Goal: Transaction & Acquisition: Purchase product/service

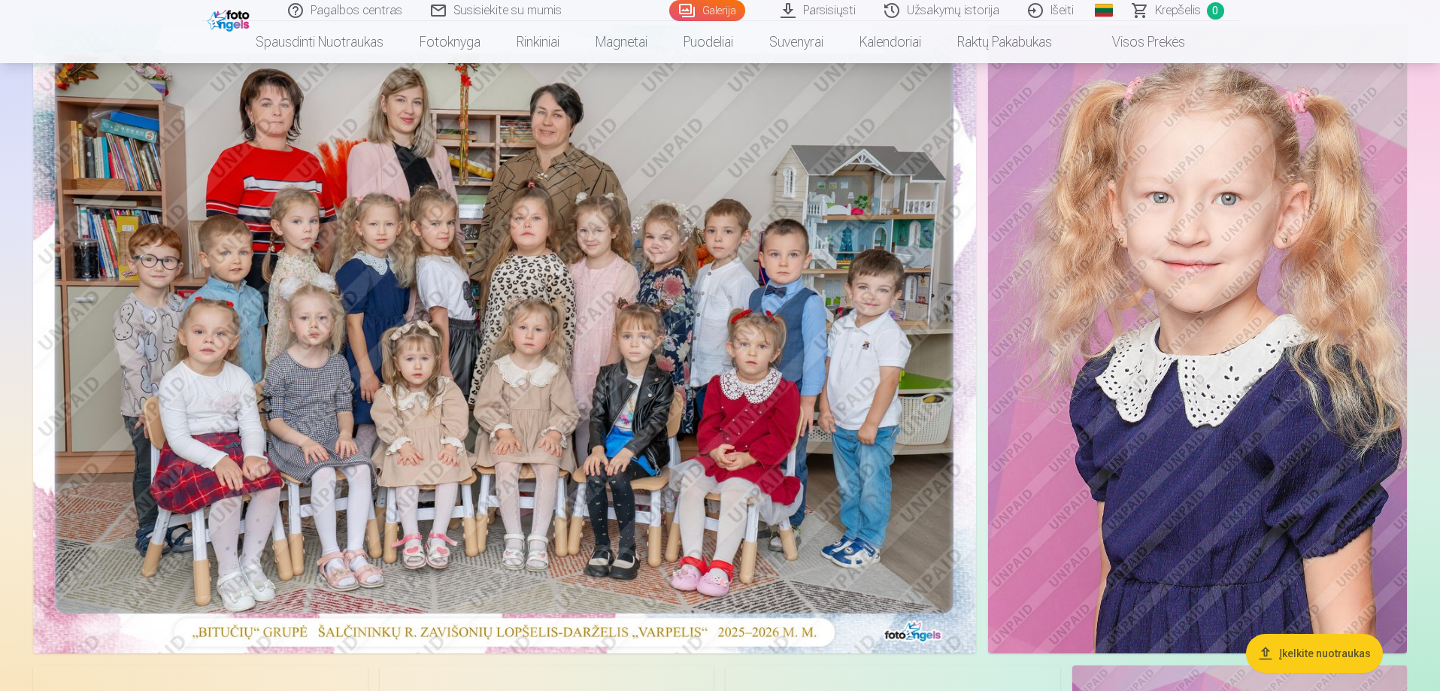
scroll to position [150, 0]
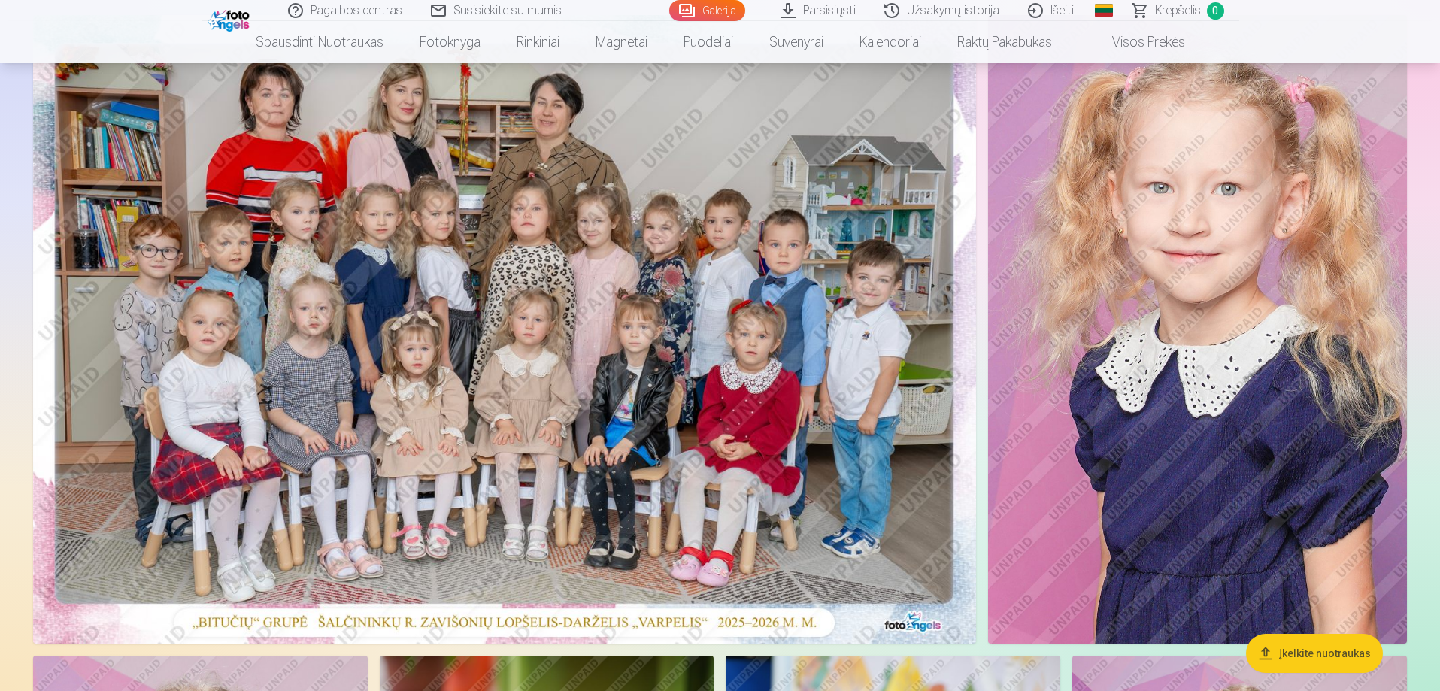
click at [542, 338] on img at bounding box center [504, 329] width 943 height 629
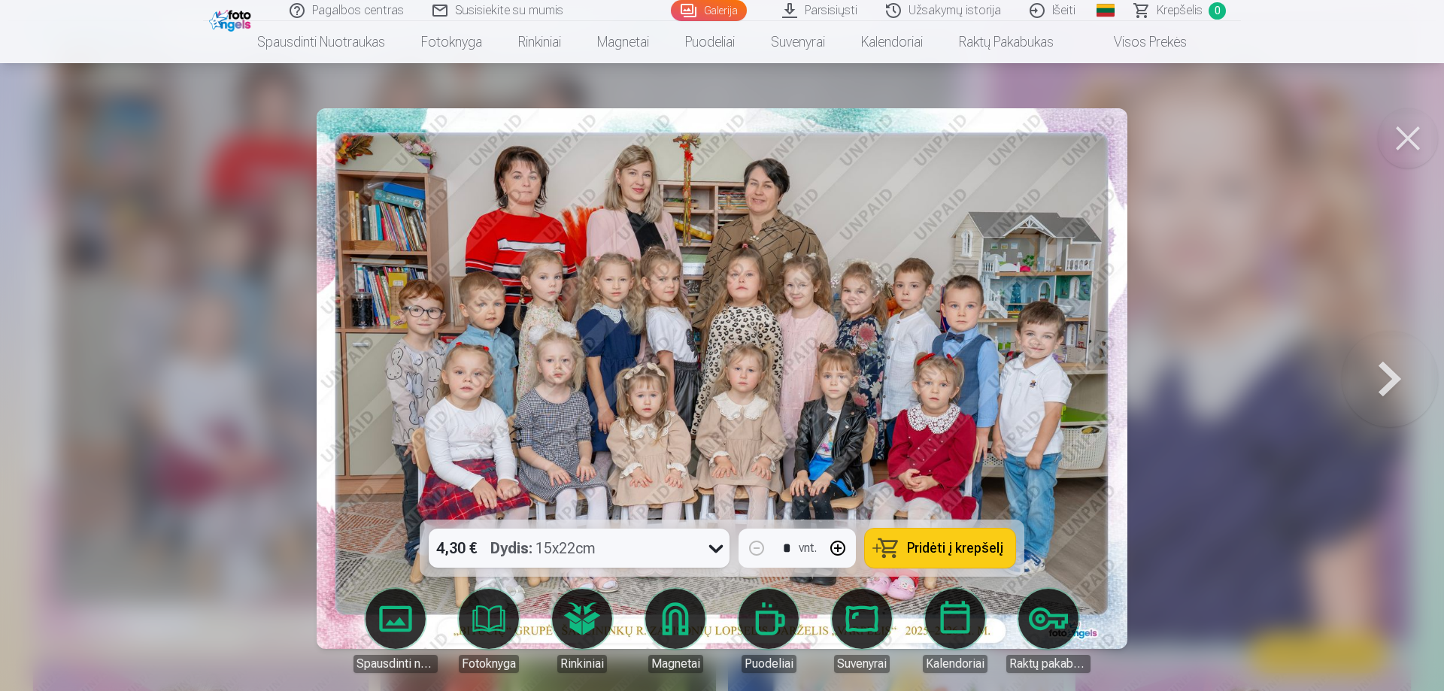
click at [716, 548] on icon at bounding box center [716, 548] width 24 height 24
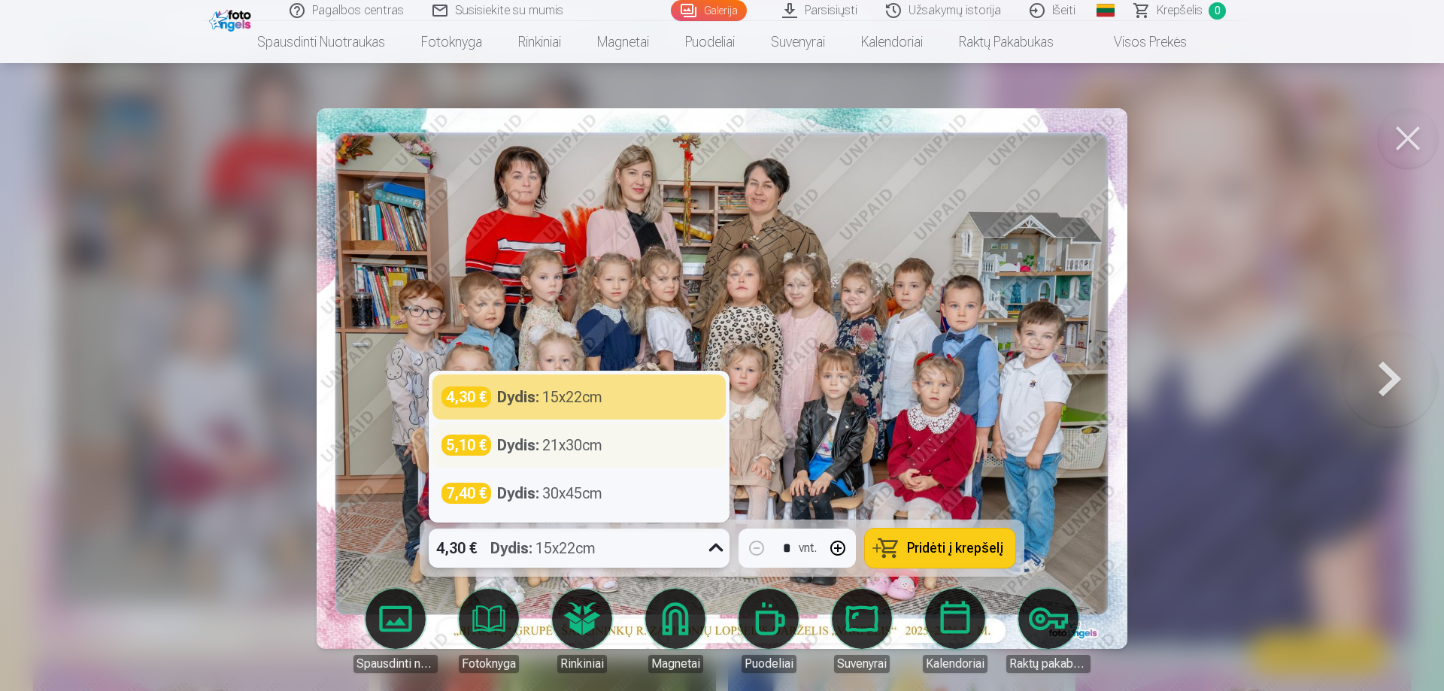
click at [602, 444] on div "Dydis : 21x30cm" at bounding box center [549, 445] width 105 height 21
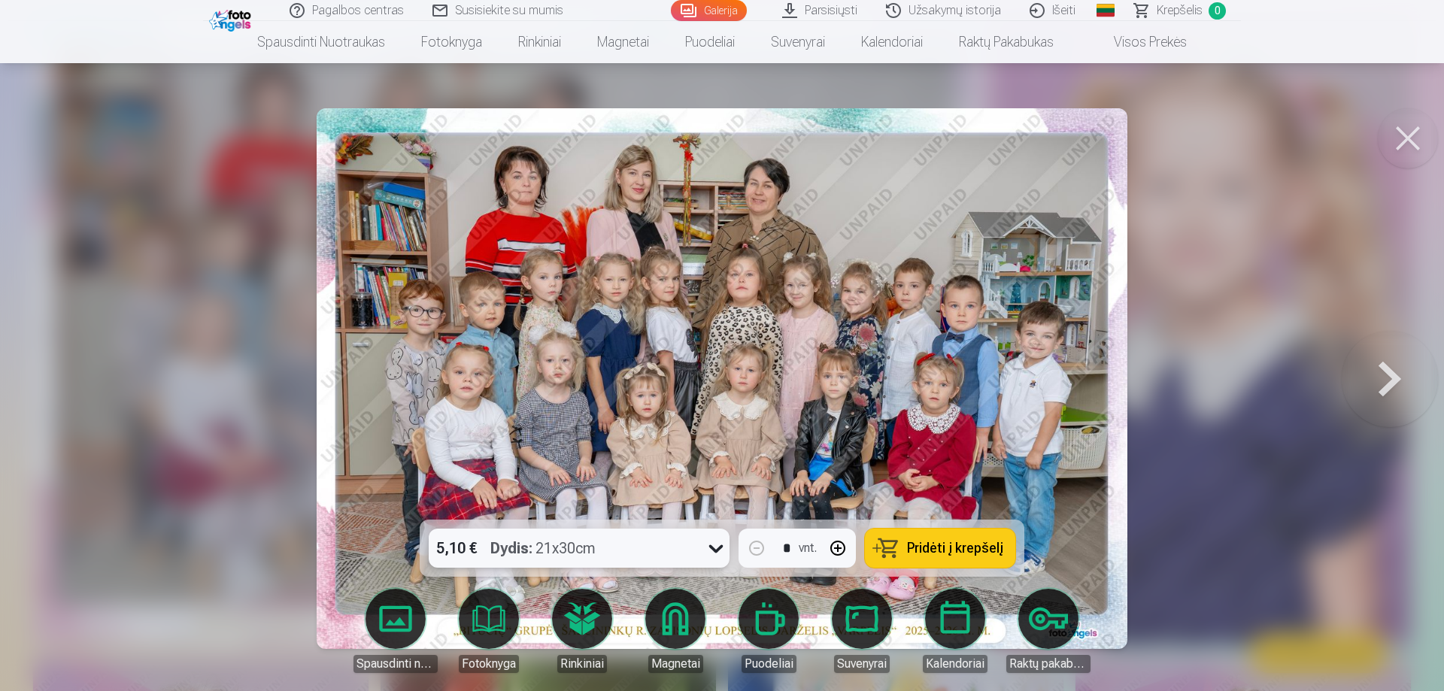
click at [634, 544] on div "5,10 € Dydis : 21x30cm" at bounding box center [565, 548] width 272 height 39
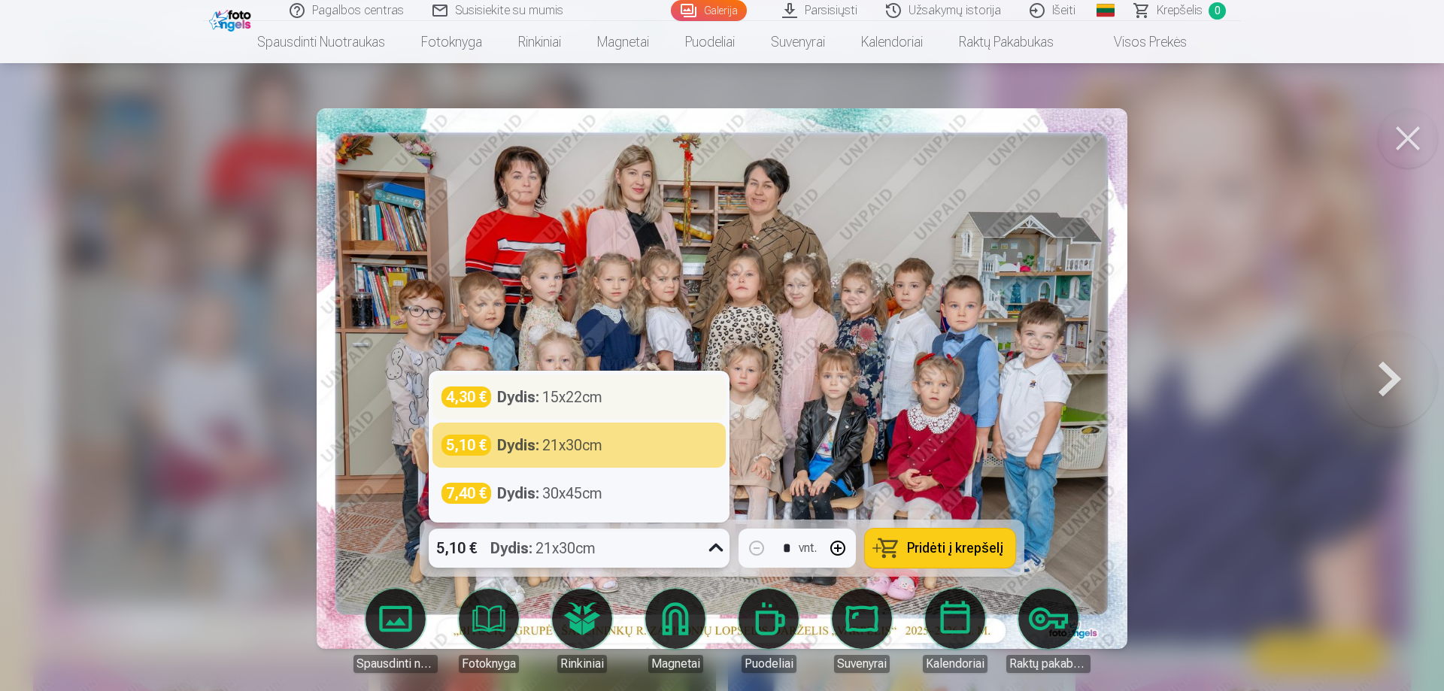
click at [567, 401] on div "Dydis : 15x22cm" at bounding box center [549, 397] width 105 height 21
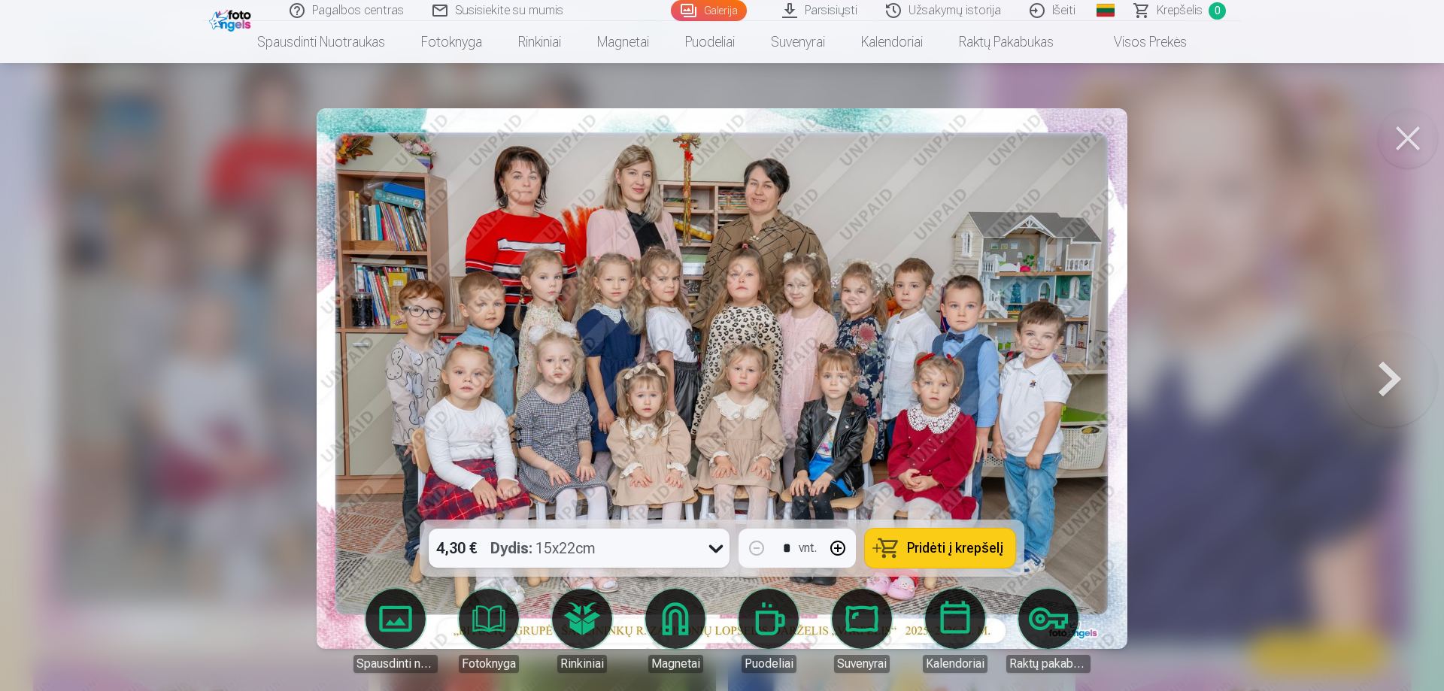
click at [949, 555] on span "Pridėti į krepšelį" at bounding box center [955, 548] width 96 height 14
click at [1372, 374] on button at bounding box center [1390, 379] width 96 height 252
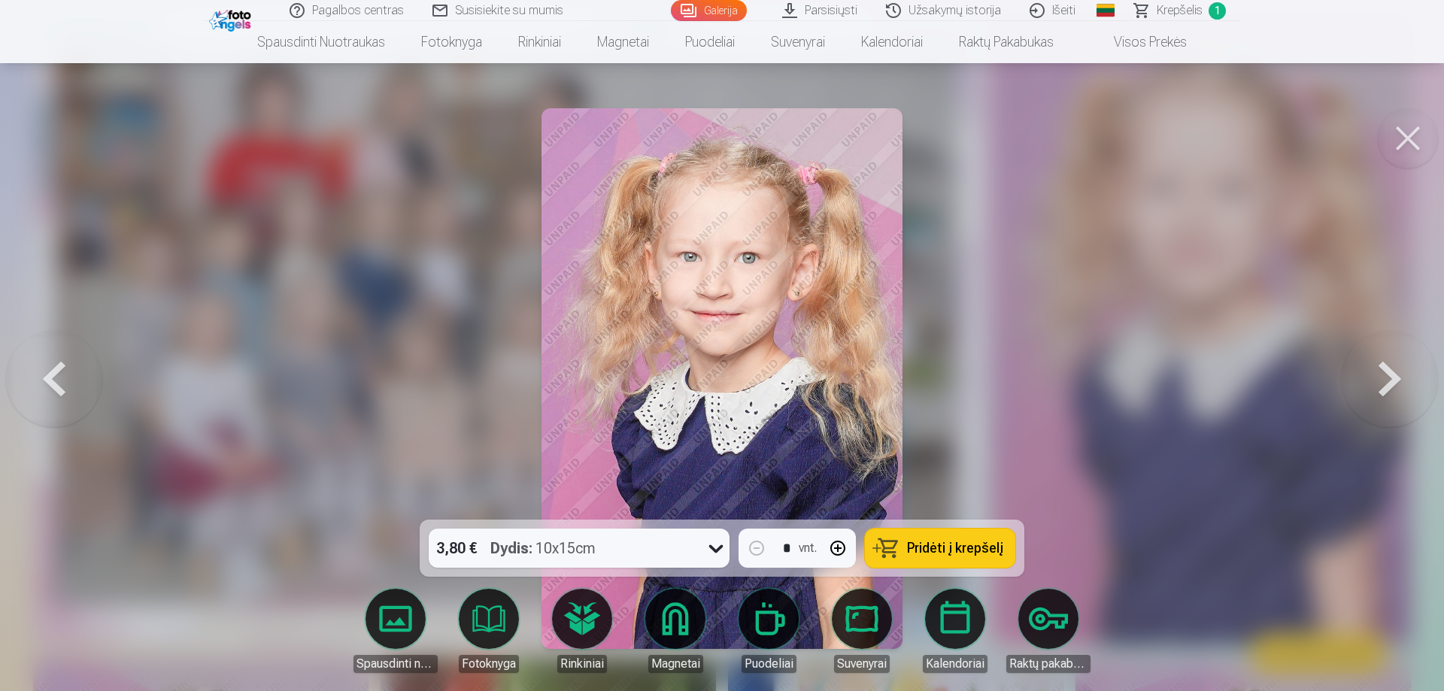
click at [716, 549] on icon at bounding box center [716, 548] width 24 height 24
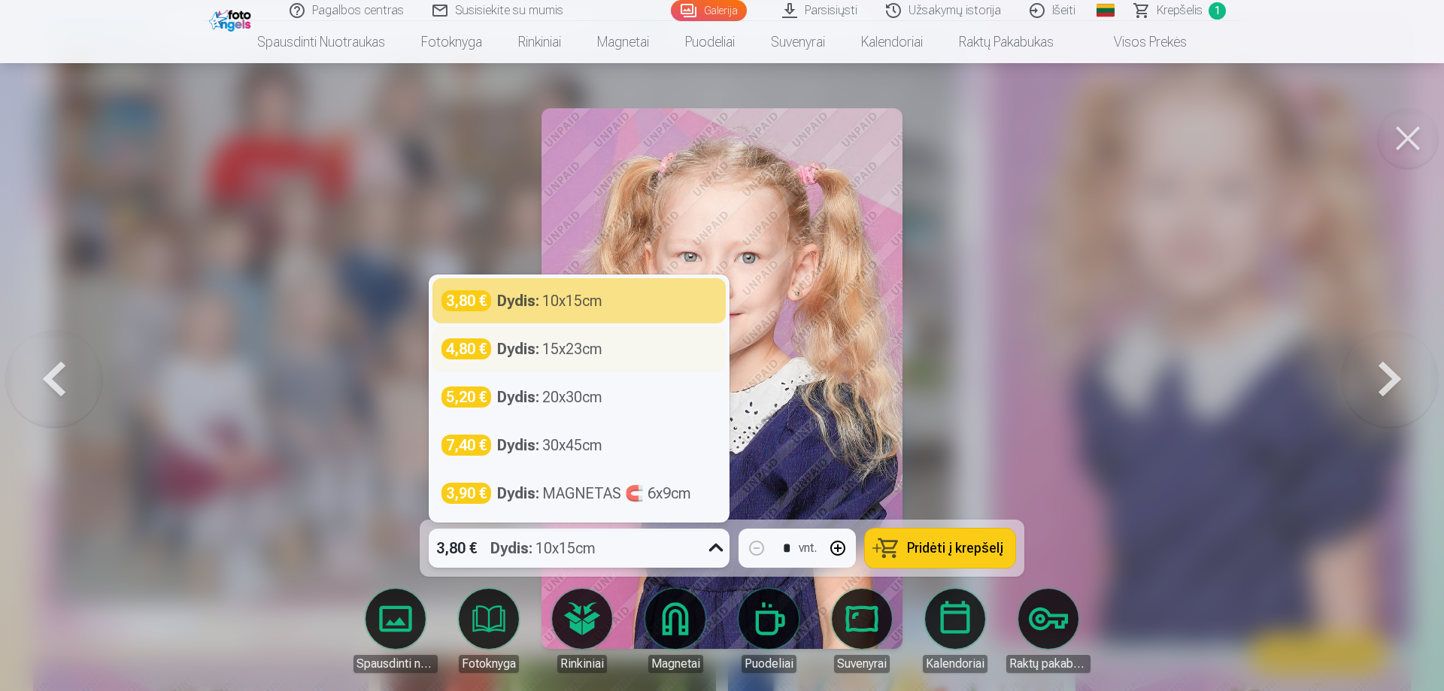
click at [572, 348] on div "Dydis : 15x23cm" at bounding box center [549, 348] width 105 height 21
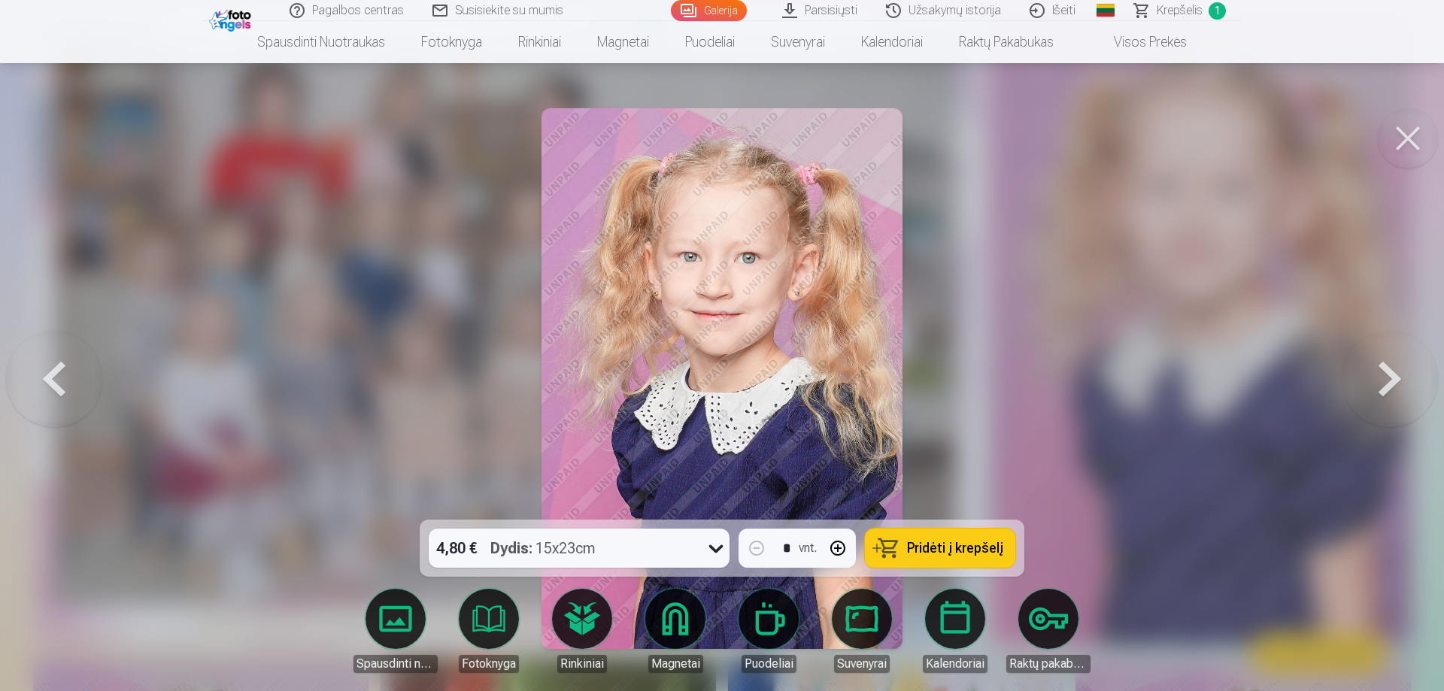
click at [838, 548] on button "button" at bounding box center [838, 548] width 36 height 36
click at [966, 551] on span "Pridėti į krepšelį" at bounding box center [955, 548] width 96 height 14
type input "*"
click at [1385, 369] on button at bounding box center [1390, 379] width 96 height 252
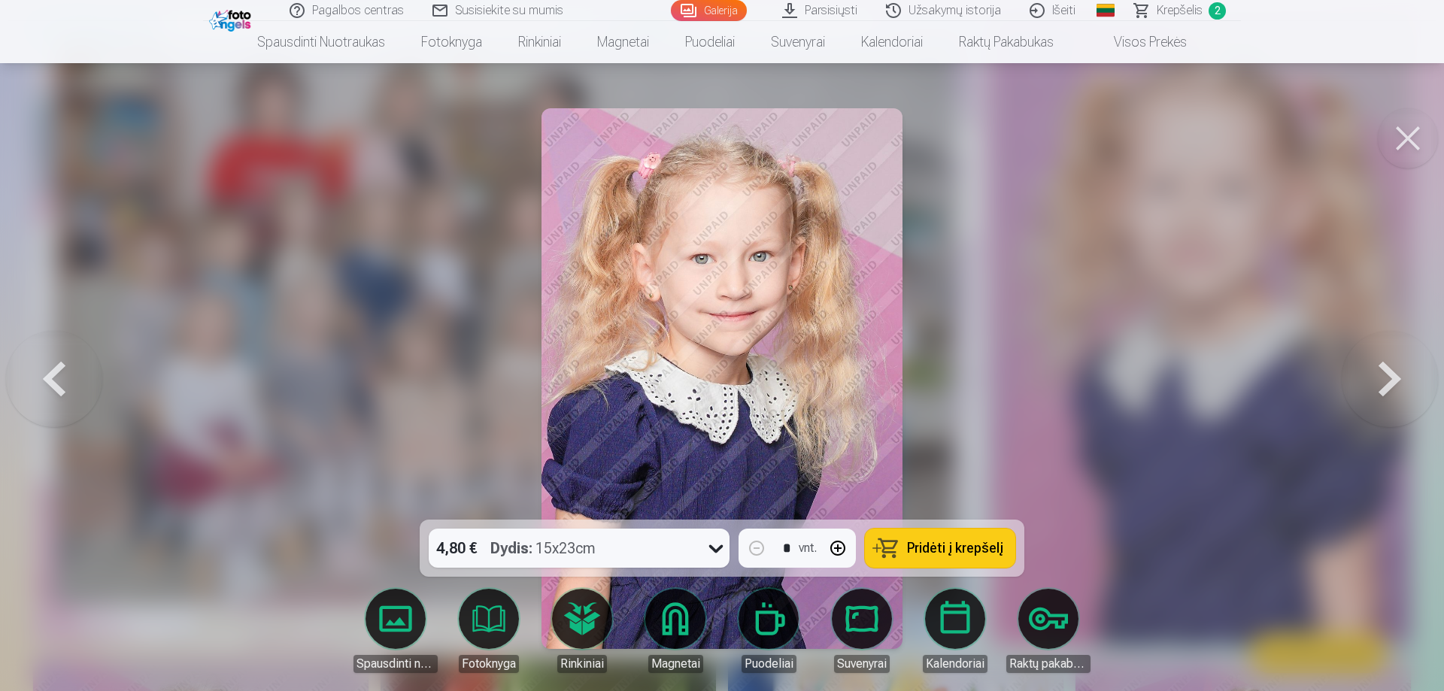
click at [1375, 376] on button at bounding box center [1390, 379] width 96 height 252
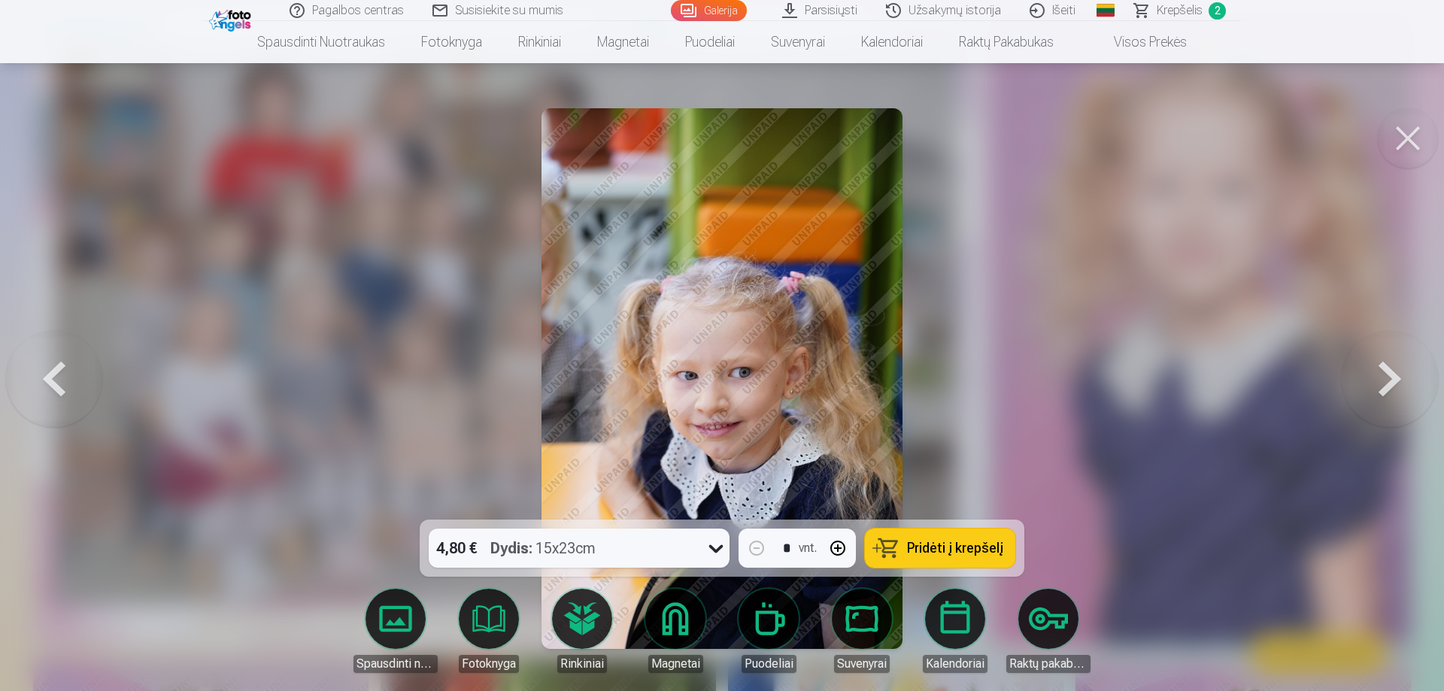
click at [1375, 376] on button at bounding box center [1390, 379] width 96 height 252
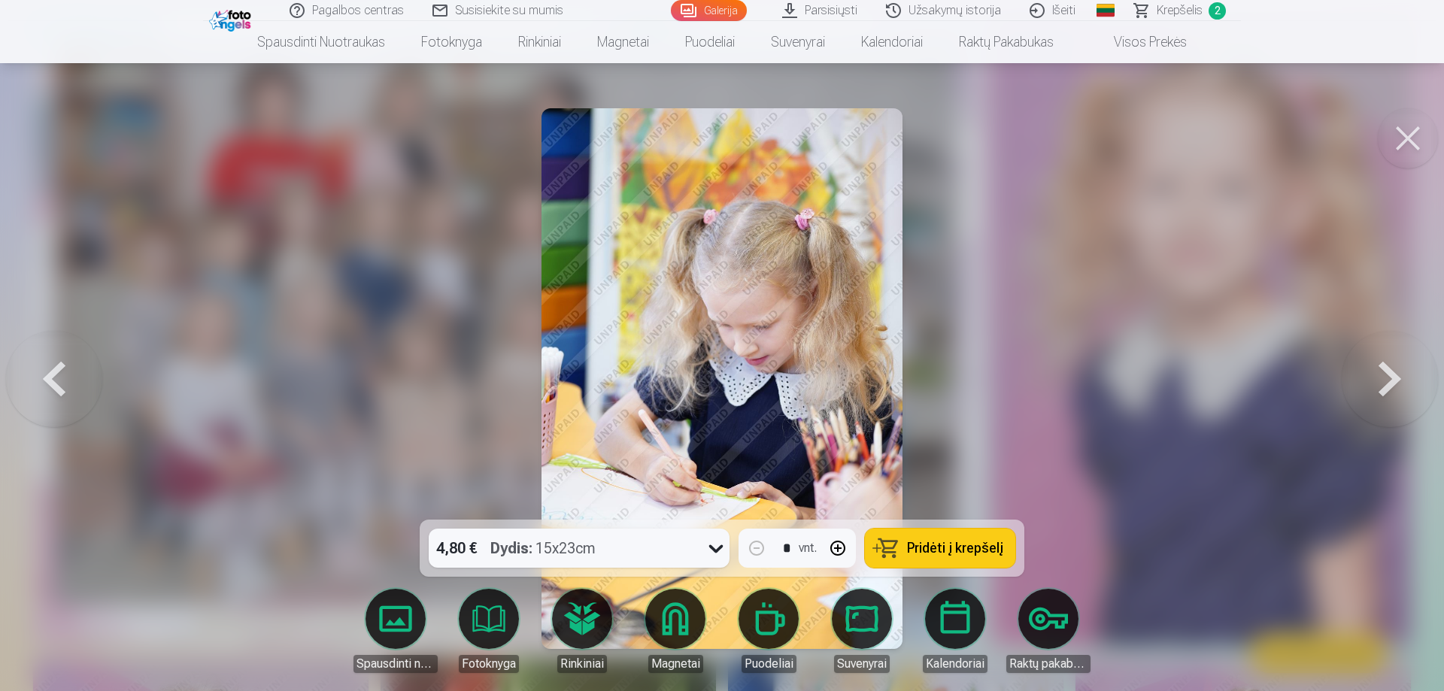
click at [667, 538] on div "4,80 € Dydis : 15x23cm" at bounding box center [565, 548] width 272 height 39
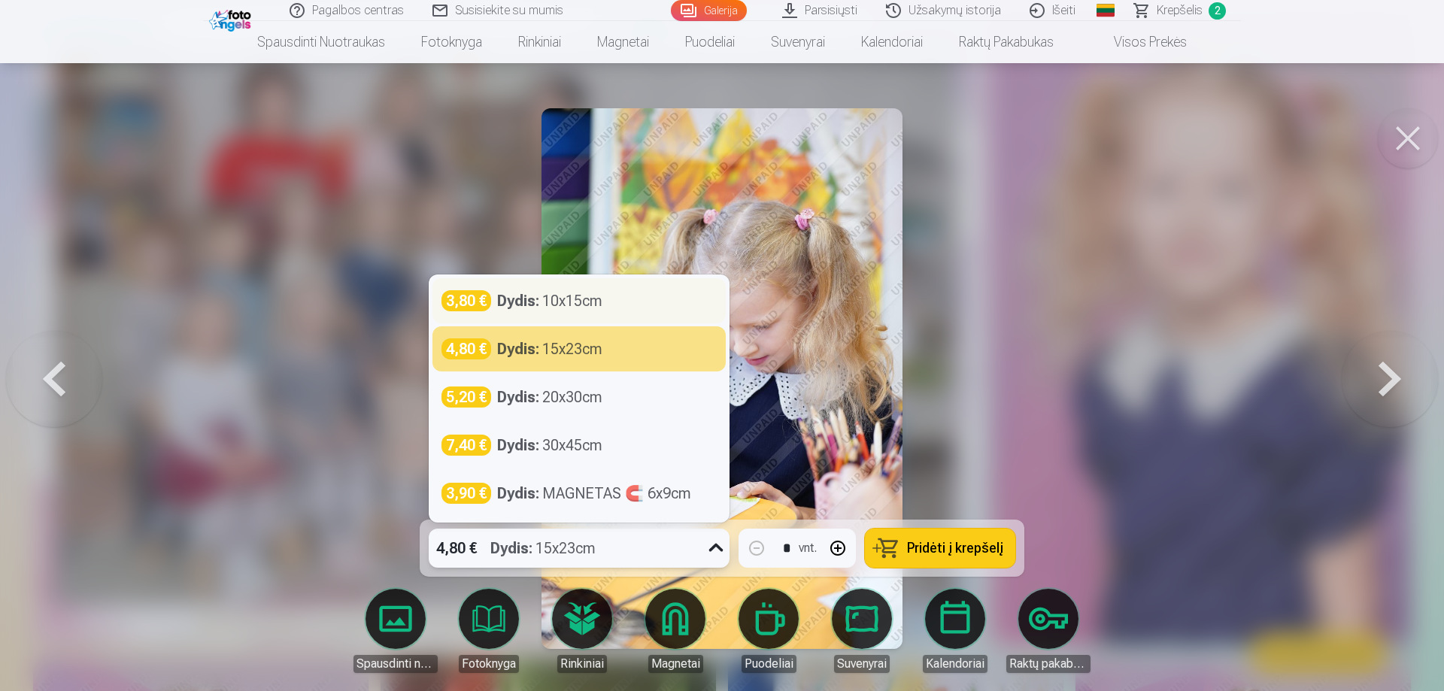
click at [531, 303] on strong "Dydis :" at bounding box center [518, 300] width 42 height 21
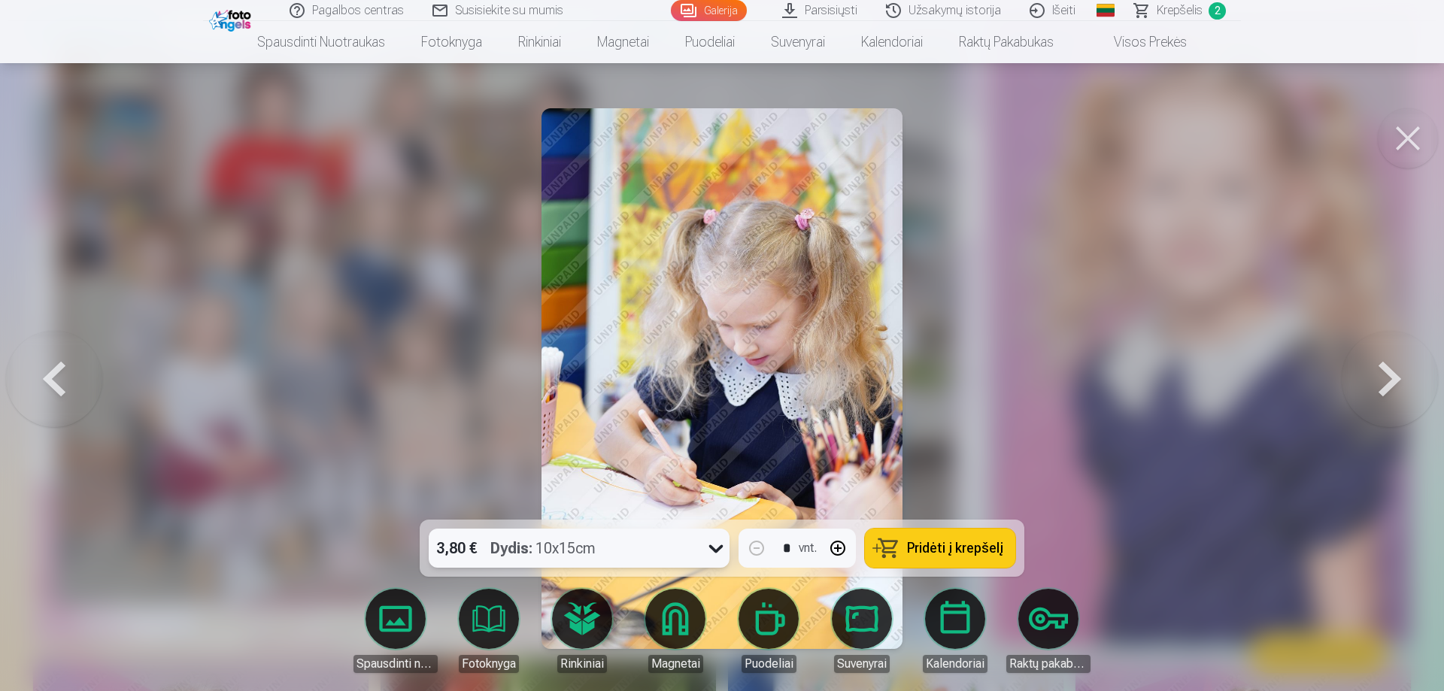
click at [941, 544] on span "Pridėti į krepšelį" at bounding box center [955, 548] width 96 height 14
click at [57, 373] on button at bounding box center [54, 379] width 96 height 252
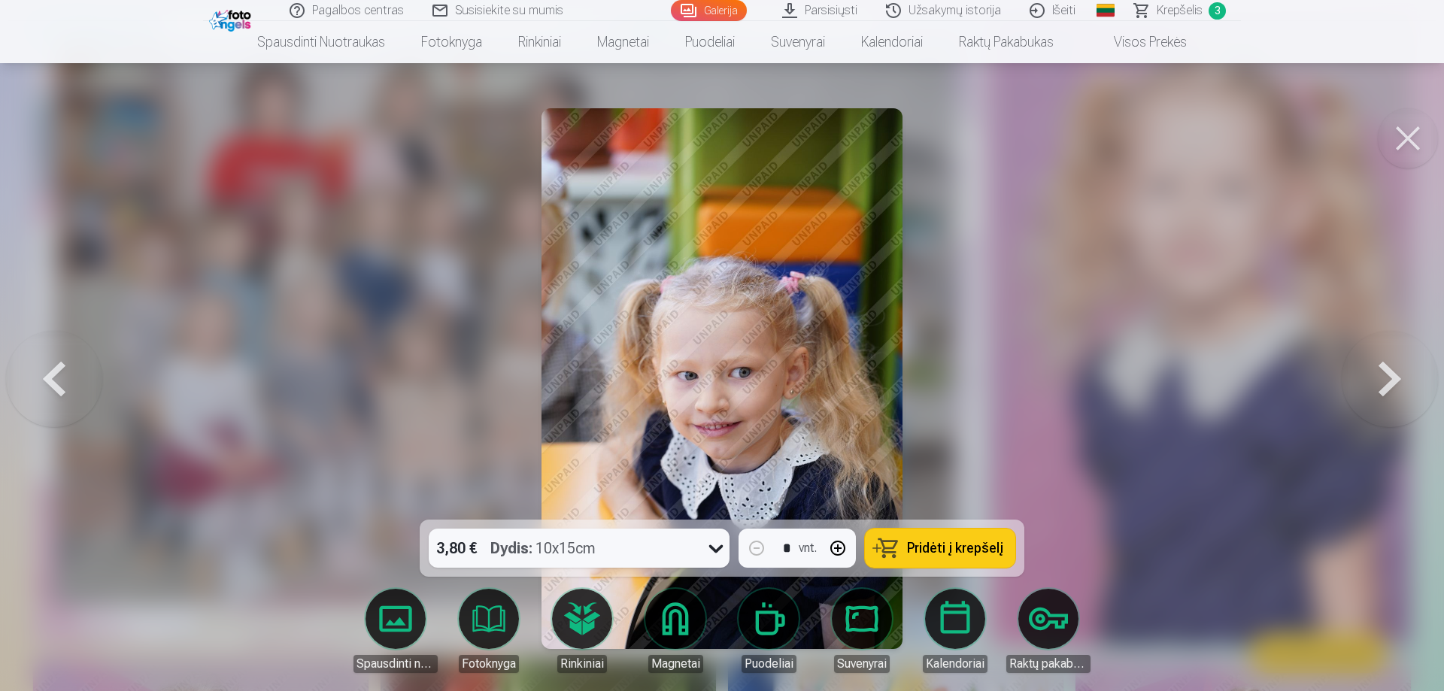
click at [910, 547] on span "Pridėti į krepšelį" at bounding box center [955, 548] width 96 height 14
click at [1404, 374] on button at bounding box center [1390, 379] width 96 height 252
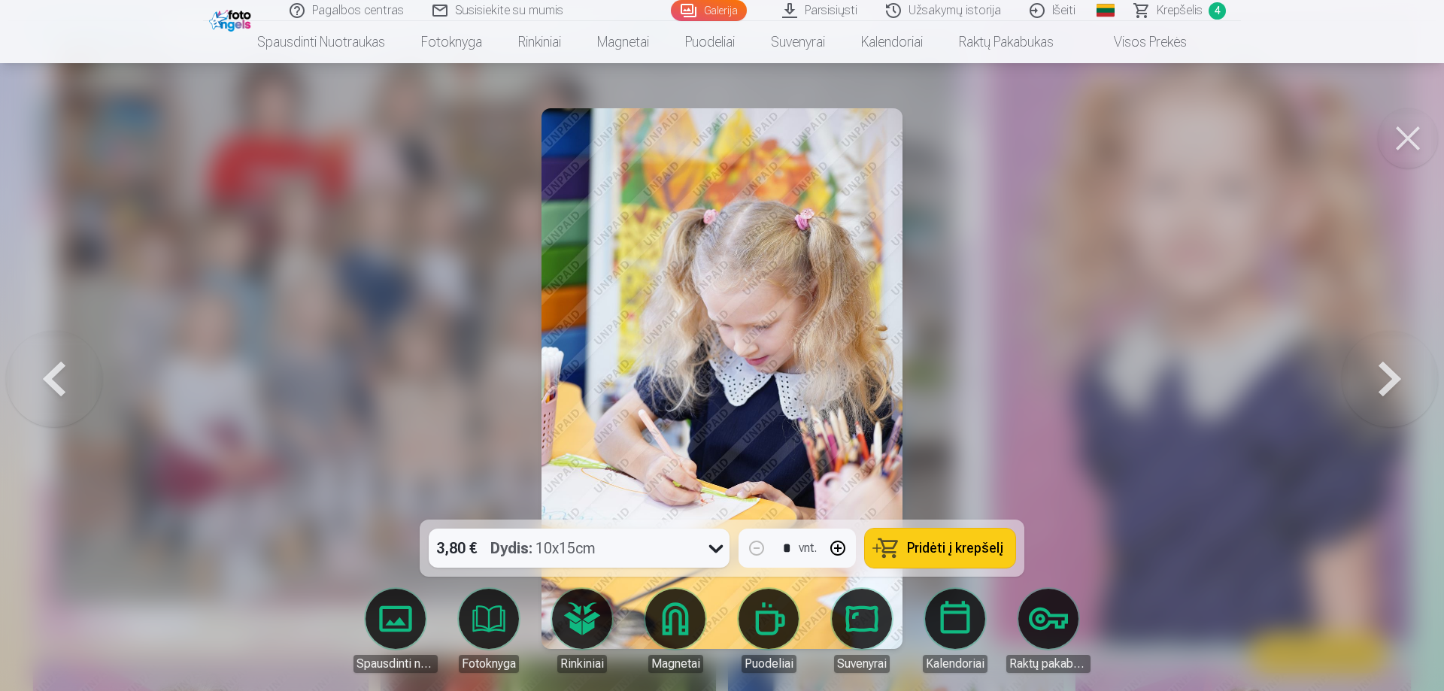
click at [1390, 380] on button at bounding box center [1390, 379] width 96 height 252
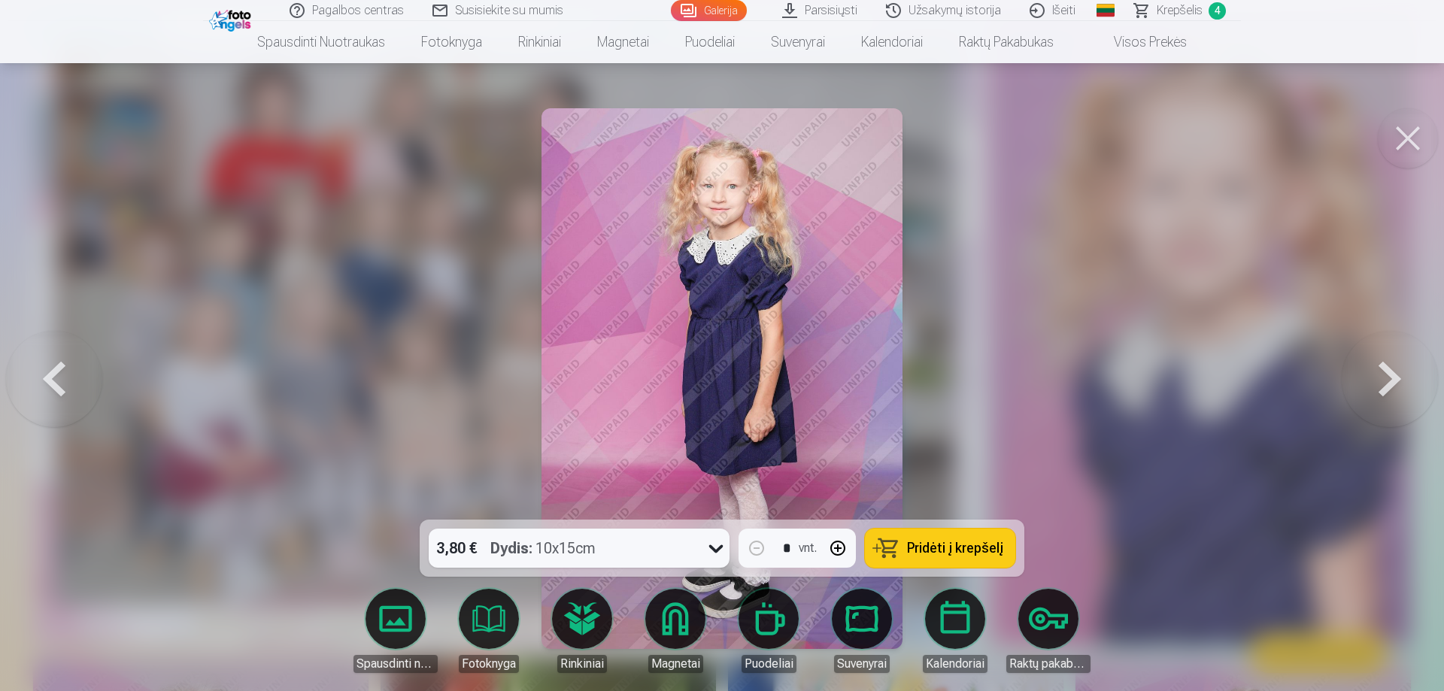
click at [1390, 380] on button at bounding box center [1390, 379] width 96 height 252
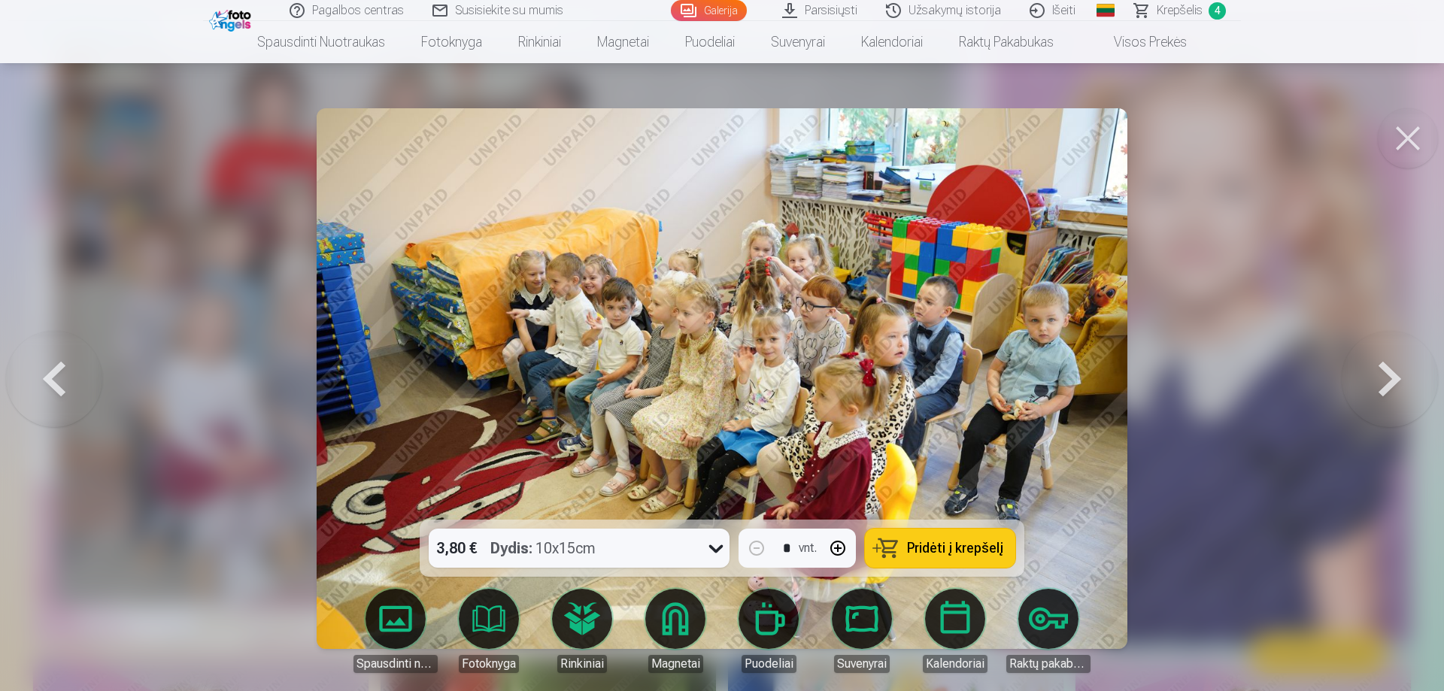
click at [65, 374] on button at bounding box center [54, 379] width 96 height 252
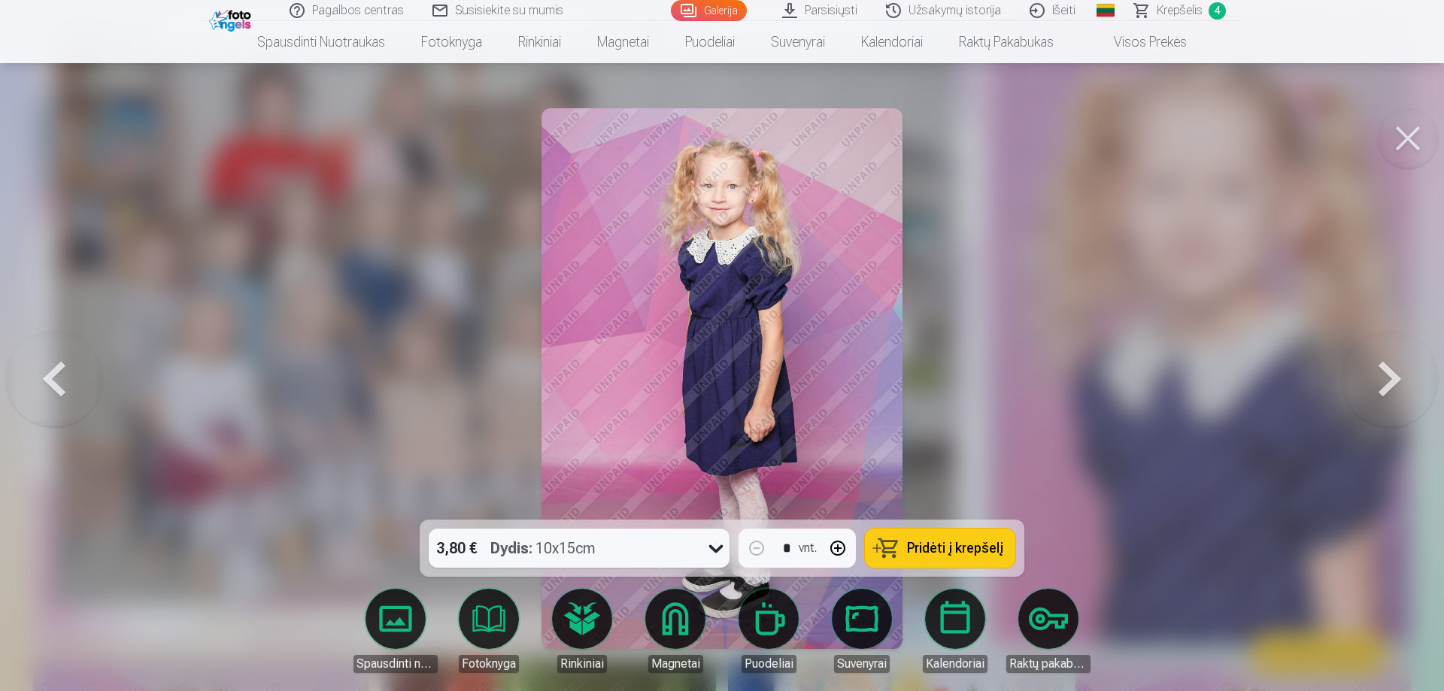
click at [1389, 376] on button at bounding box center [1390, 379] width 96 height 252
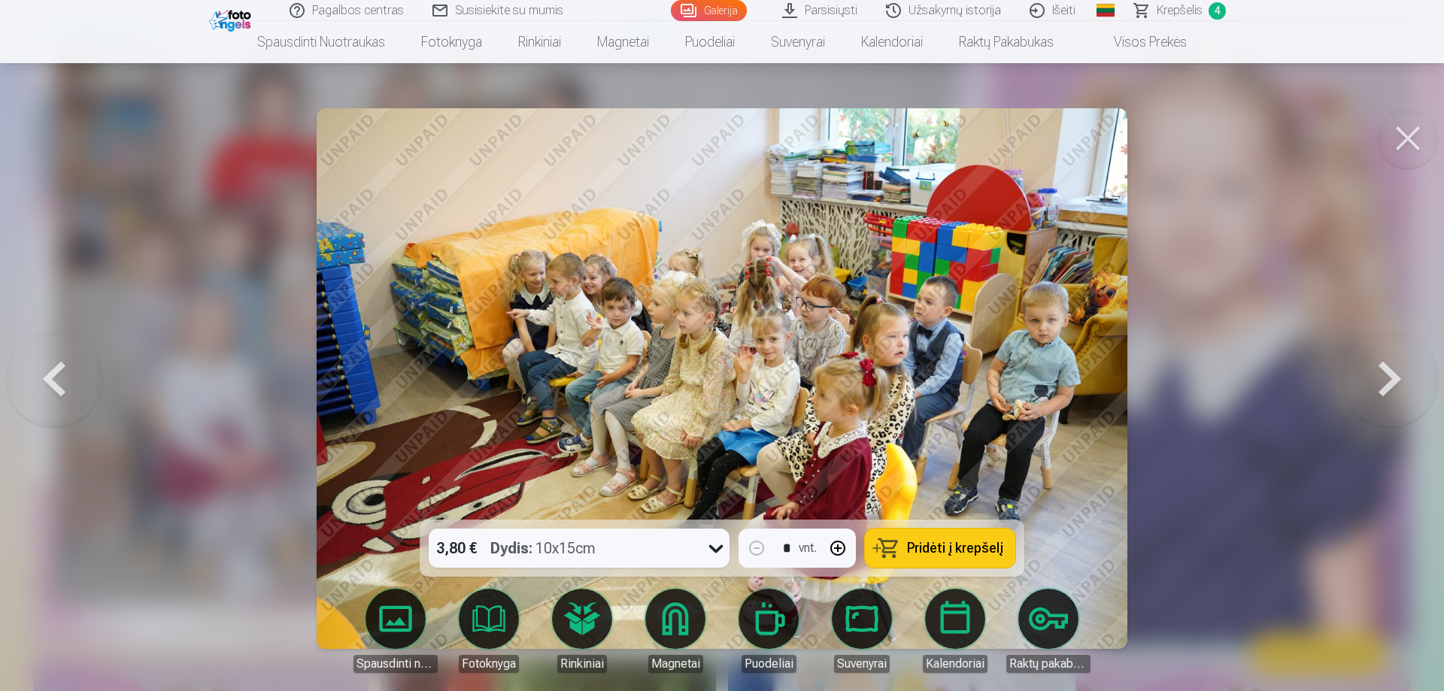
click at [1389, 376] on button at bounding box center [1390, 379] width 96 height 252
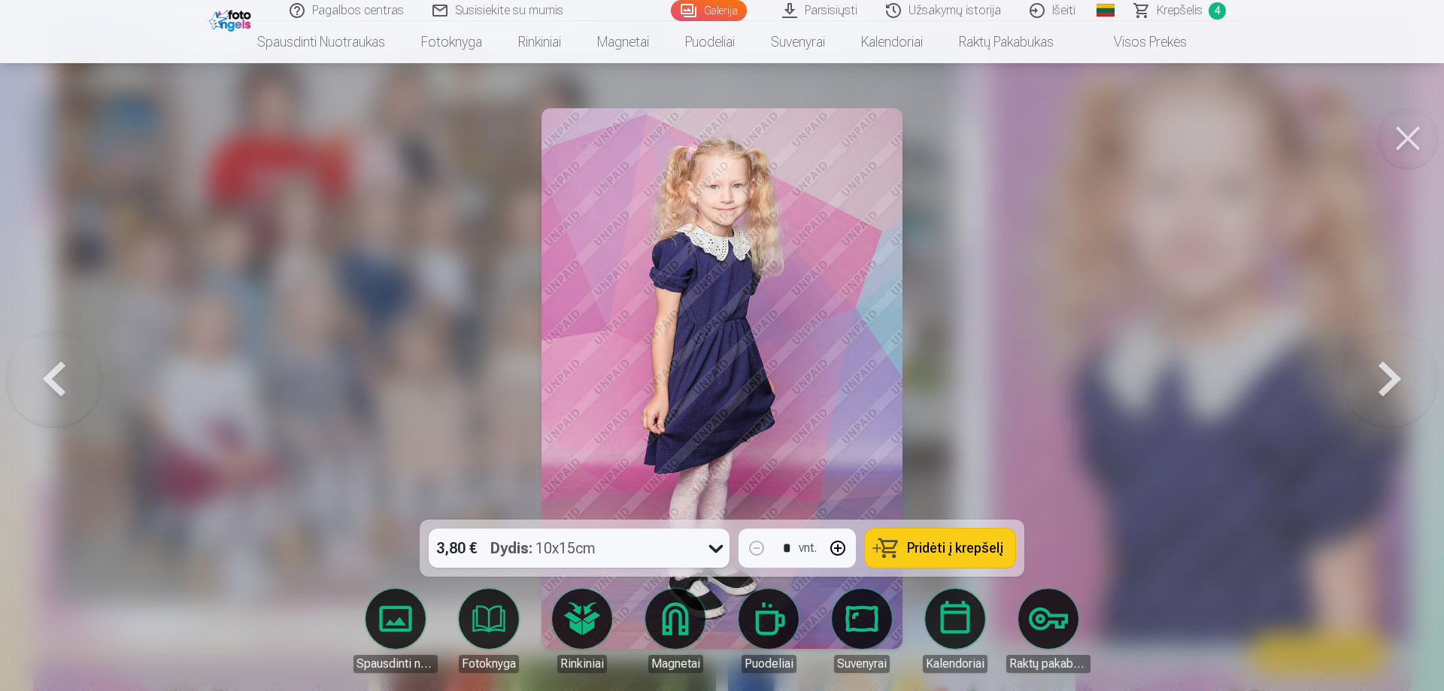
click at [1389, 376] on button at bounding box center [1390, 379] width 96 height 252
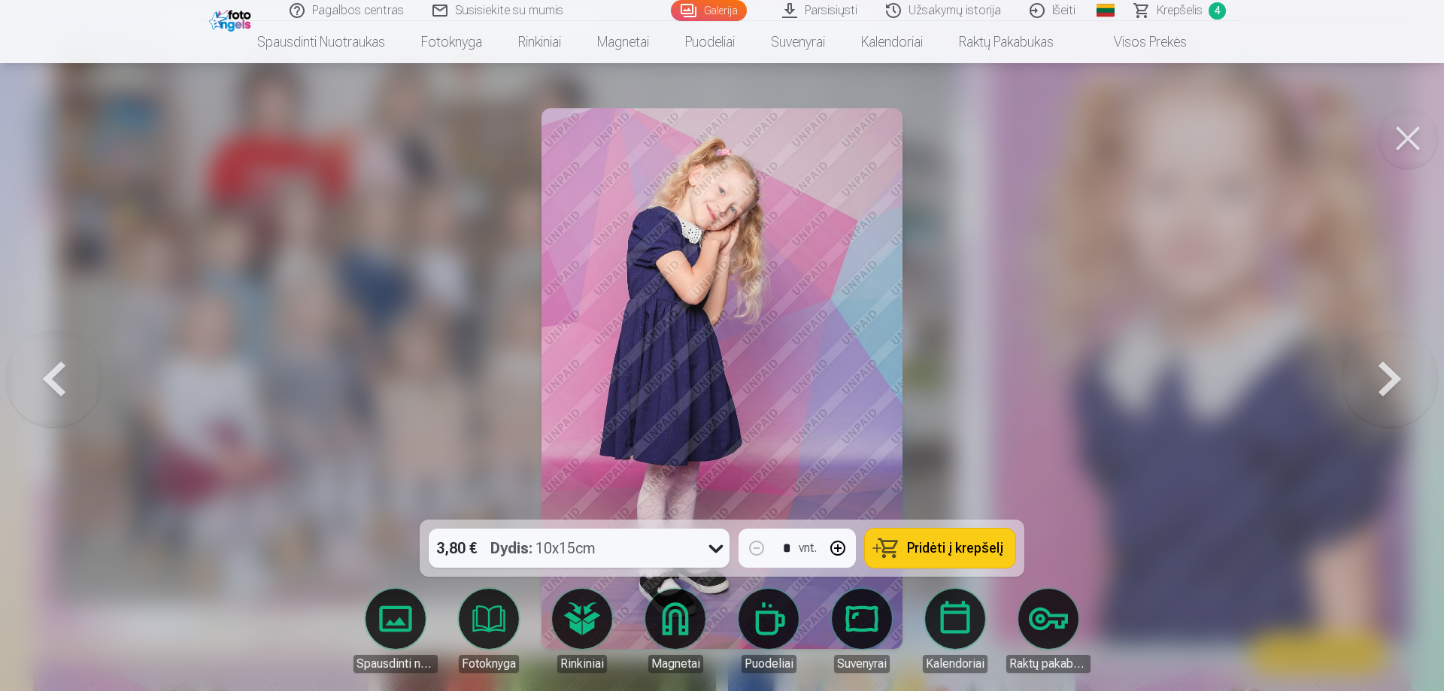
click at [67, 372] on button at bounding box center [54, 379] width 96 height 252
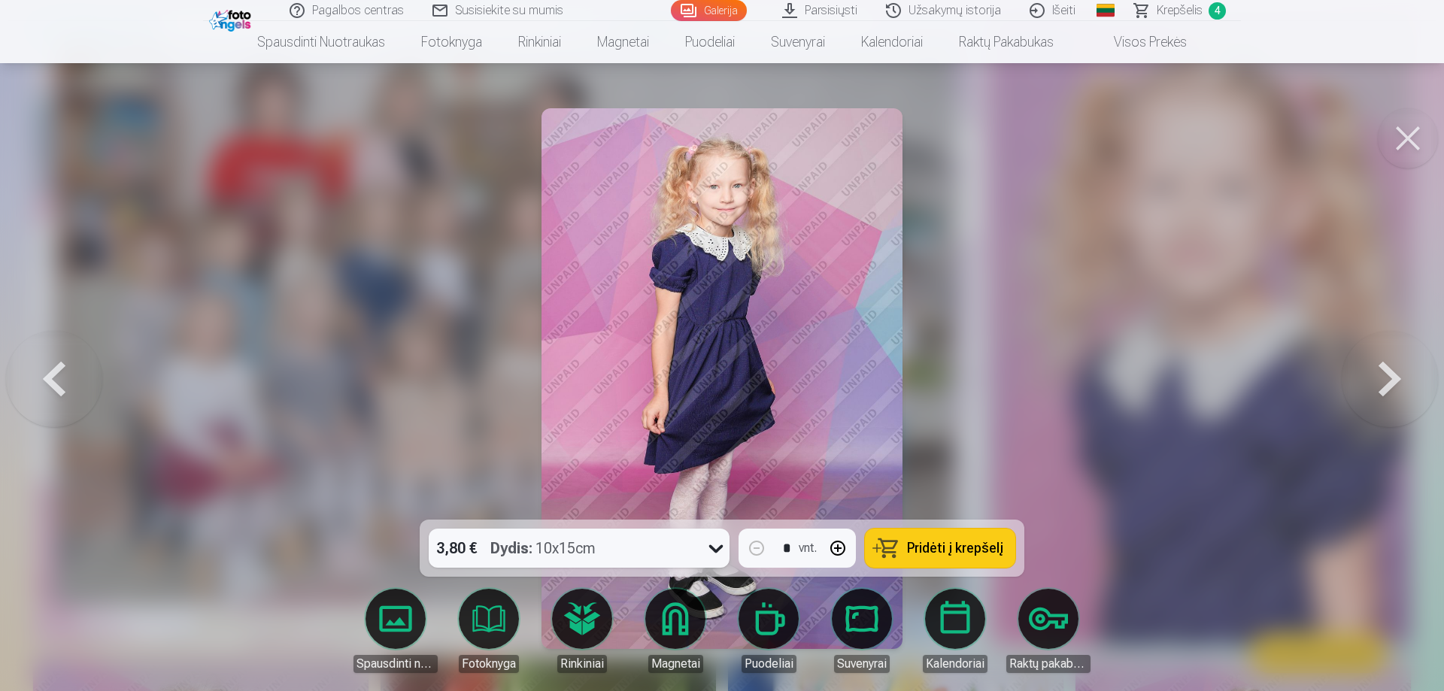
click at [1383, 380] on button at bounding box center [1390, 379] width 96 height 252
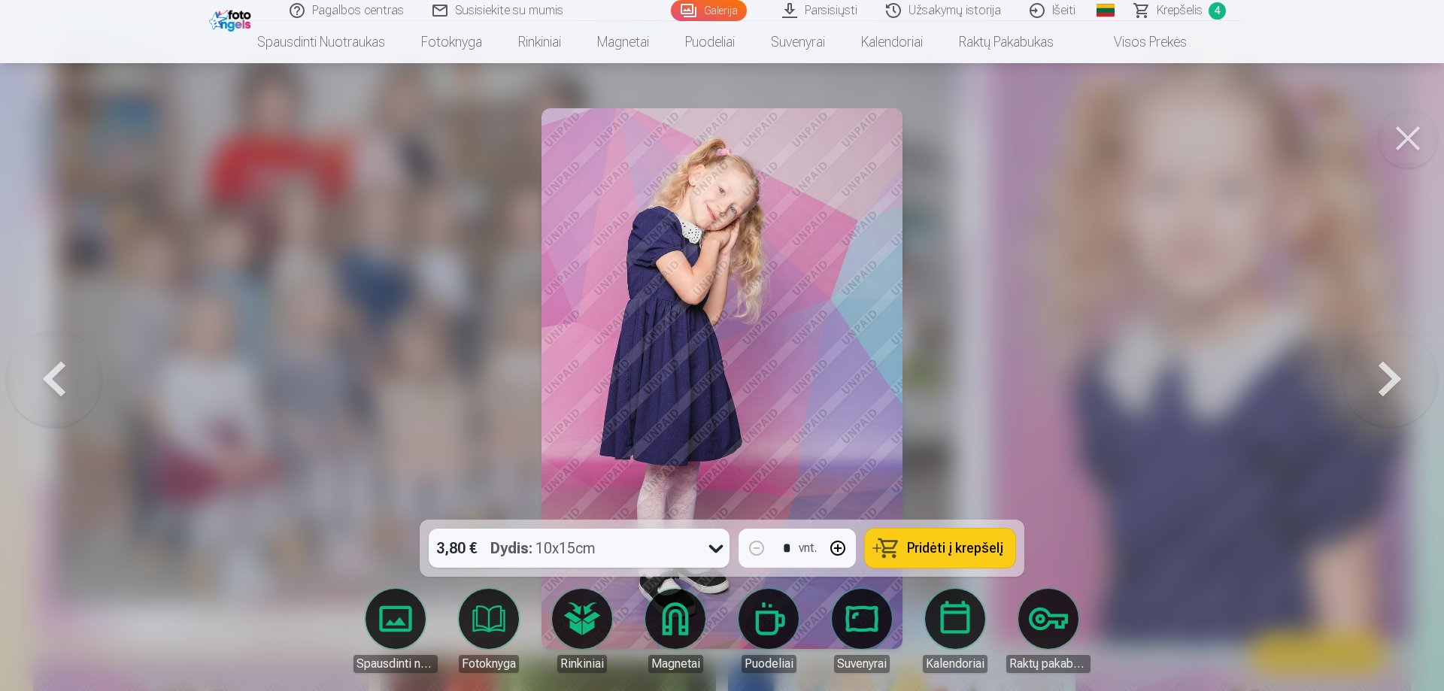
click at [1408, 359] on button at bounding box center [1390, 379] width 96 height 252
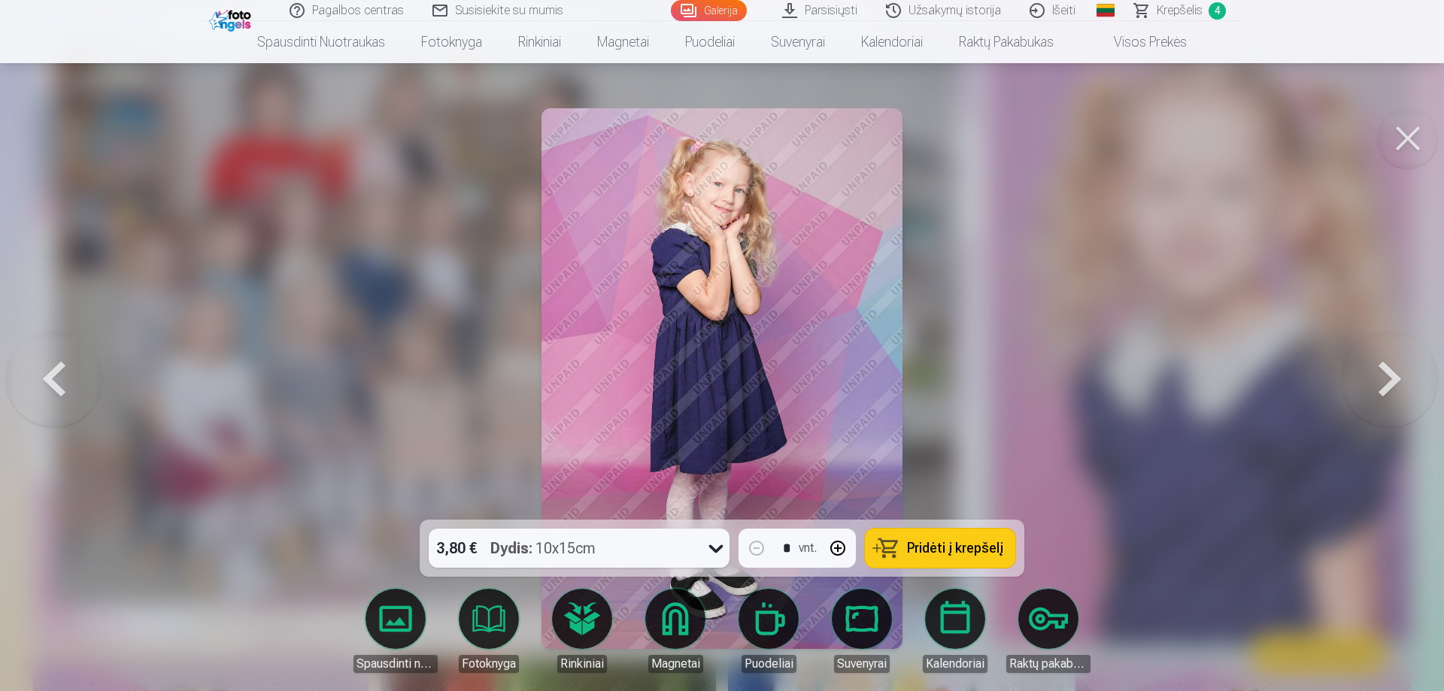
click at [1396, 369] on button at bounding box center [1390, 379] width 96 height 252
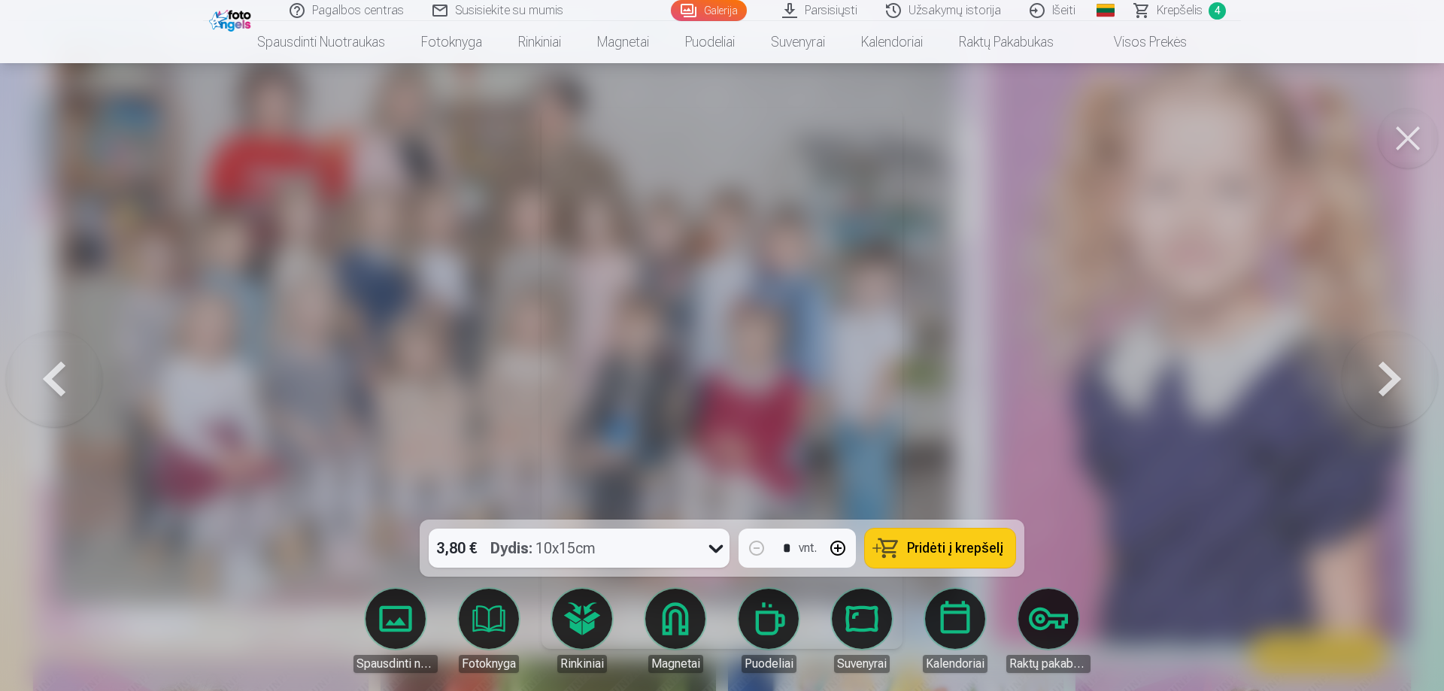
click at [1386, 380] on button at bounding box center [1390, 379] width 96 height 252
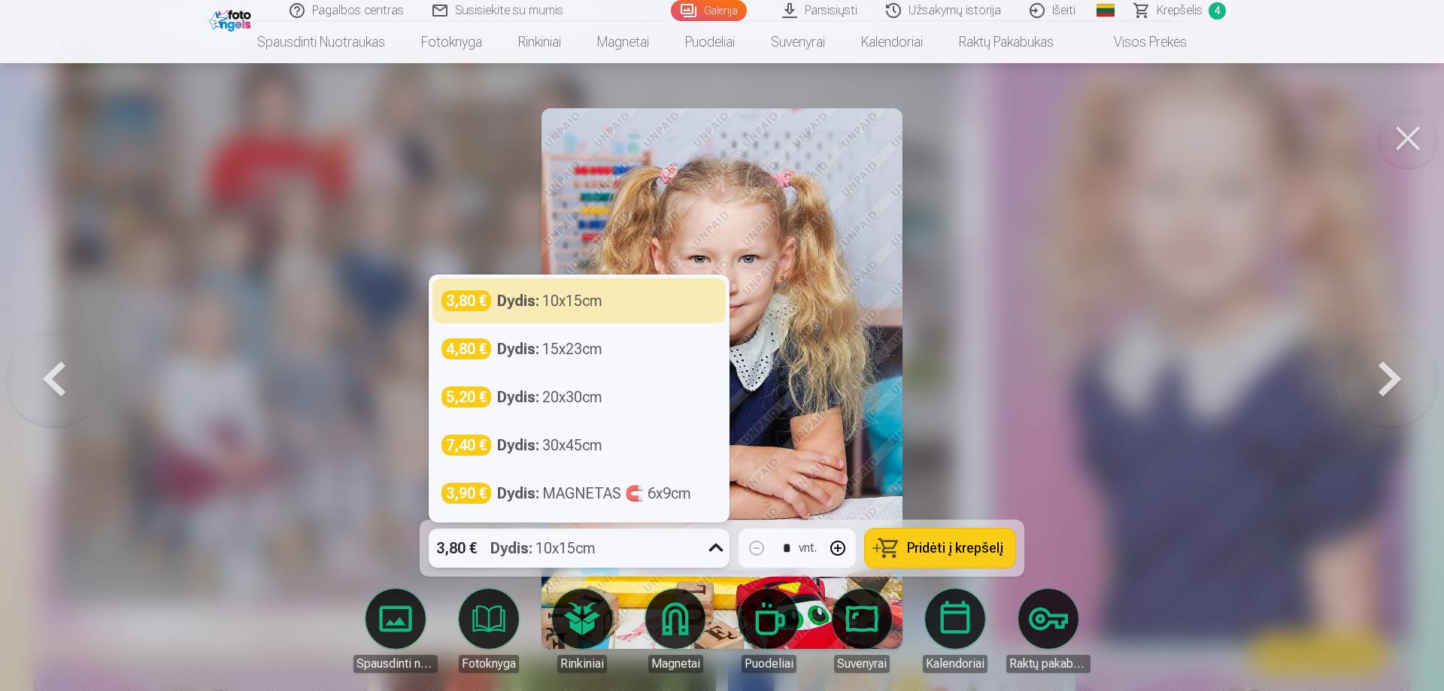
click at [711, 550] on icon at bounding box center [716, 548] width 24 height 24
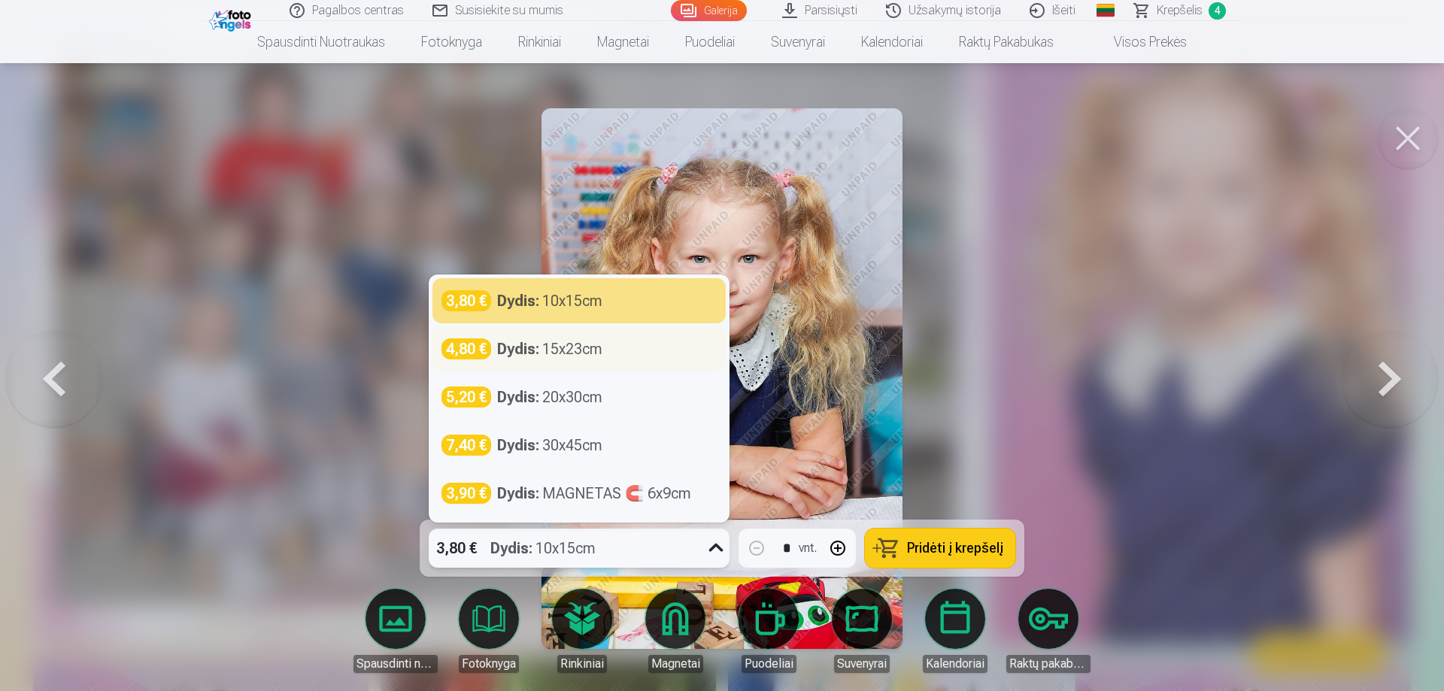
click at [587, 353] on div "Dydis : 15x23cm" at bounding box center [549, 348] width 105 height 21
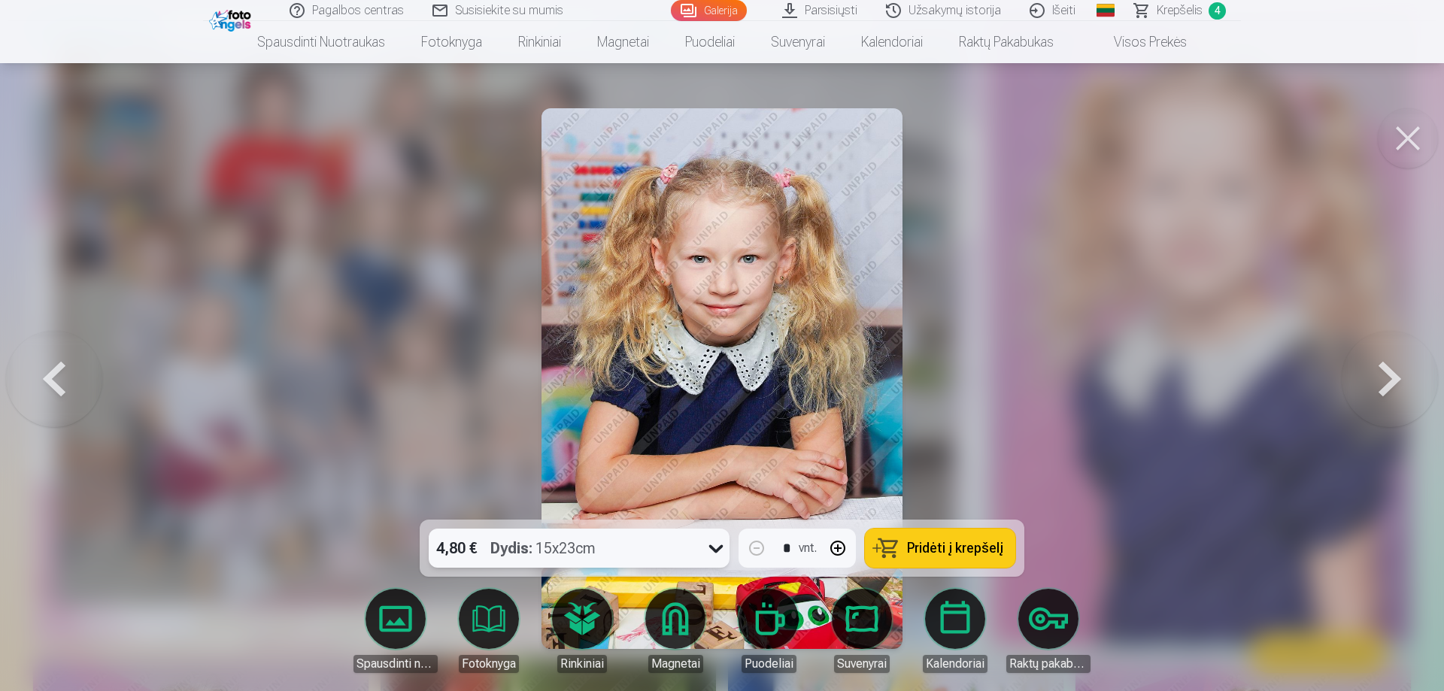
click at [1394, 376] on button at bounding box center [1390, 379] width 96 height 252
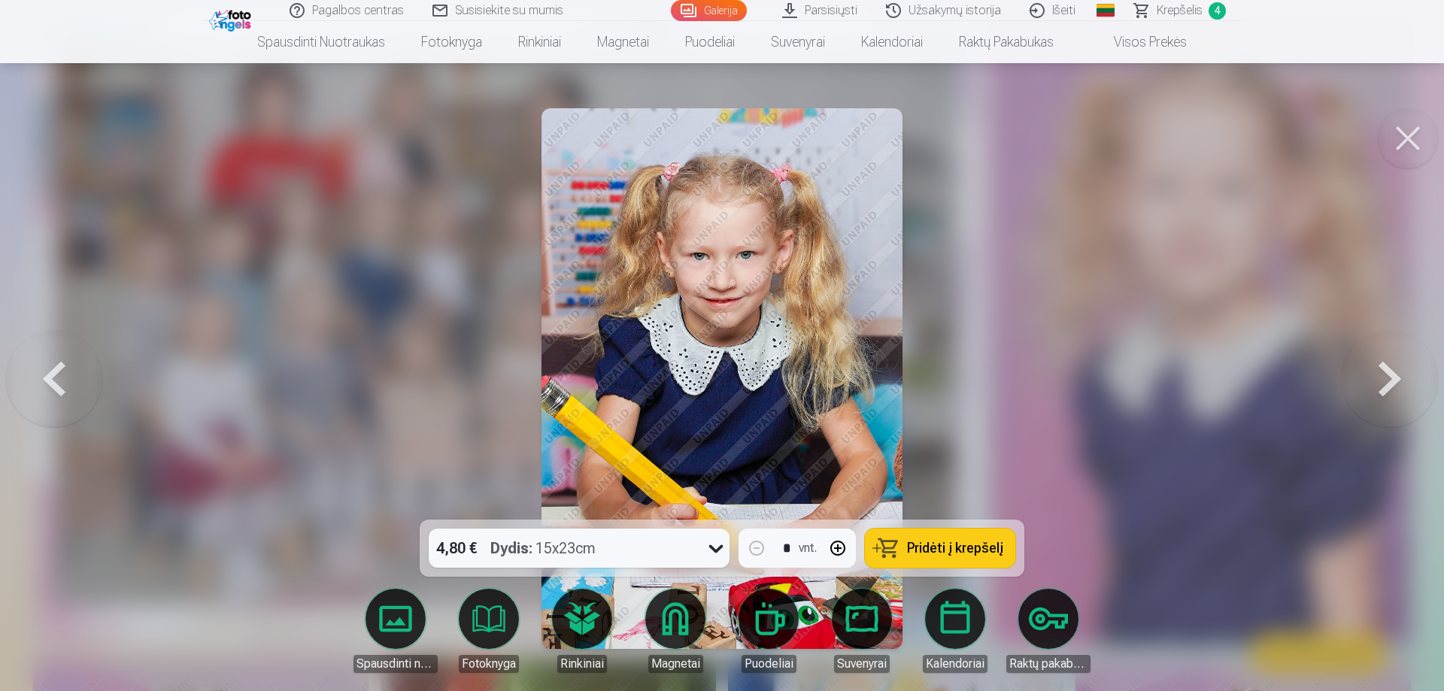
click at [716, 551] on icon at bounding box center [716, 548] width 24 height 24
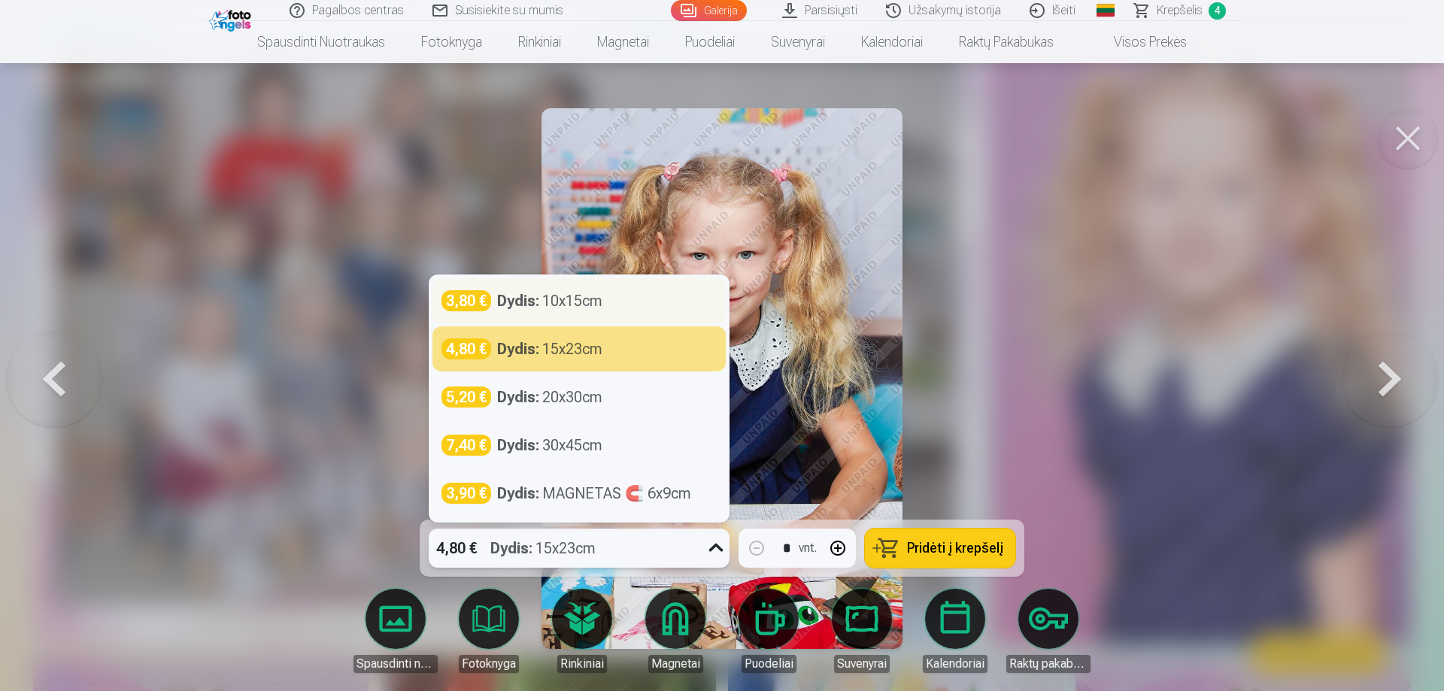
click at [547, 299] on div "Dydis : 10x15cm" at bounding box center [549, 300] width 105 height 21
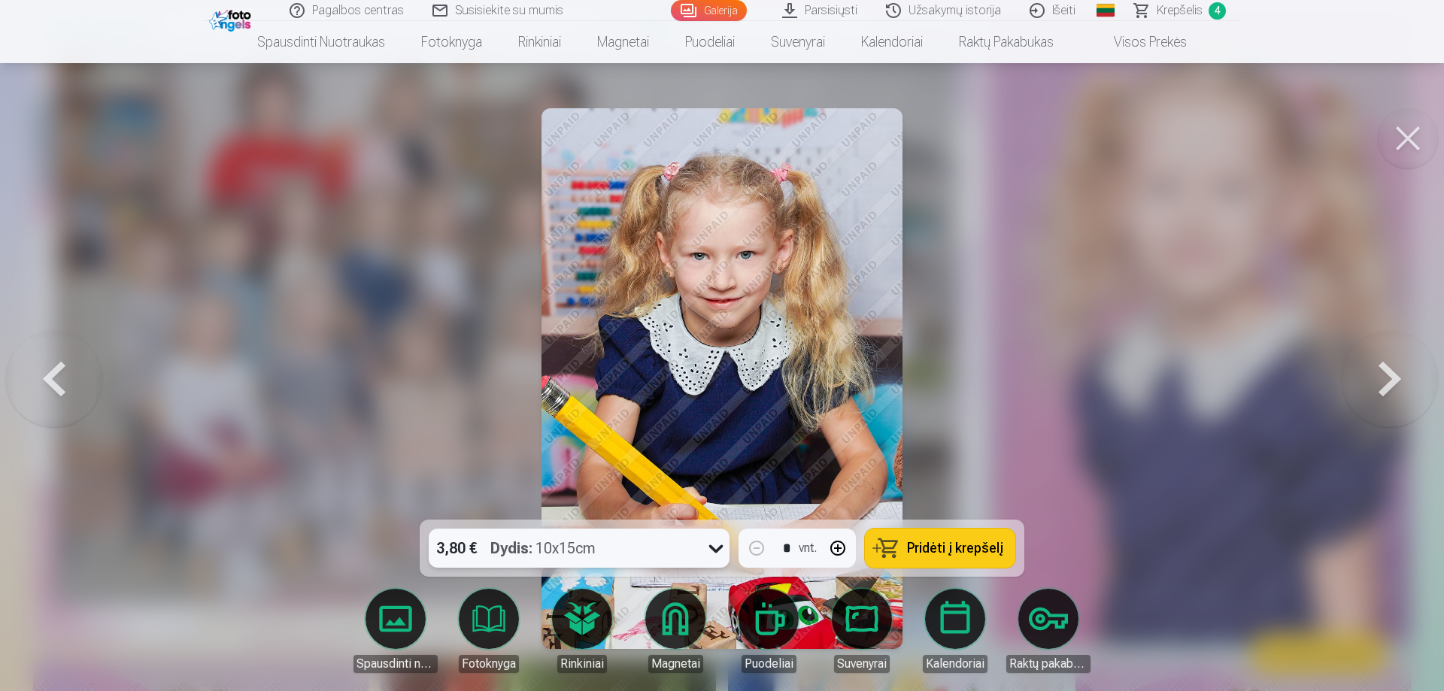
click at [1377, 374] on button at bounding box center [1390, 379] width 96 height 252
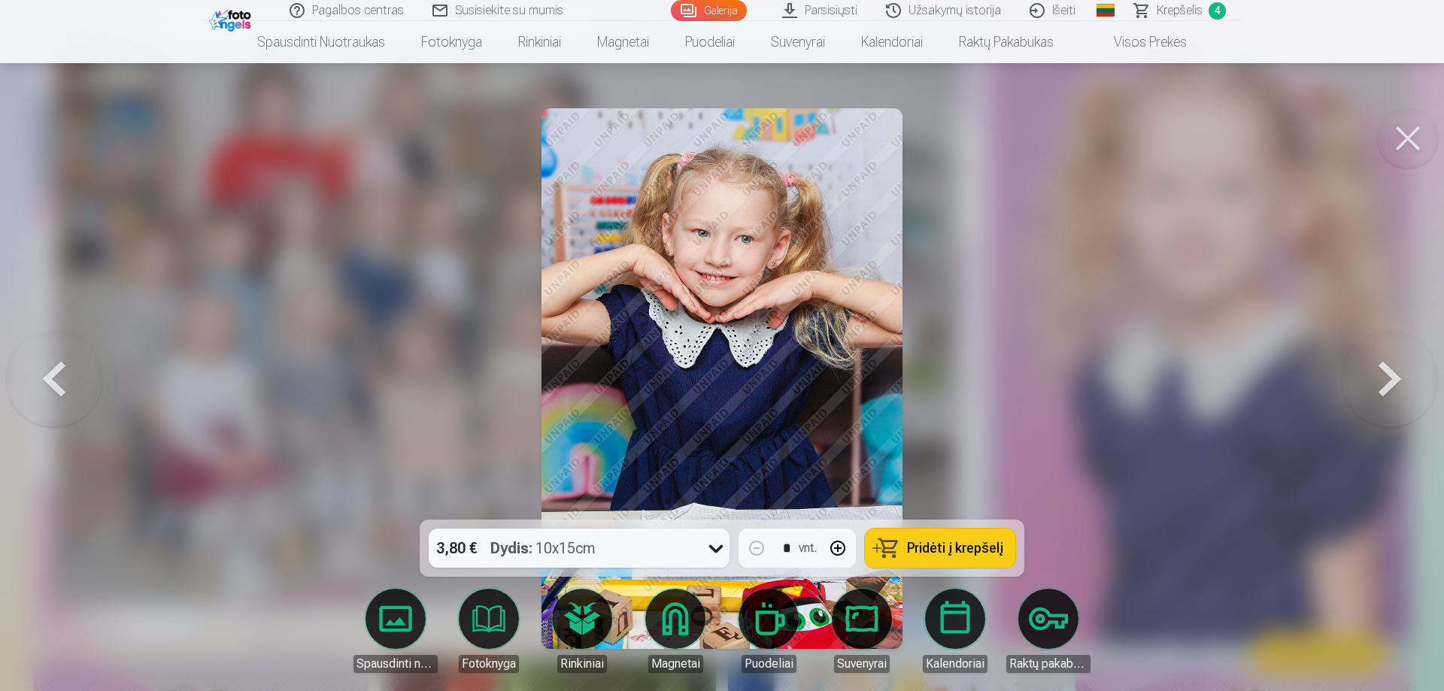
click at [44, 371] on button at bounding box center [54, 379] width 96 height 252
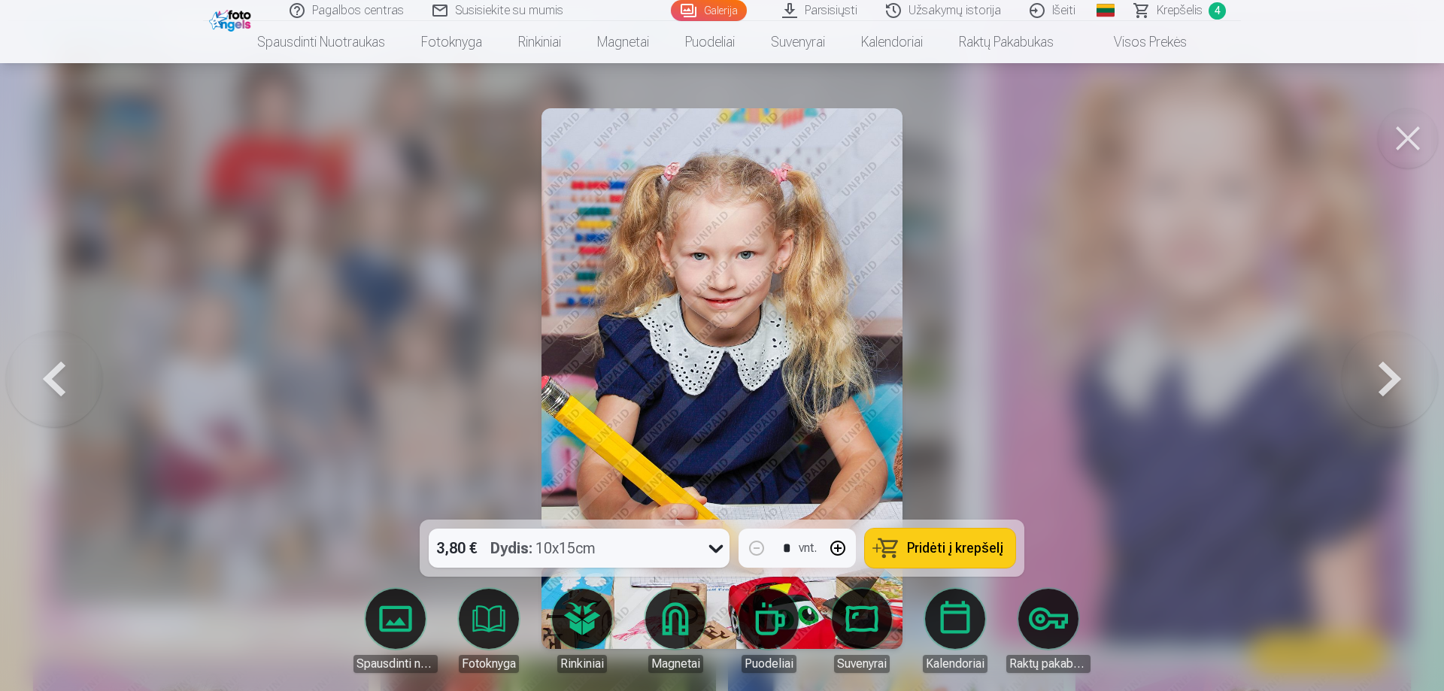
click at [914, 544] on span "Pridėti į krepšelį" at bounding box center [955, 548] width 96 height 14
click at [1389, 370] on button at bounding box center [1390, 379] width 96 height 252
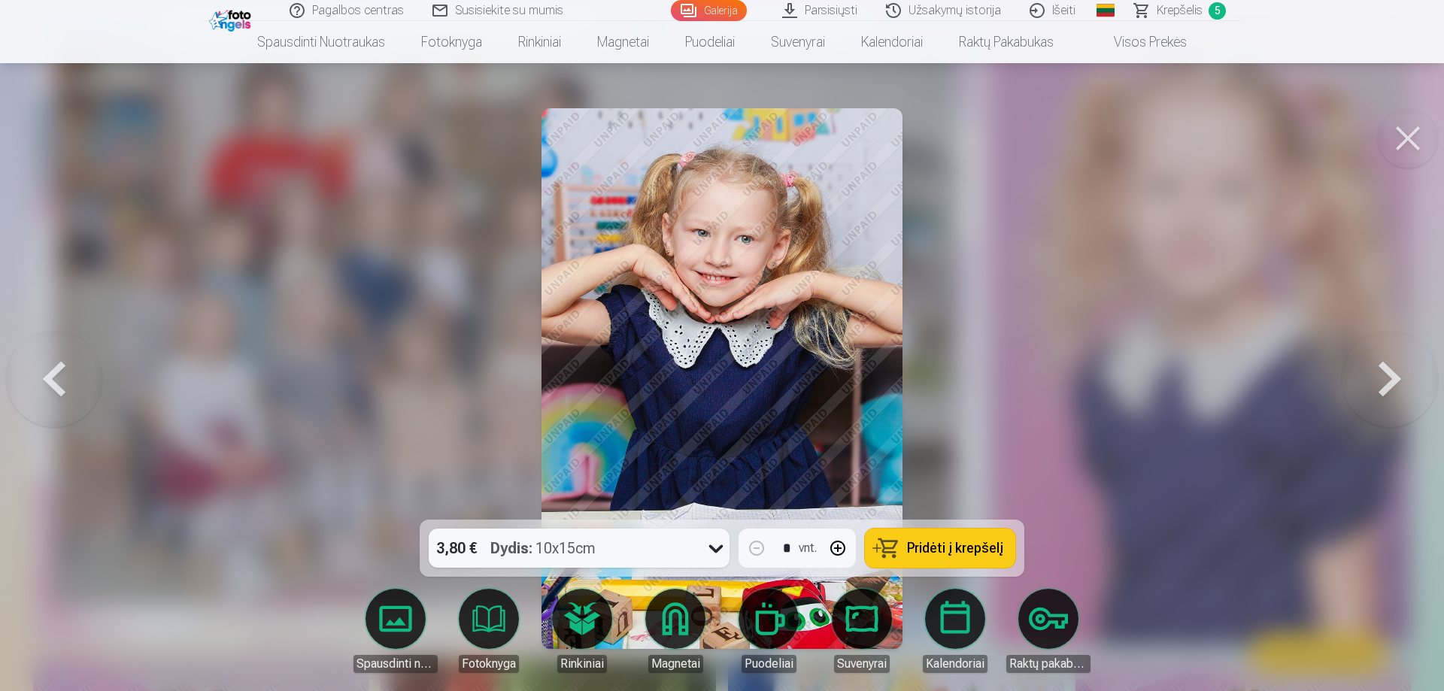
click at [1389, 371] on button at bounding box center [1390, 379] width 96 height 252
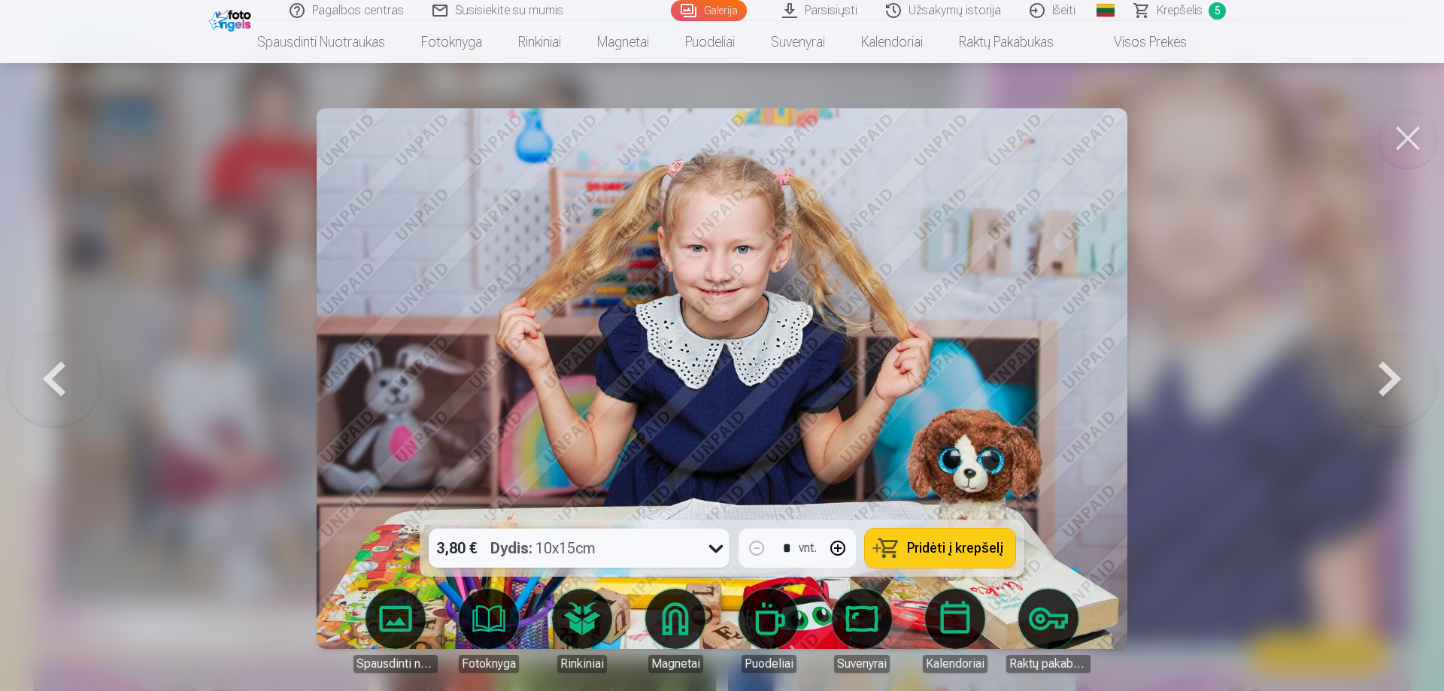
click at [1397, 376] on button at bounding box center [1390, 379] width 96 height 252
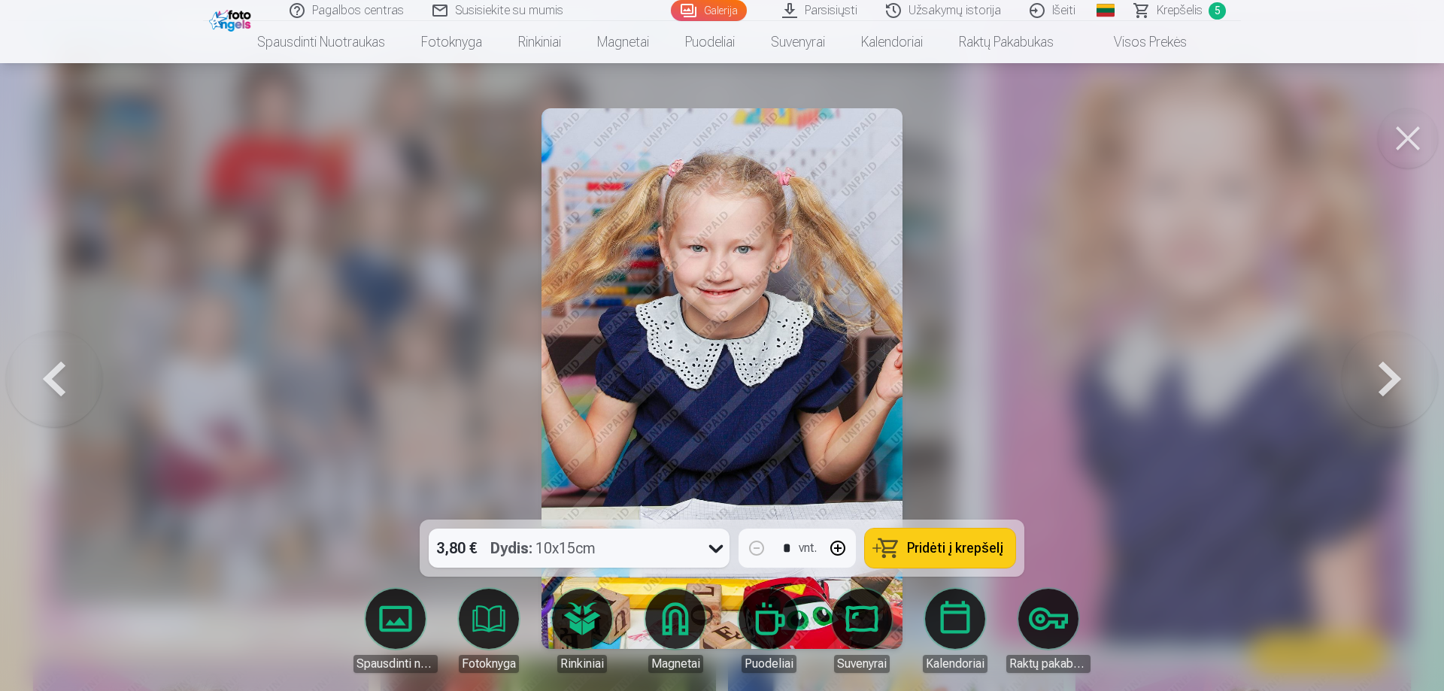
click at [1390, 378] on button at bounding box center [1390, 379] width 96 height 252
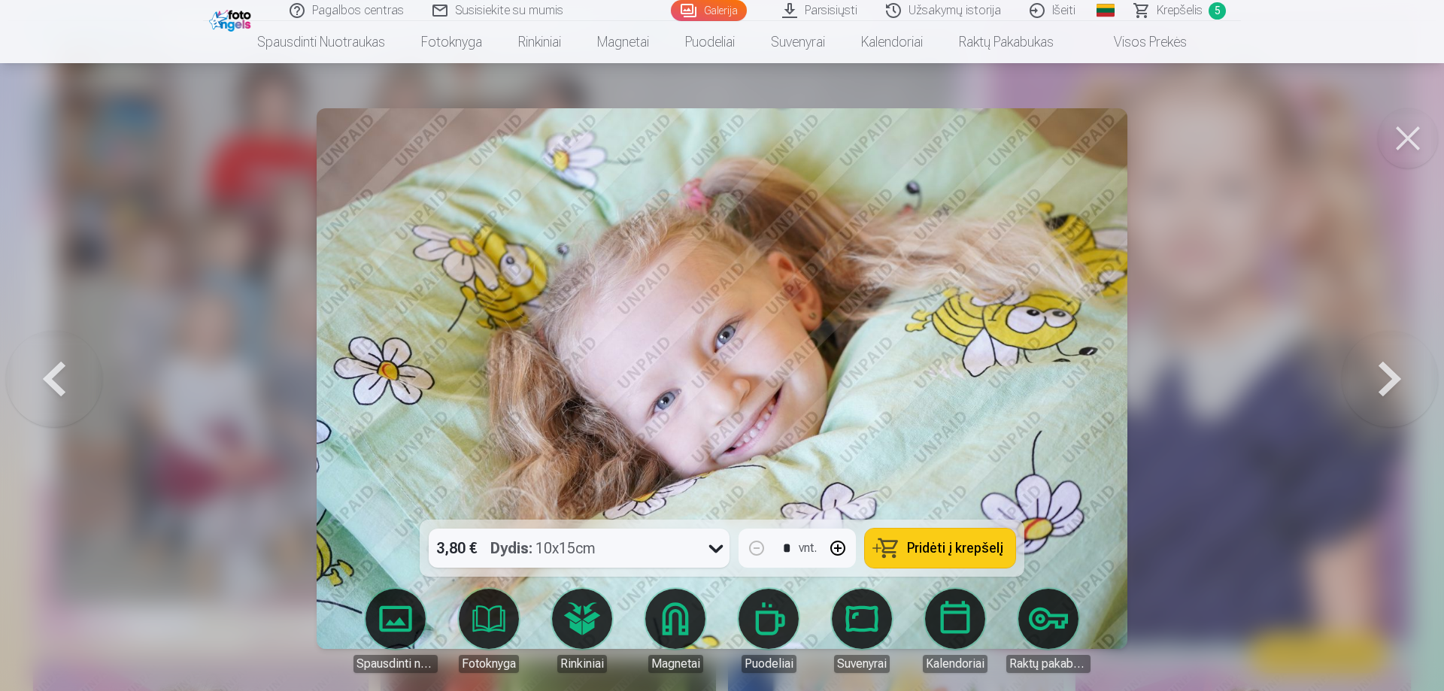
click at [1390, 378] on button at bounding box center [1390, 379] width 96 height 252
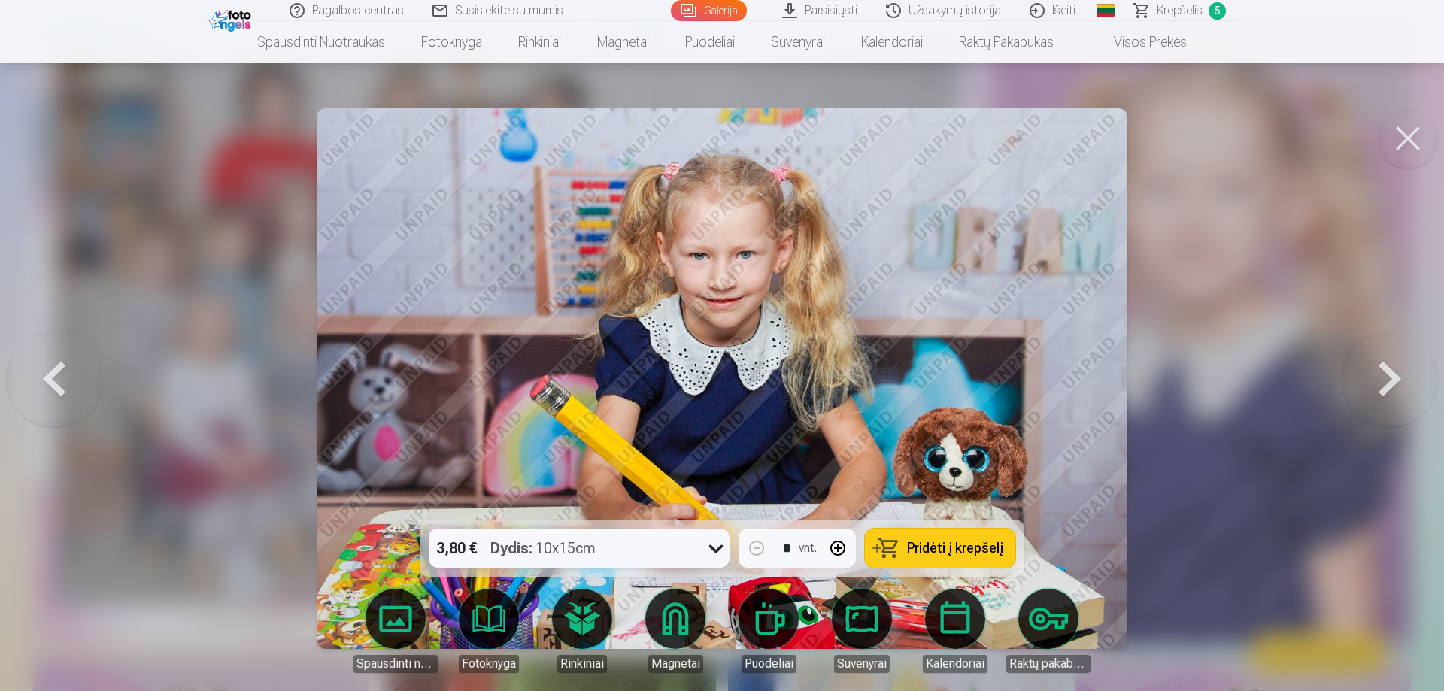
click at [941, 544] on span "Pridėti į krepšelį" at bounding box center [955, 548] width 96 height 14
click at [1388, 384] on button at bounding box center [1390, 379] width 96 height 252
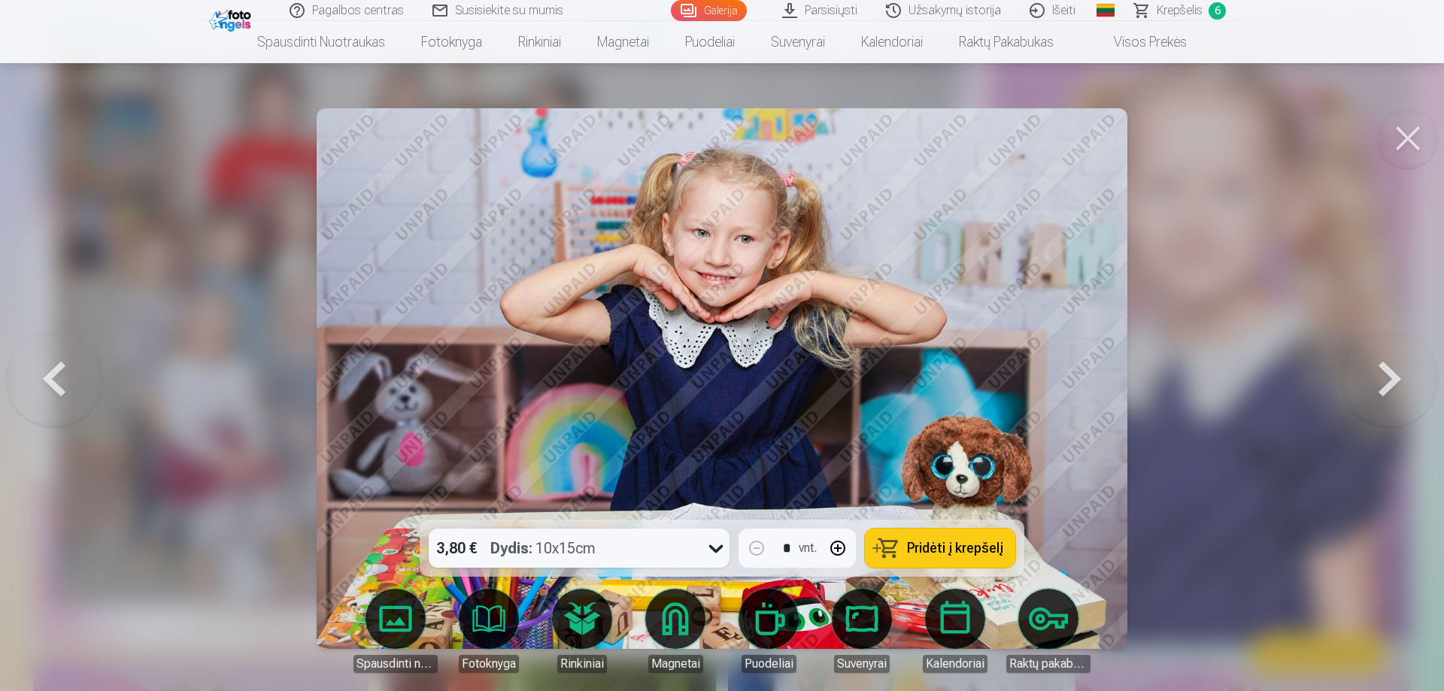
click at [1390, 376] on button at bounding box center [1390, 379] width 96 height 252
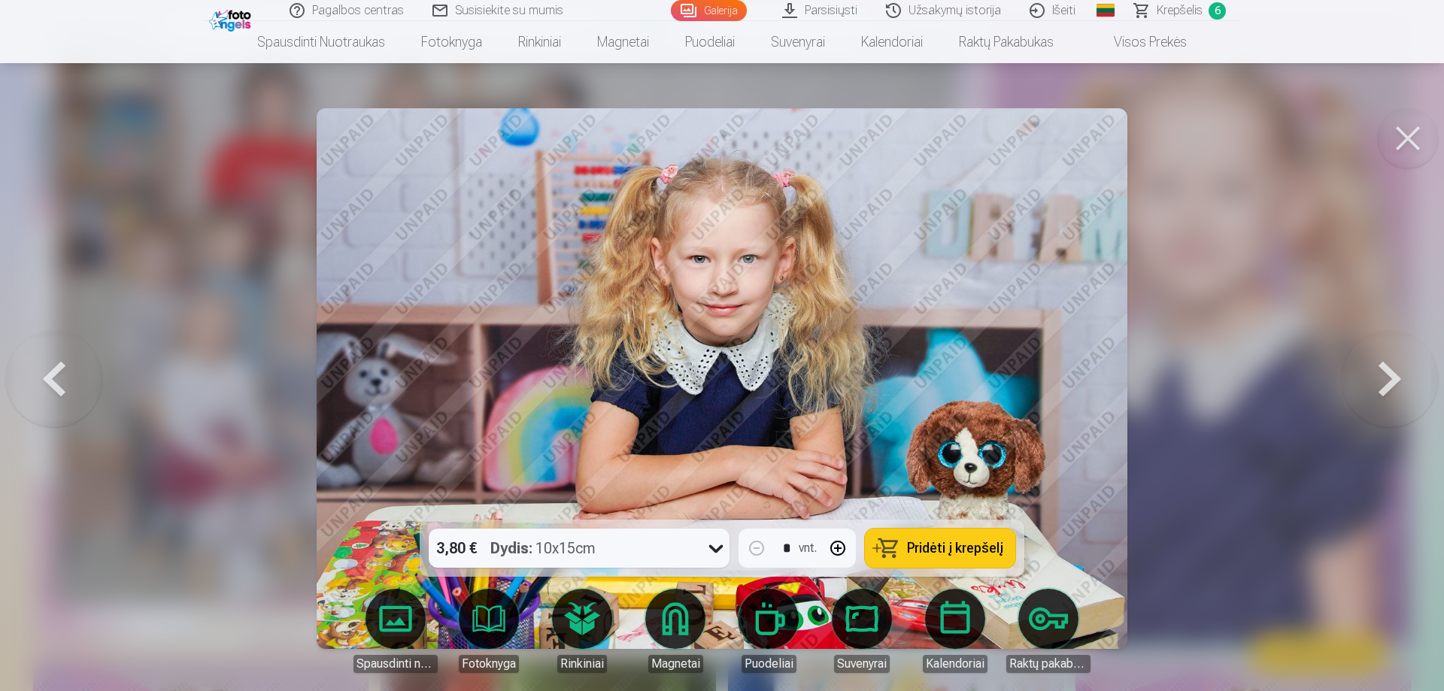
click at [1390, 376] on button at bounding box center [1390, 379] width 96 height 252
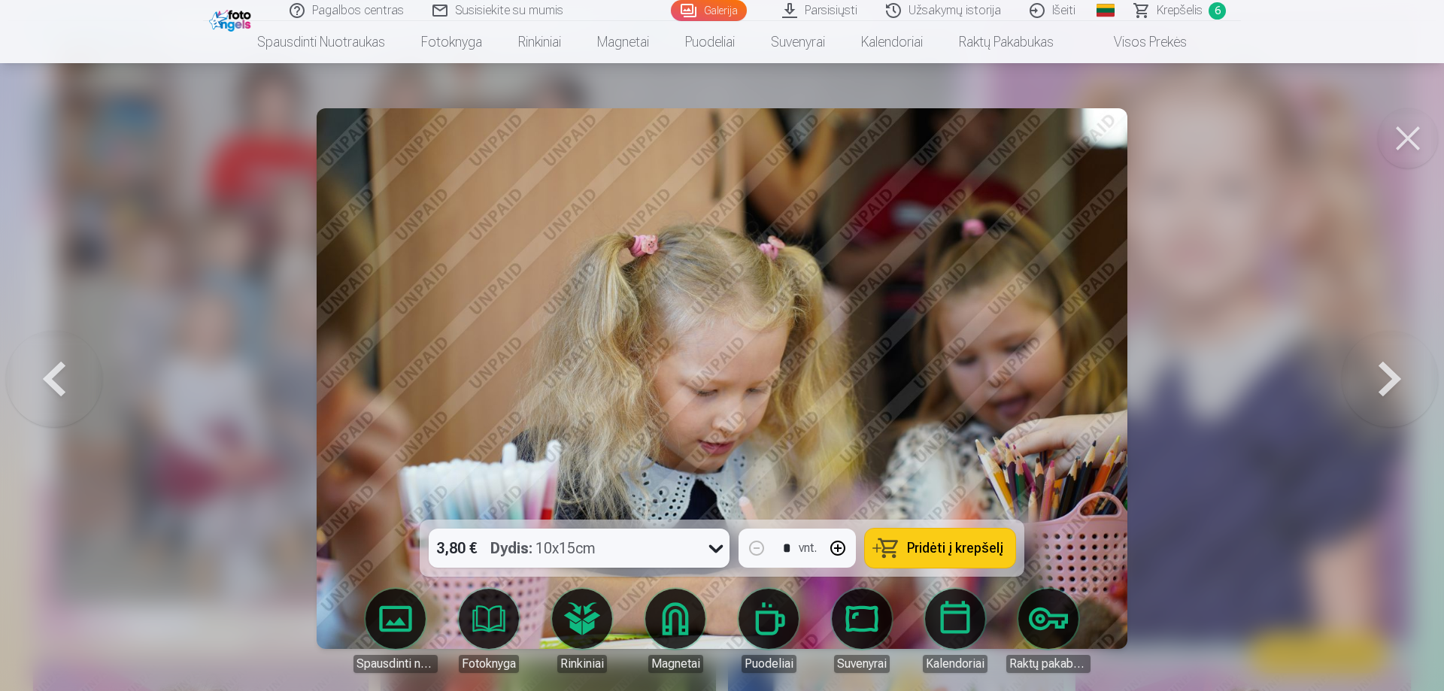
click at [1390, 376] on button at bounding box center [1390, 379] width 96 height 252
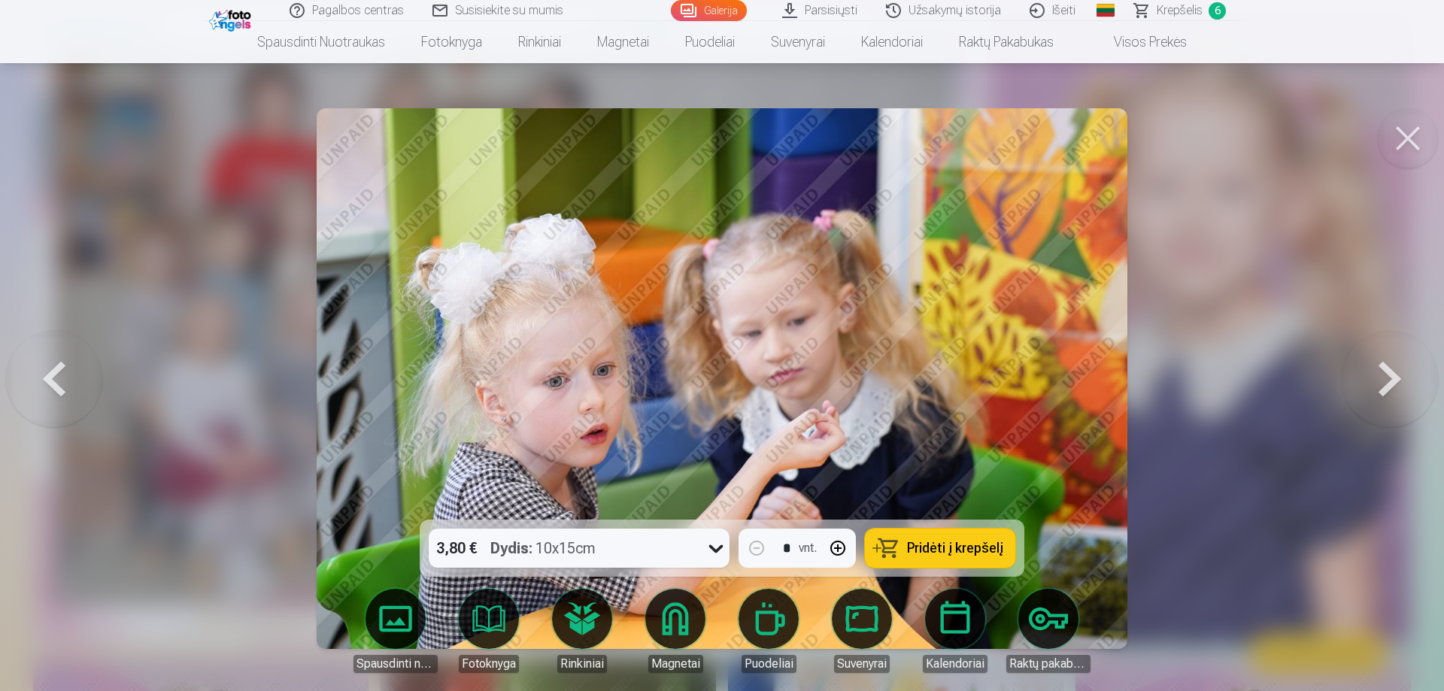
click at [1390, 376] on button at bounding box center [1390, 379] width 96 height 252
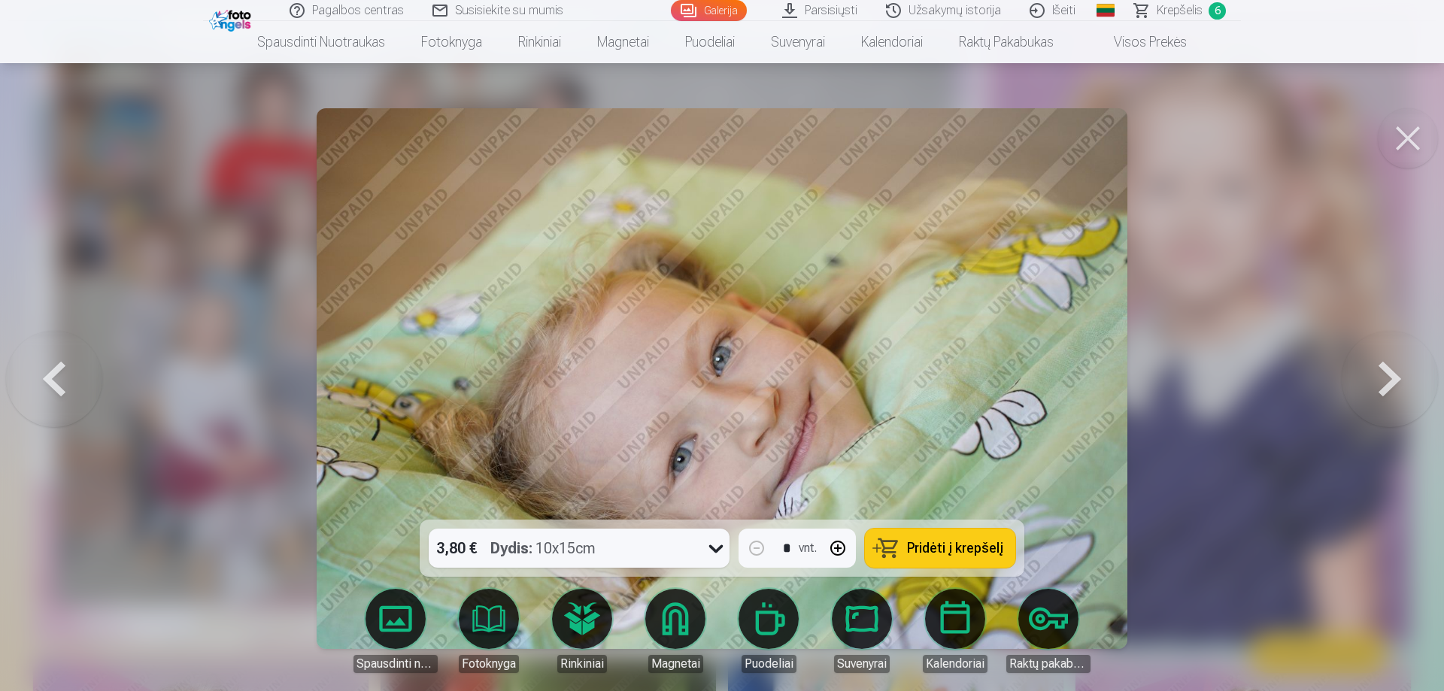
click at [1390, 376] on button at bounding box center [1390, 379] width 96 height 252
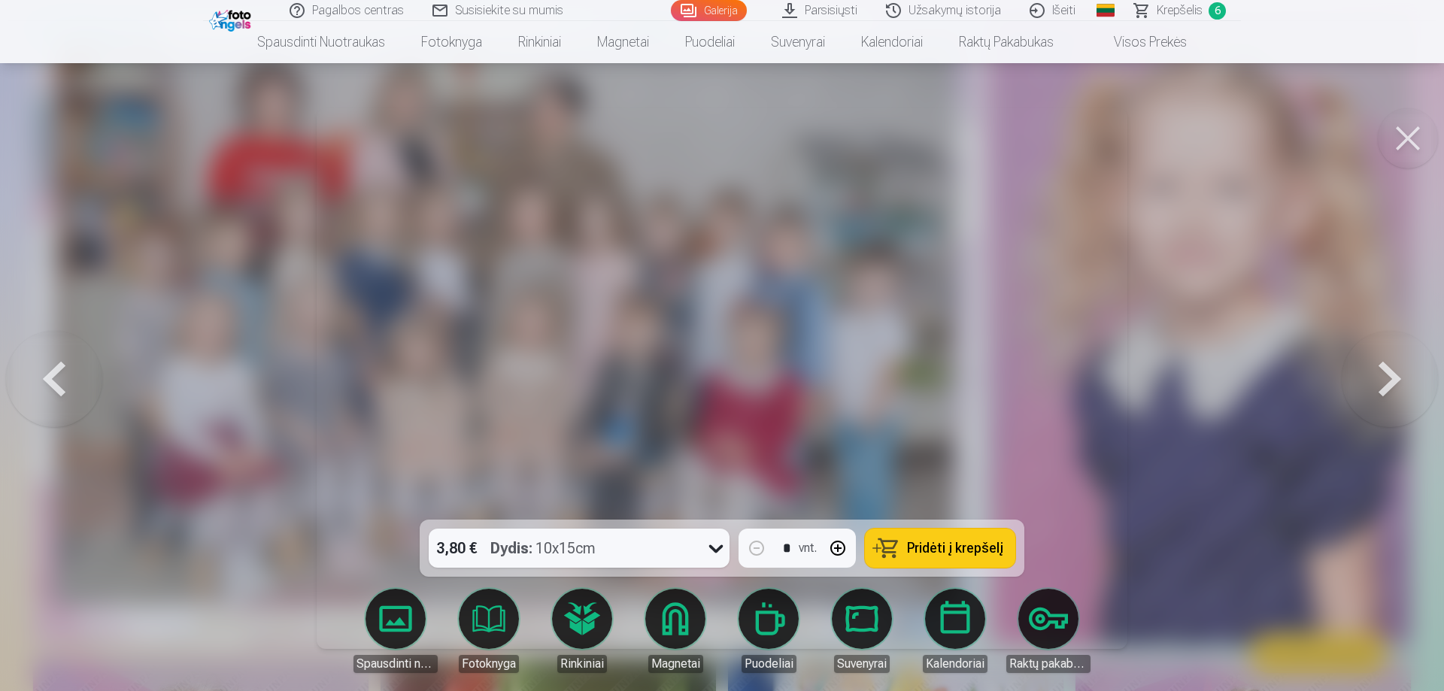
click at [1390, 376] on button at bounding box center [1390, 379] width 96 height 252
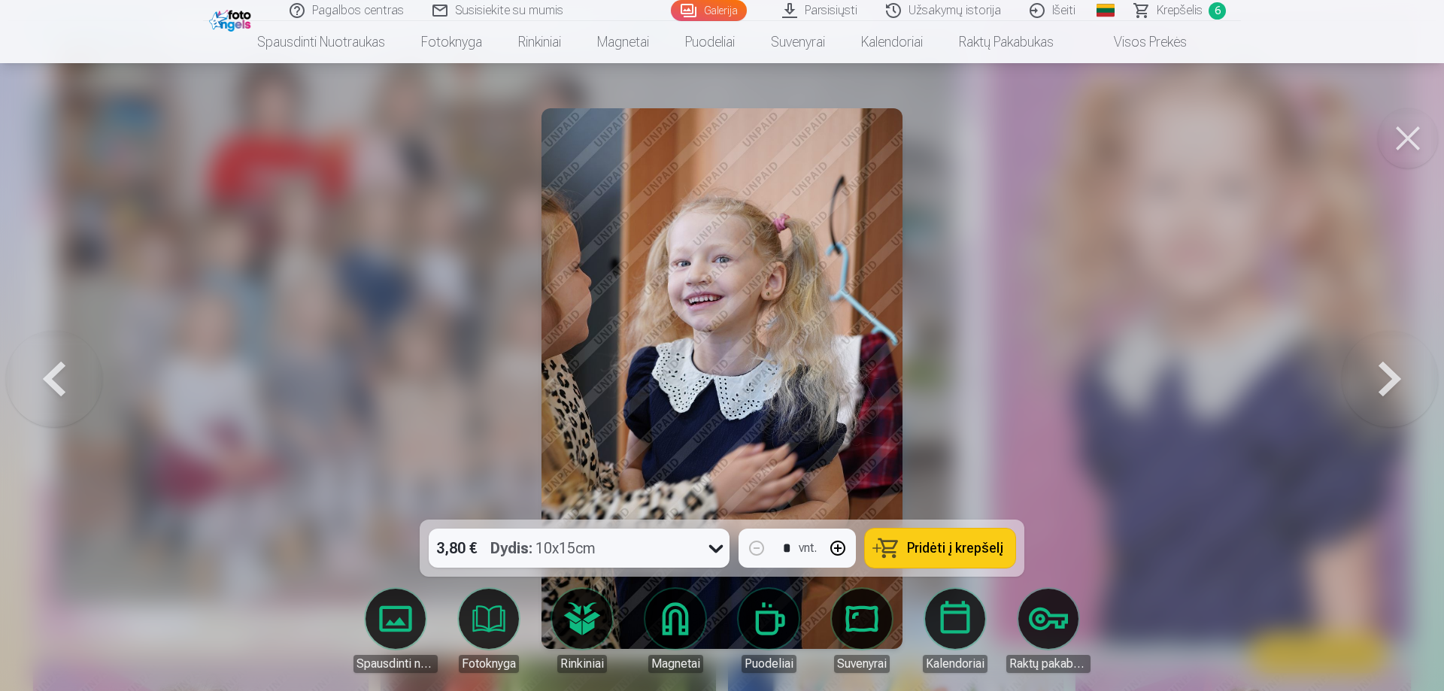
click at [44, 378] on button at bounding box center [54, 379] width 96 height 252
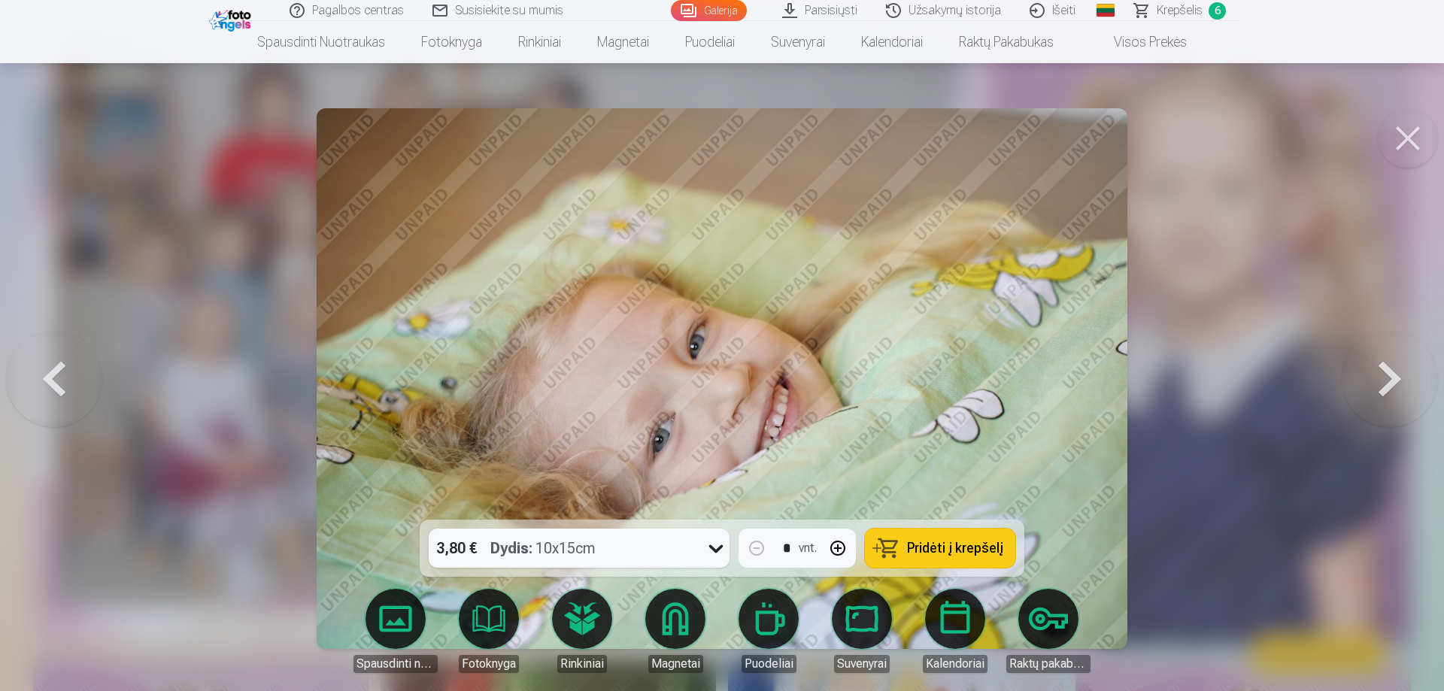
click at [44, 378] on button at bounding box center [54, 379] width 96 height 252
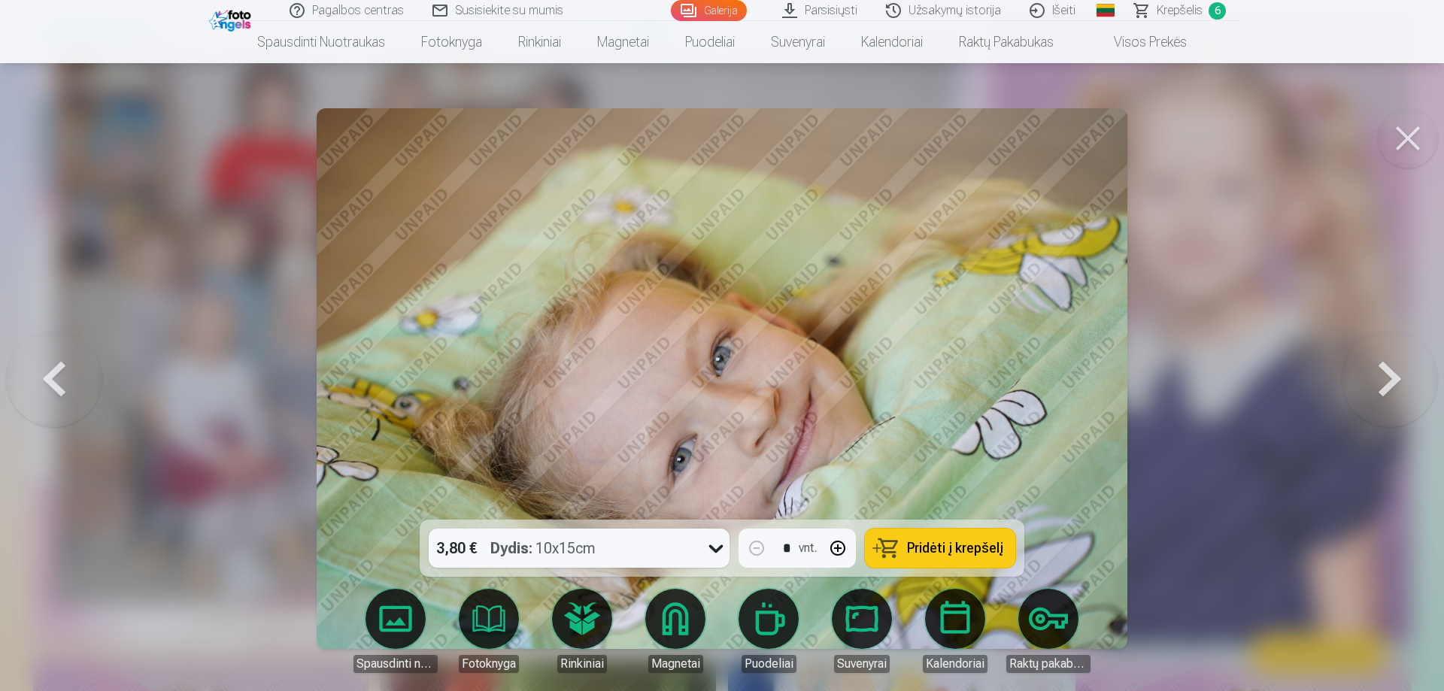
click at [956, 550] on span "Pridėti į krepšelį" at bounding box center [955, 548] width 96 height 14
click at [1392, 378] on button at bounding box center [1390, 379] width 96 height 252
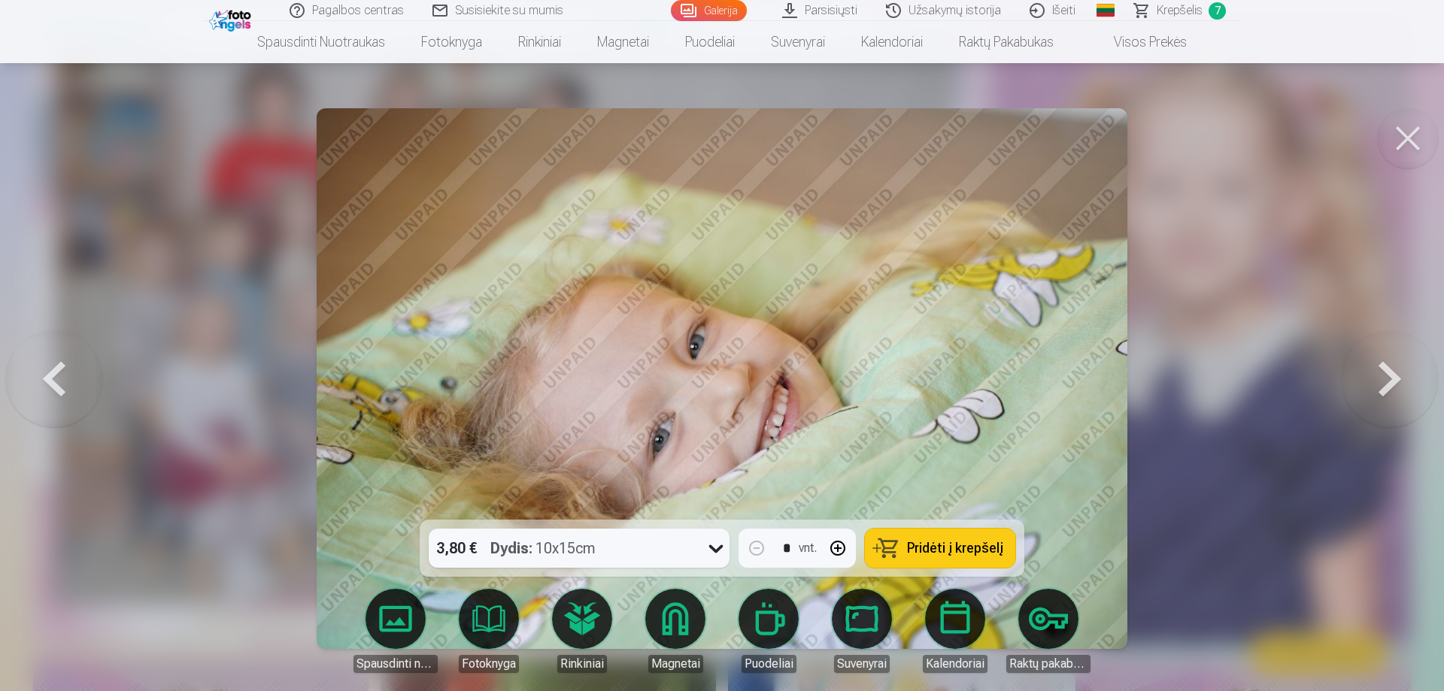
click at [1412, 371] on button at bounding box center [1390, 379] width 96 height 252
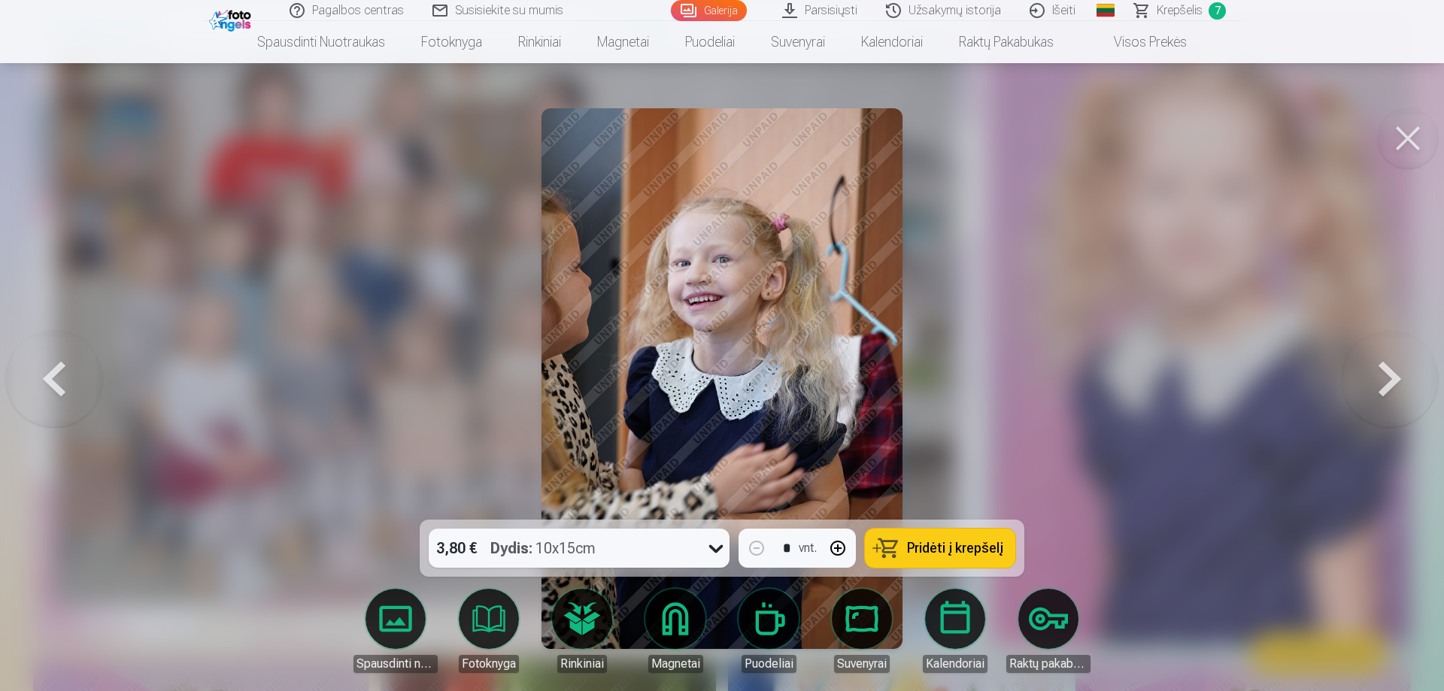
click at [1385, 374] on button at bounding box center [1390, 379] width 96 height 252
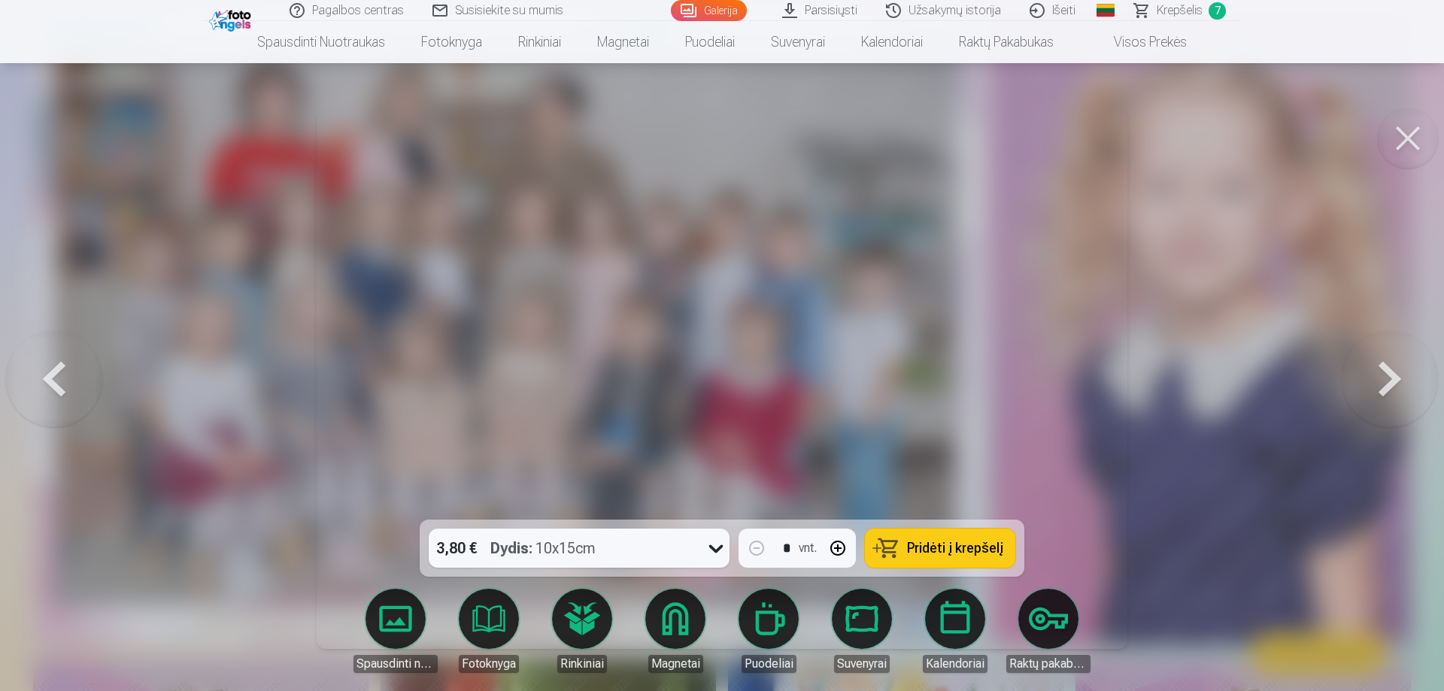
click at [1399, 380] on button at bounding box center [1390, 379] width 96 height 252
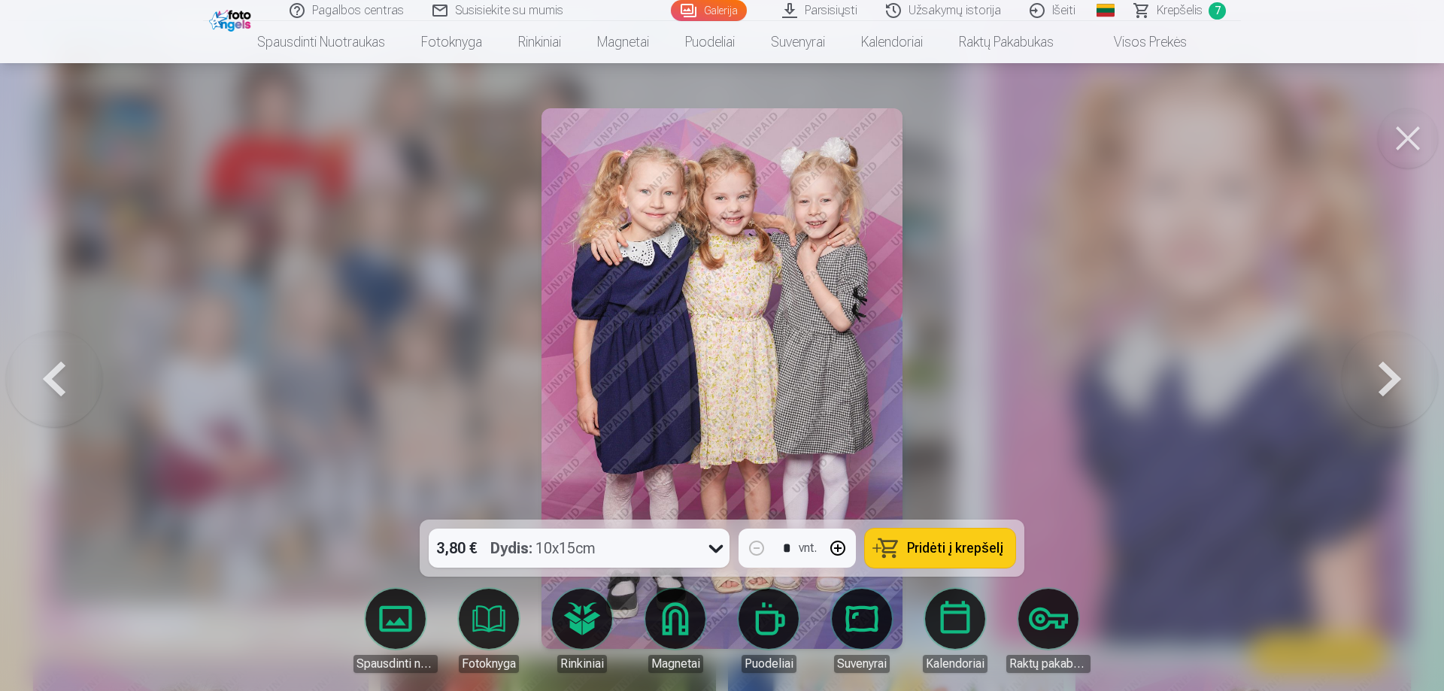
click at [1386, 376] on button at bounding box center [1390, 379] width 96 height 252
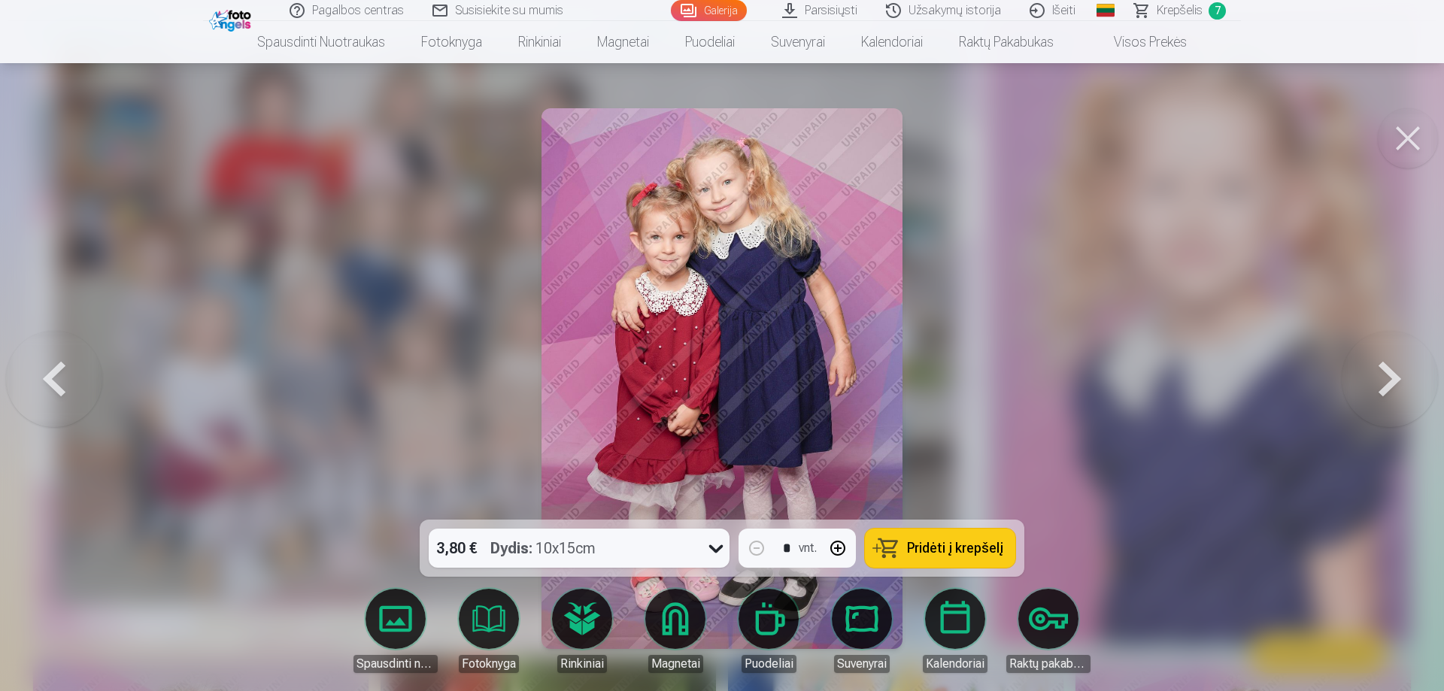
click at [58, 385] on button at bounding box center [54, 379] width 96 height 252
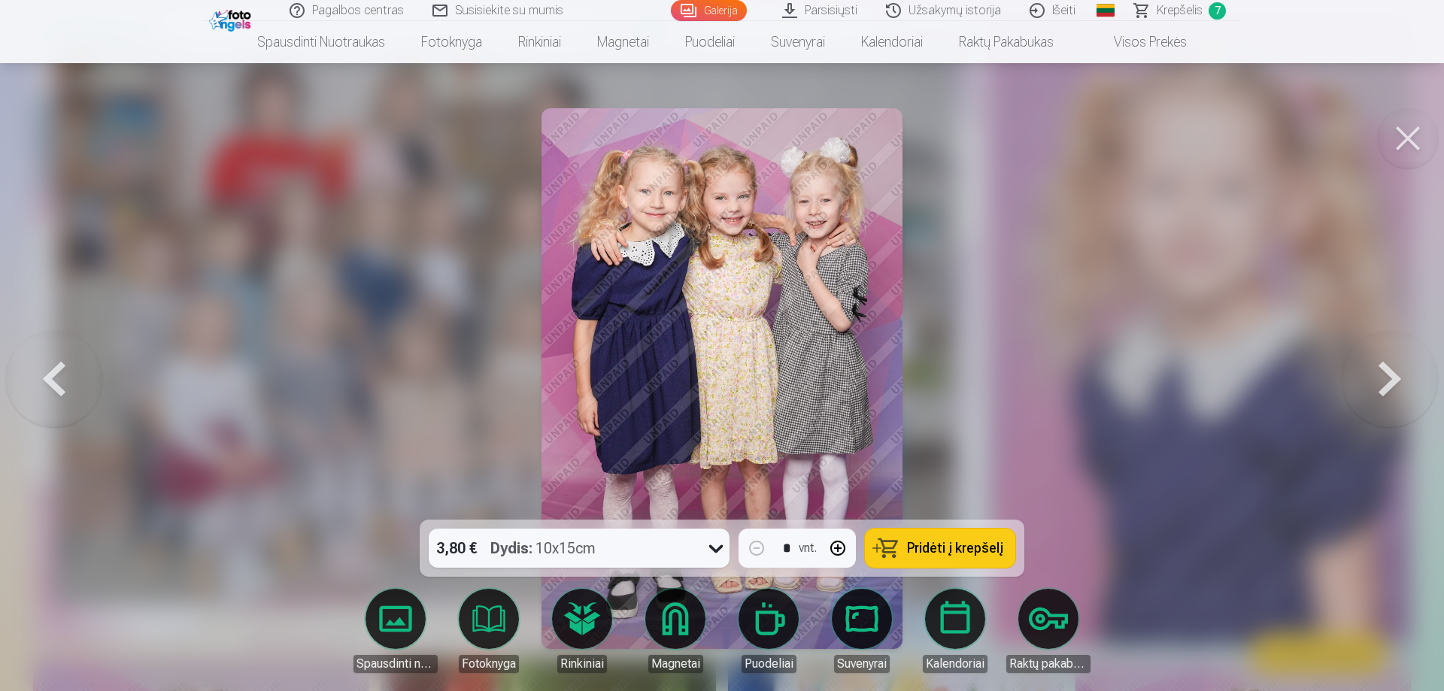
click at [946, 547] on span "Pridėti į krepšelį" at bounding box center [955, 548] width 96 height 14
click at [1393, 377] on button at bounding box center [1390, 379] width 96 height 252
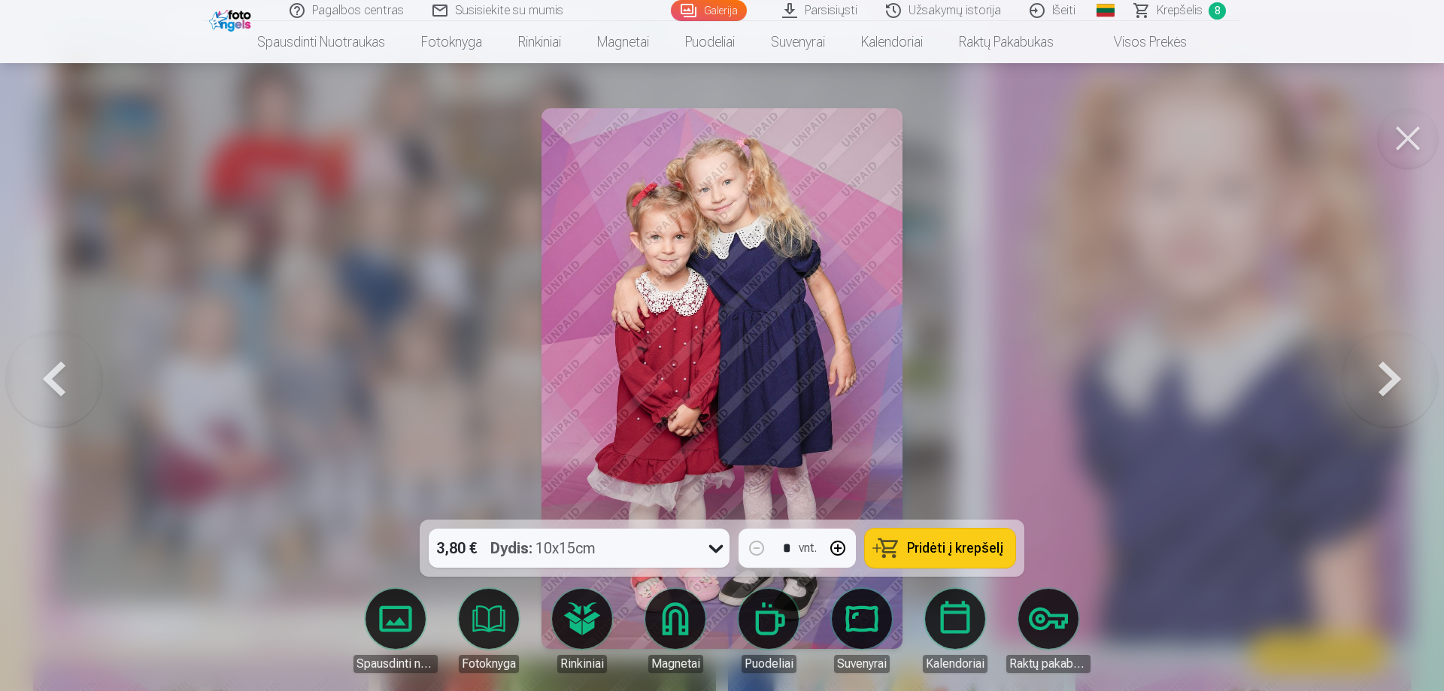
click at [922, 549] on span "Pridėti į krepšelį" at bounding box center [955, 548] width 96 height 14
click at [1397, 377] on button at bounding box center [1390, 379] width 96 height 252
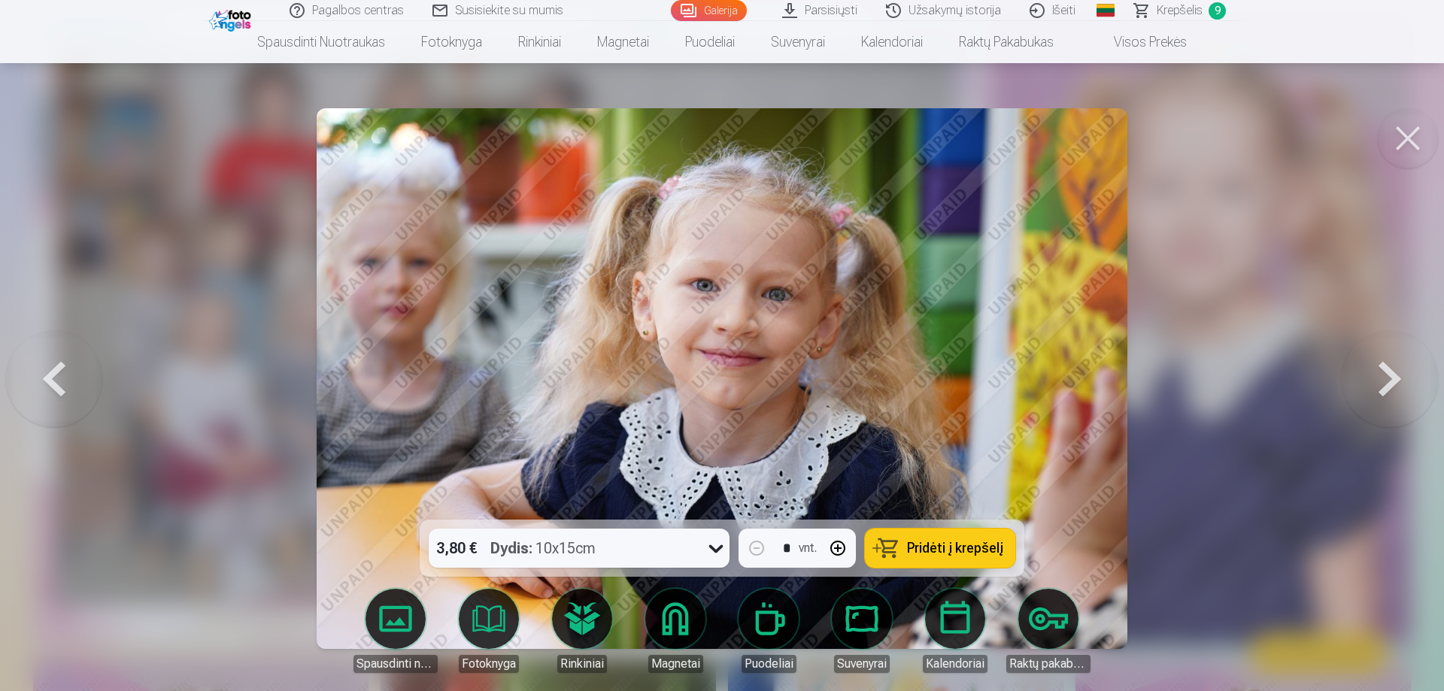
click at [958, 544] on span "Pridėti į krepšelį" at bounding box center [955, 548] width 96 height 14
click at [1402, 383] on button at bounding box center [1390, 379] width 96 height 252
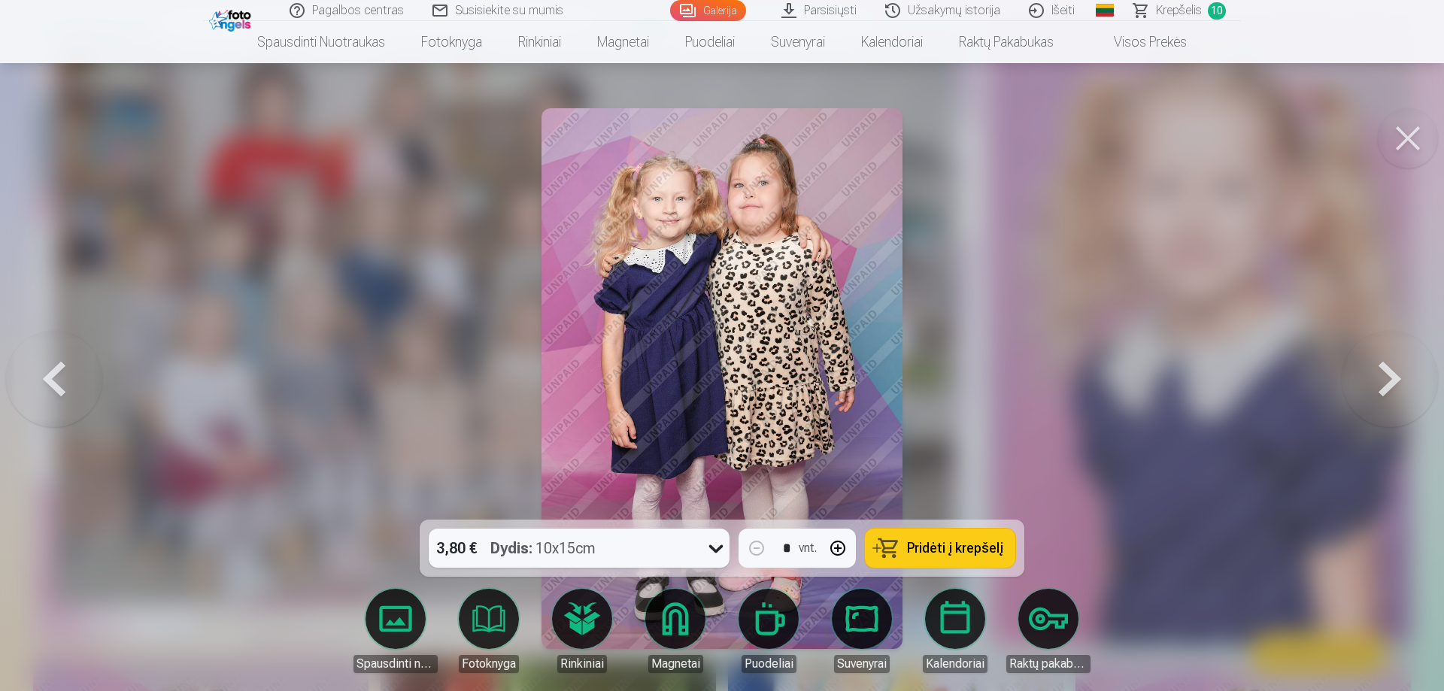
click at [946, 545] on span "Pridėti į krepšelį" at bounding box center [955, 548] width 96 height 14
click at [1405, 377] on button at bounding box center [1390, 379] width 96 height 252
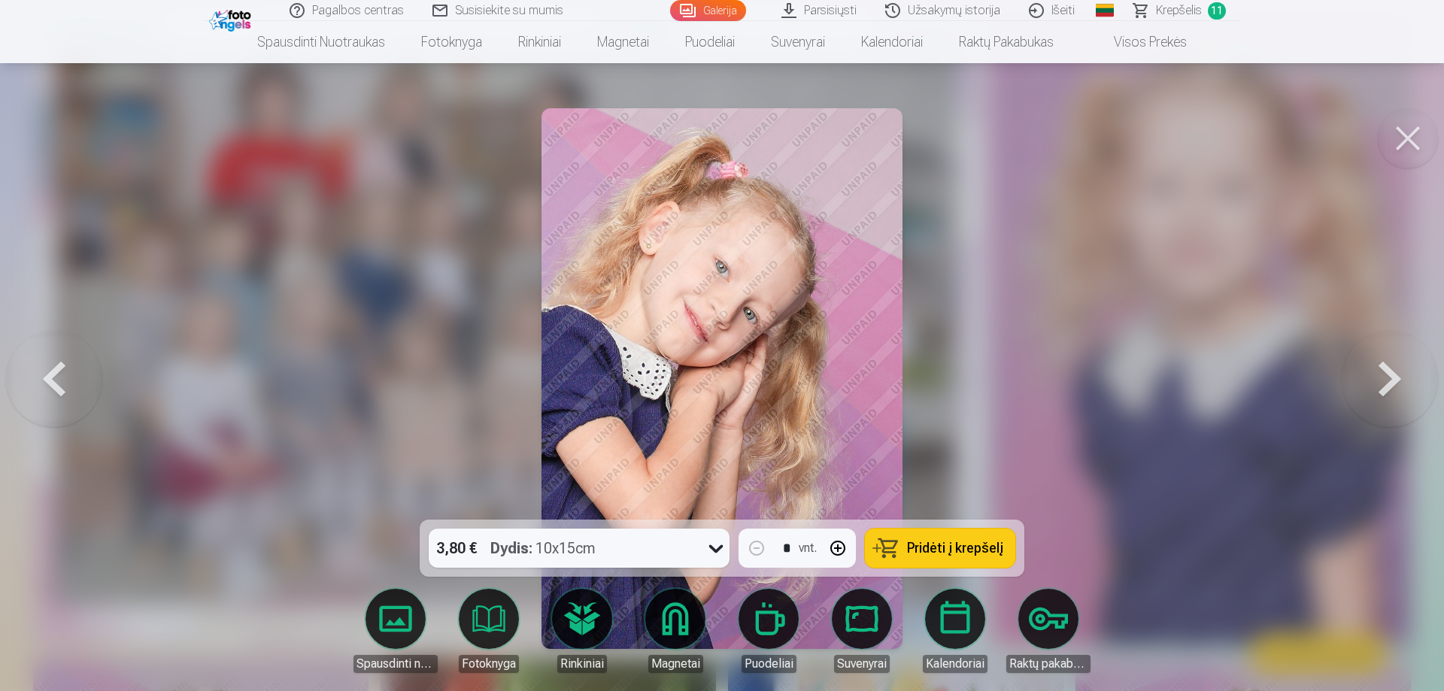
click at [1396, 374] on button at bounding box center [1390, 379] width 96 height 252
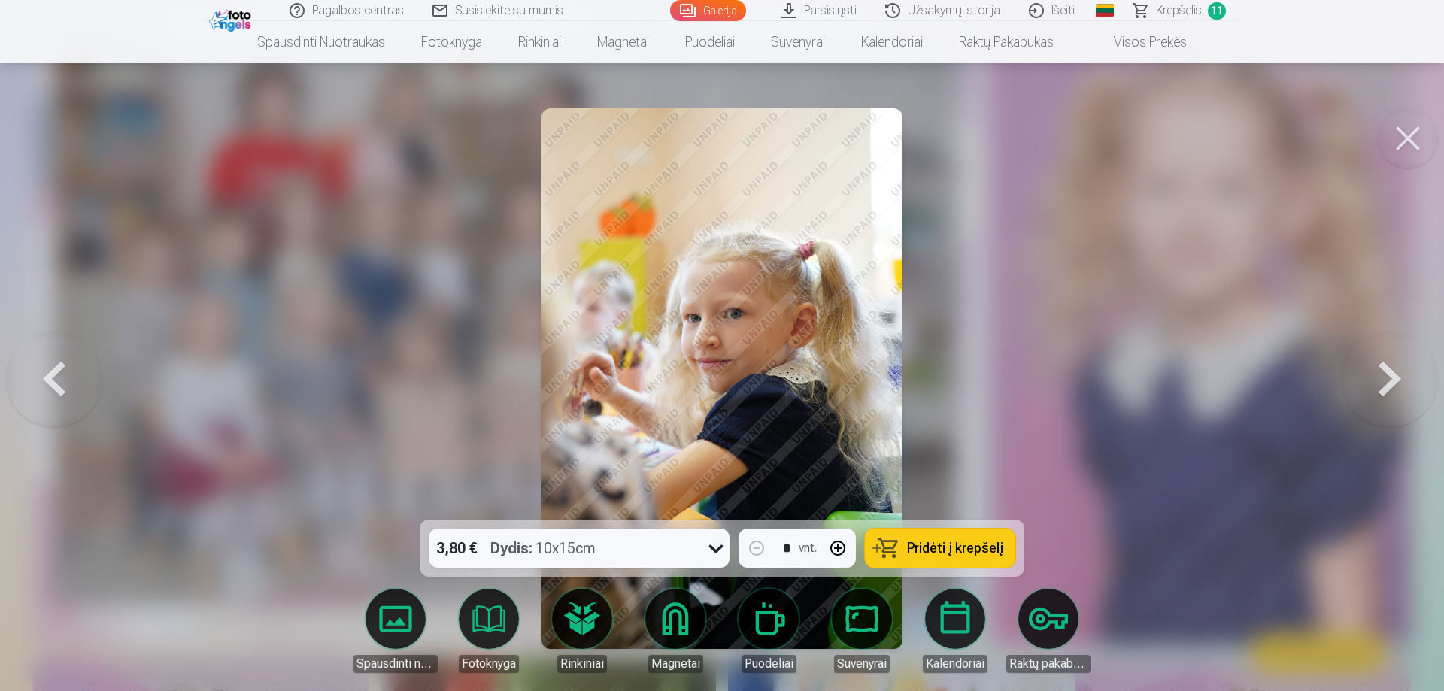
click at [1392, 381] on button at bounding box center [1390, 379] width 96 height 252
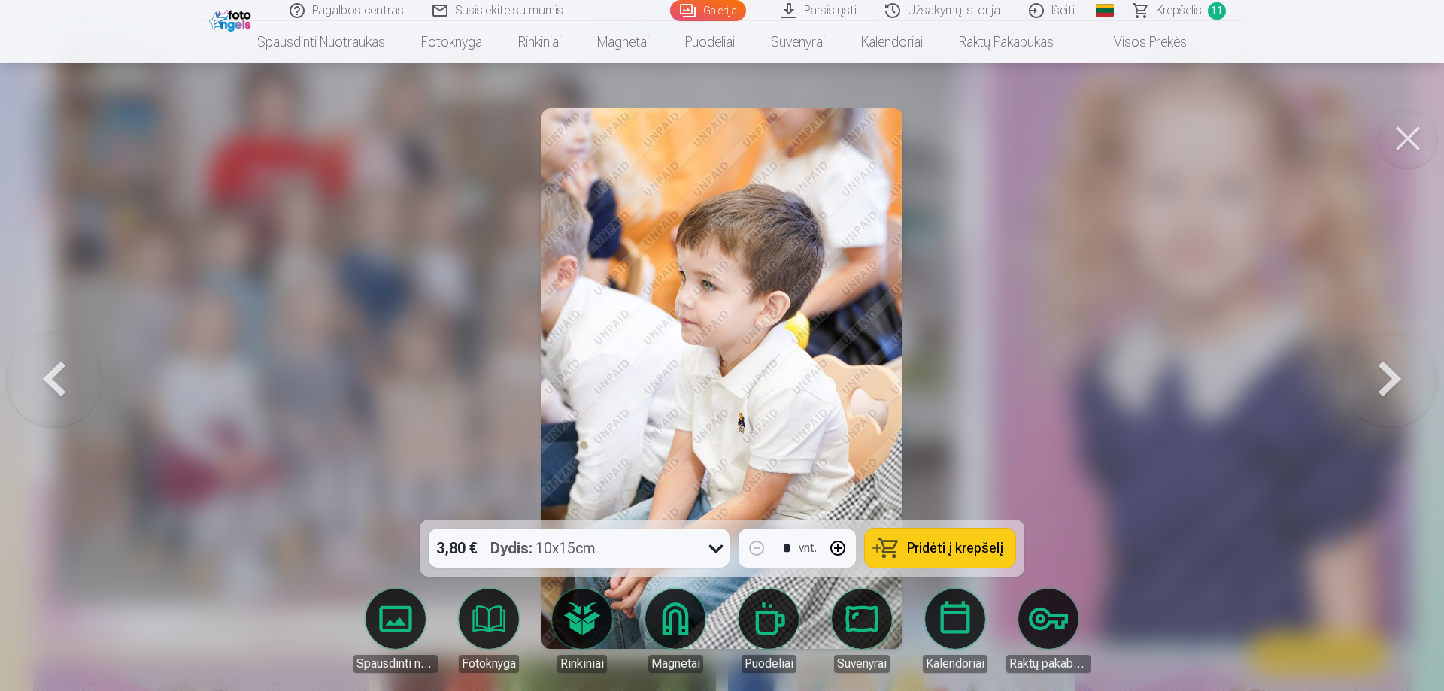
click at [1386, 381] on button at bounding box center [1390, 379] width 96 height 252
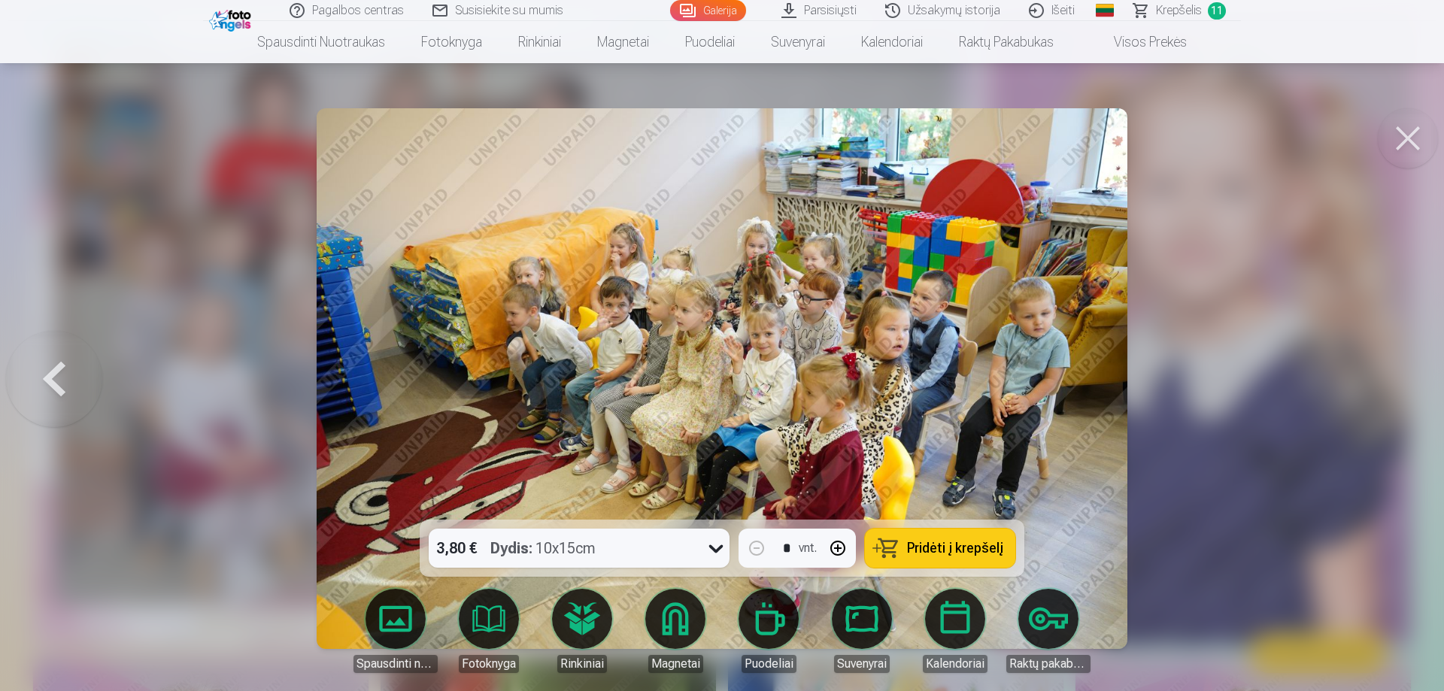
click at [1414, 135] on button at bounding box center [1408, 138] width 60 height 60
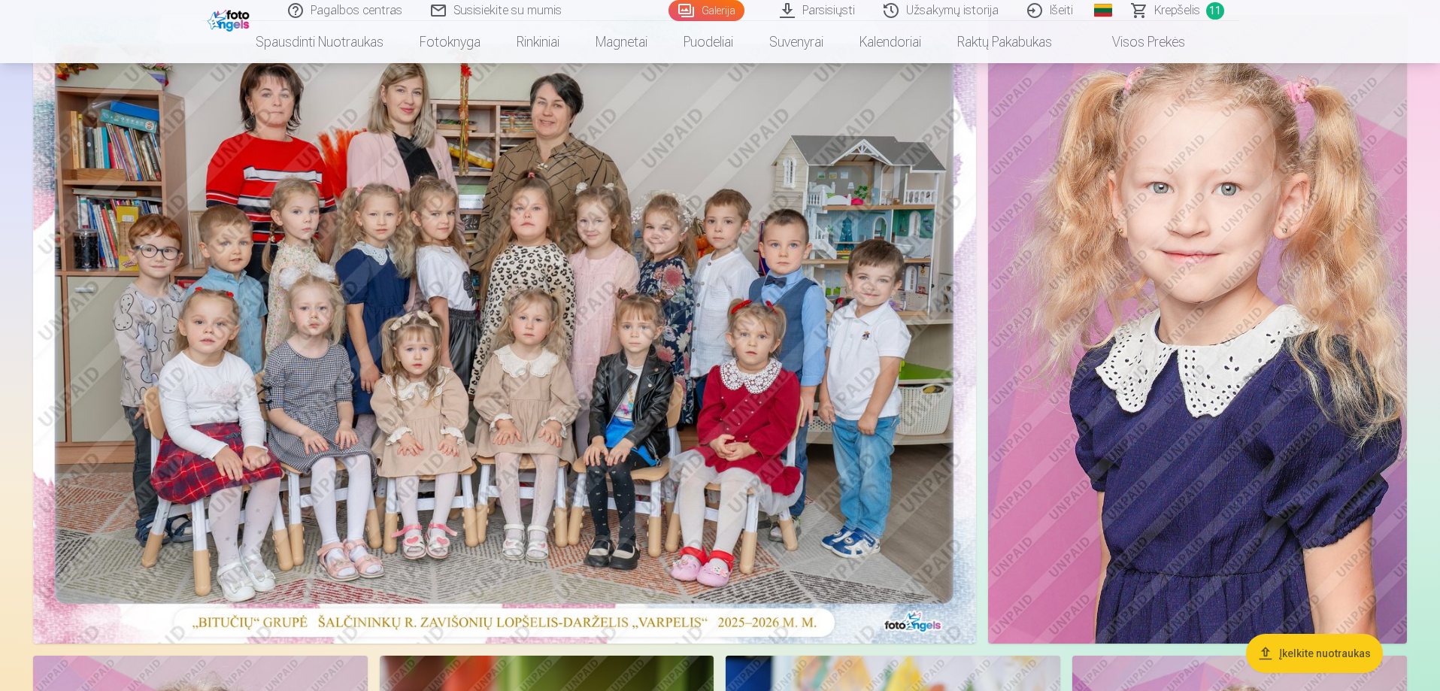
click at [1196, 9] on span "Krepšelis" at bounding box center [1177, 11] width 46 height 18
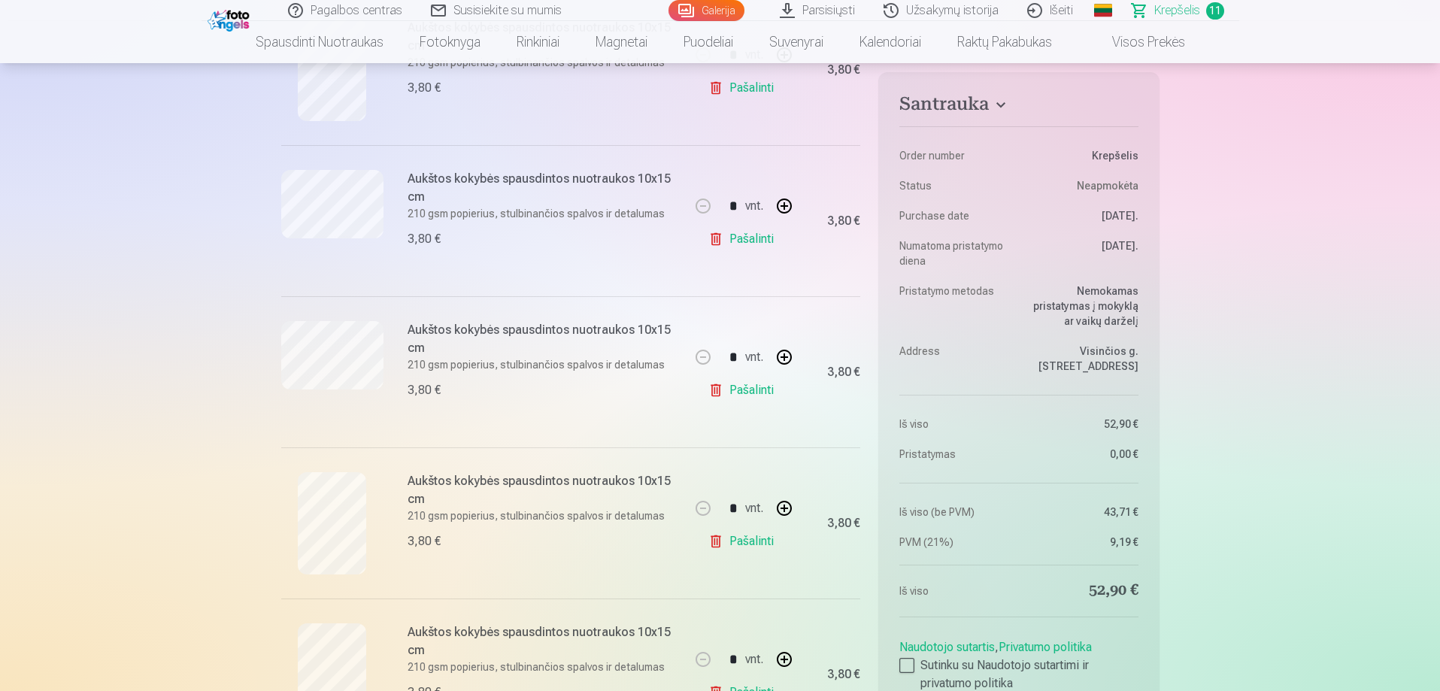
scroll to position [1053, 0]
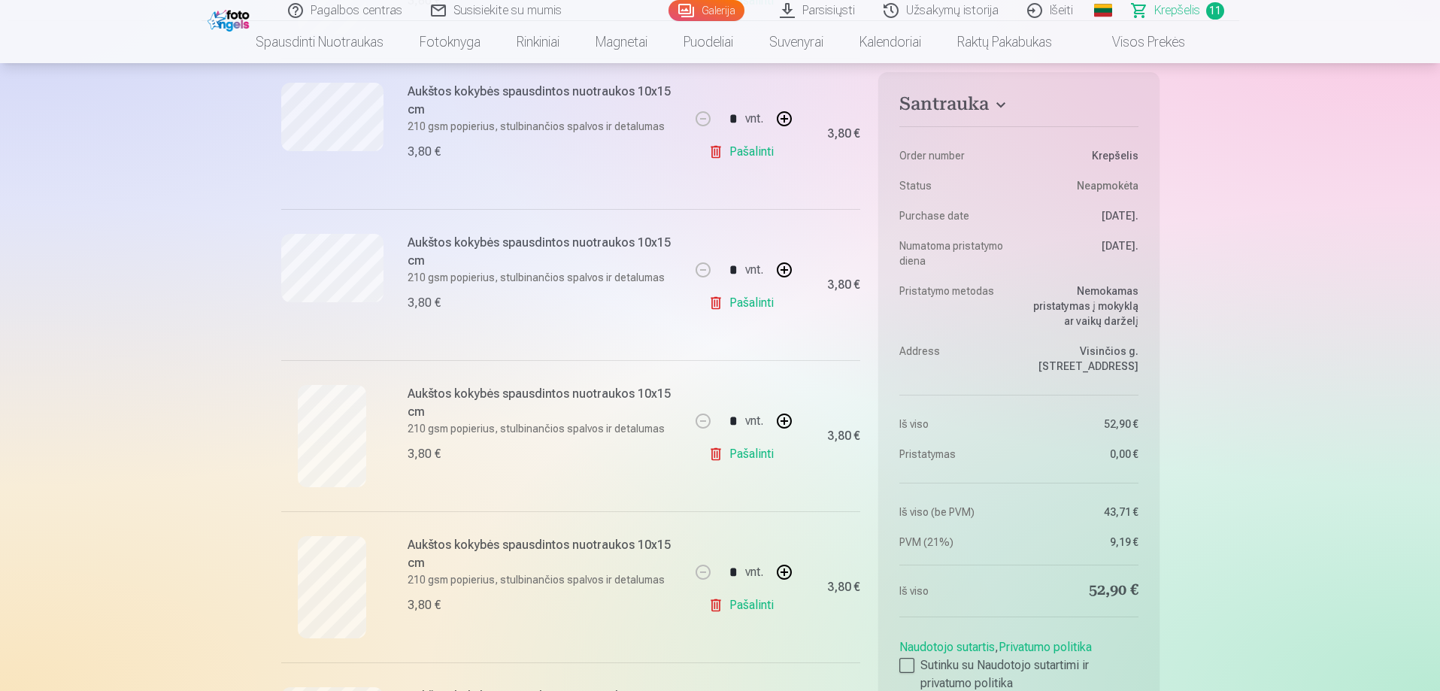
click at [748, 306] on link "Pašalinti" at bounding box center [743, 303] width 71 height 30
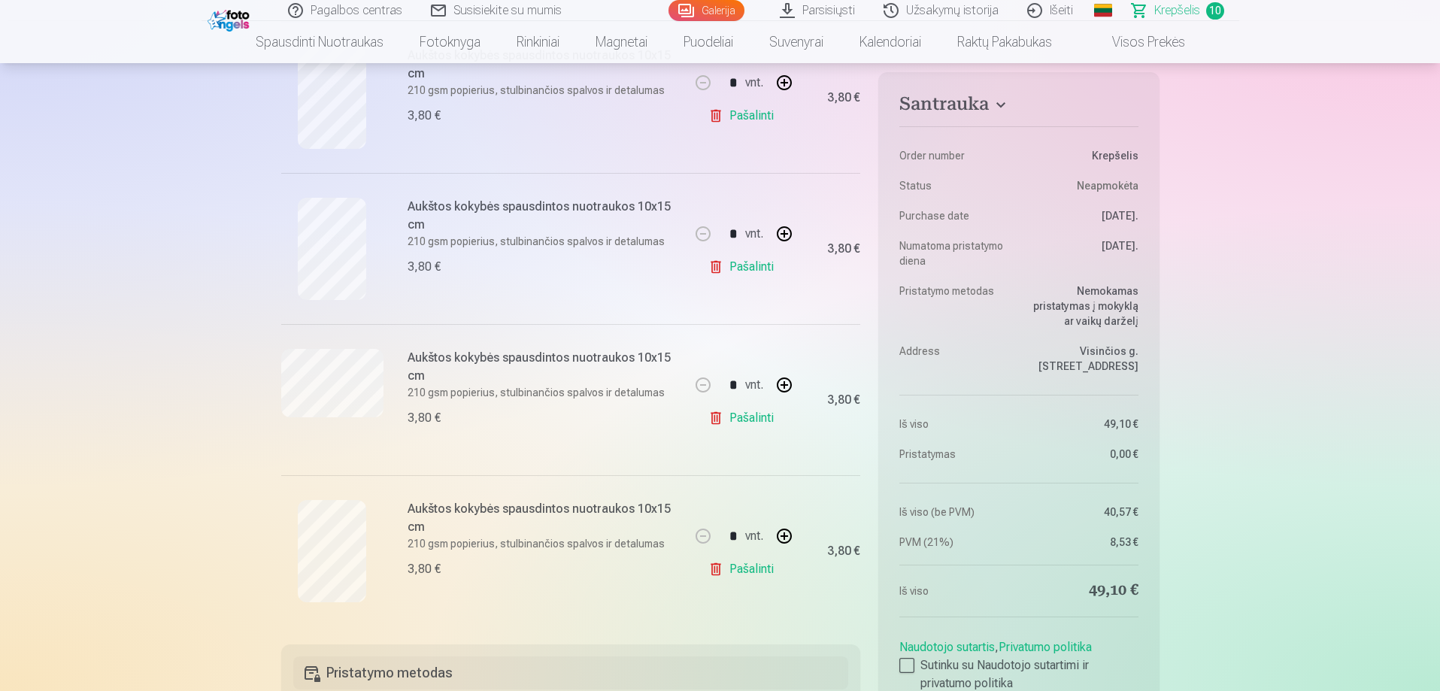
scroll to position [1203, 0]
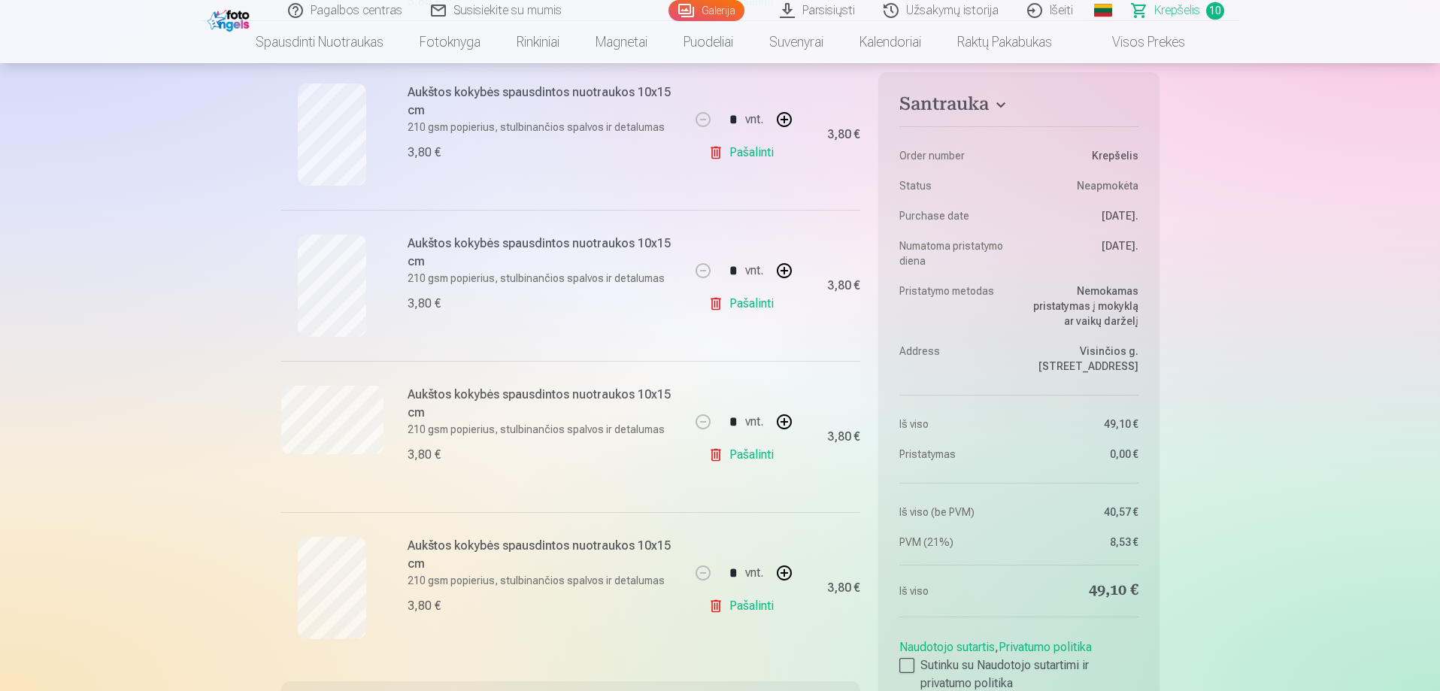
click at [744, 303] on link "Pašalinti" at bounding box center [743, 304] width 71 height 30
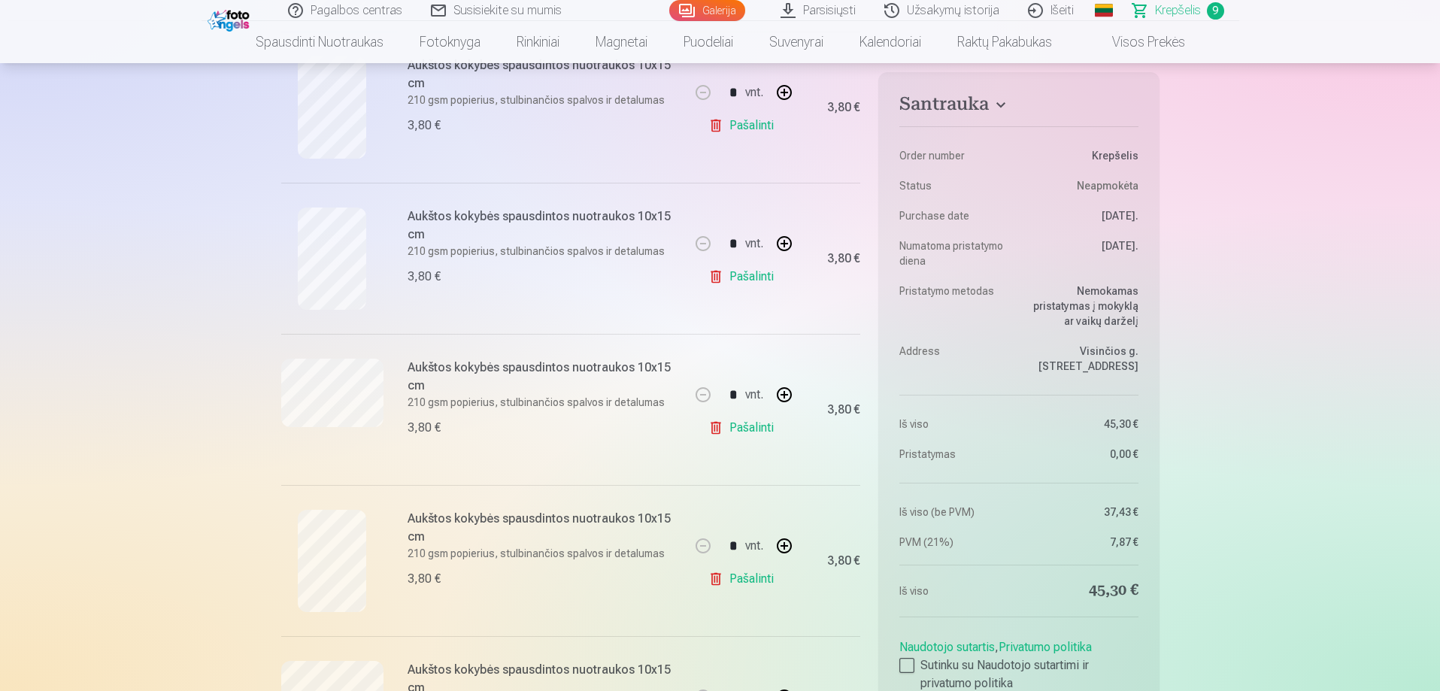
scroll to position [752, 0]
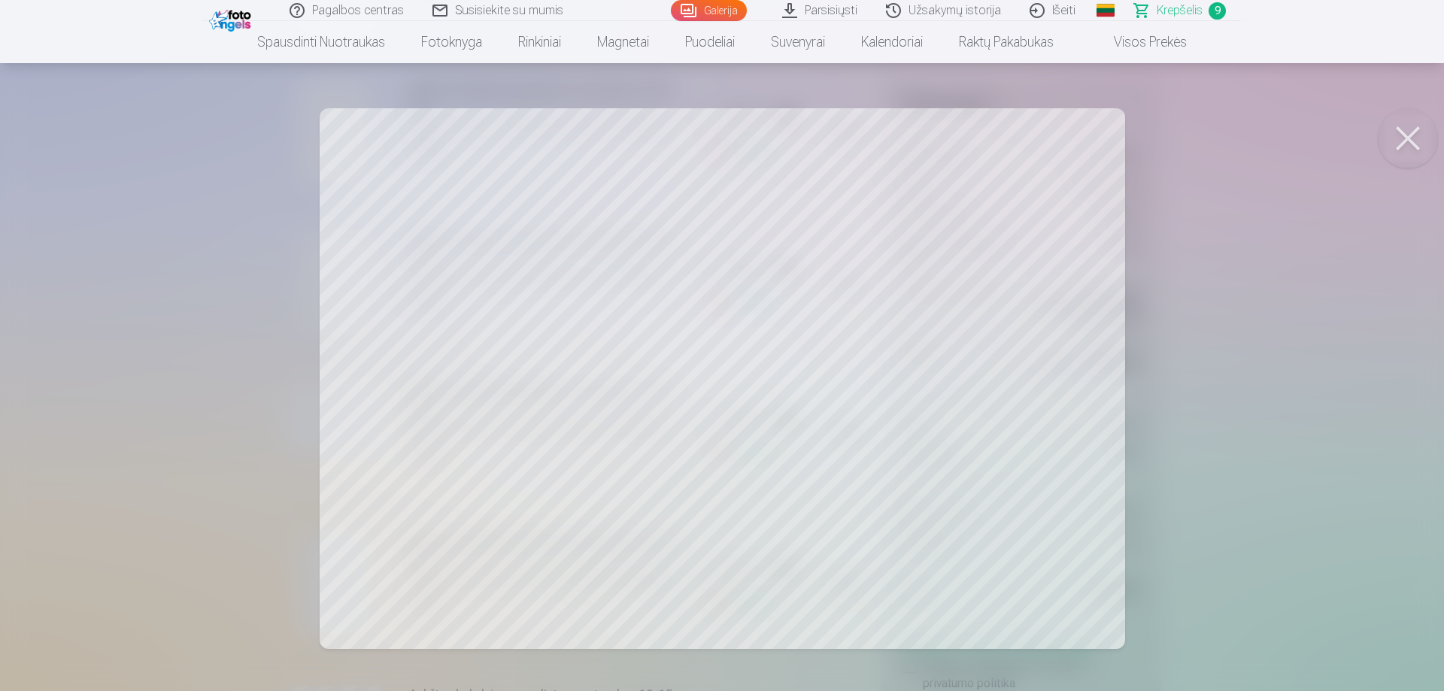
click at [1412, 132] on button at bounding box center [1408, 138] width 60 height 60
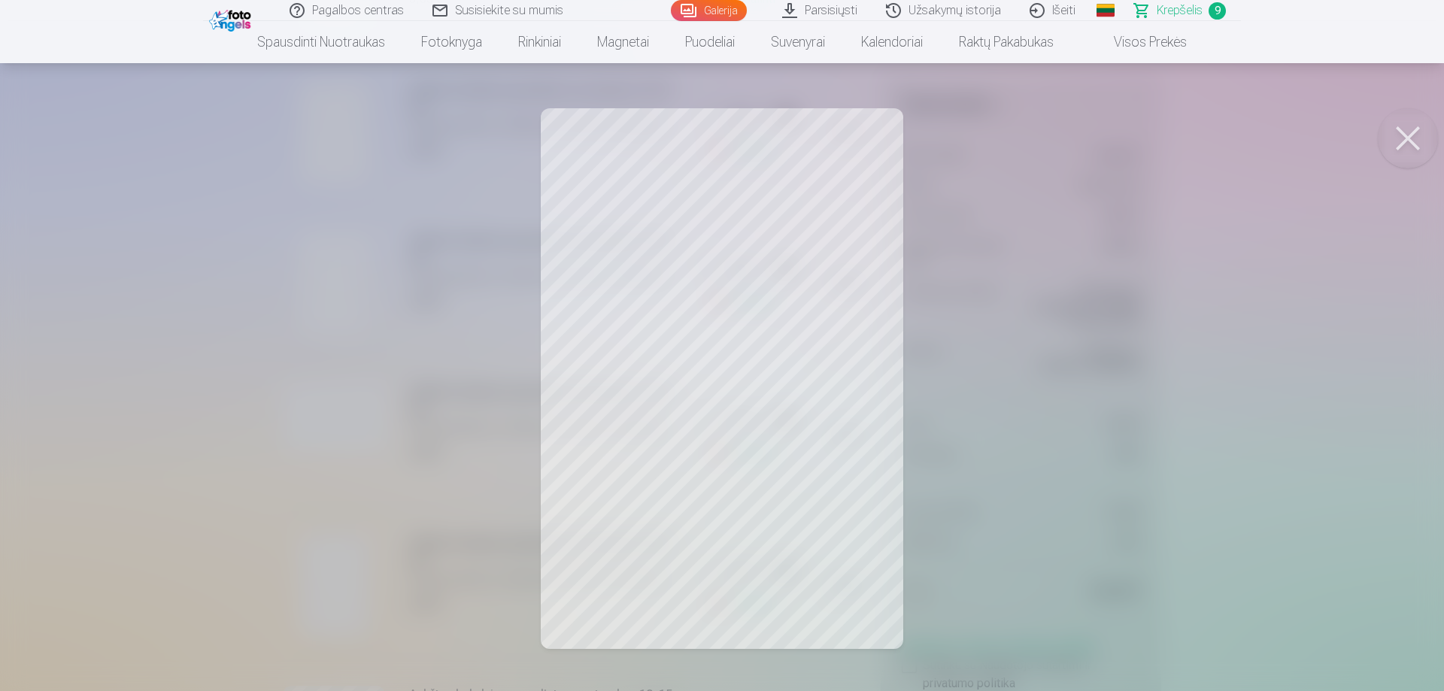
click at [1405, 133] on button at bounding box center [1408, 138] width 60 height 60
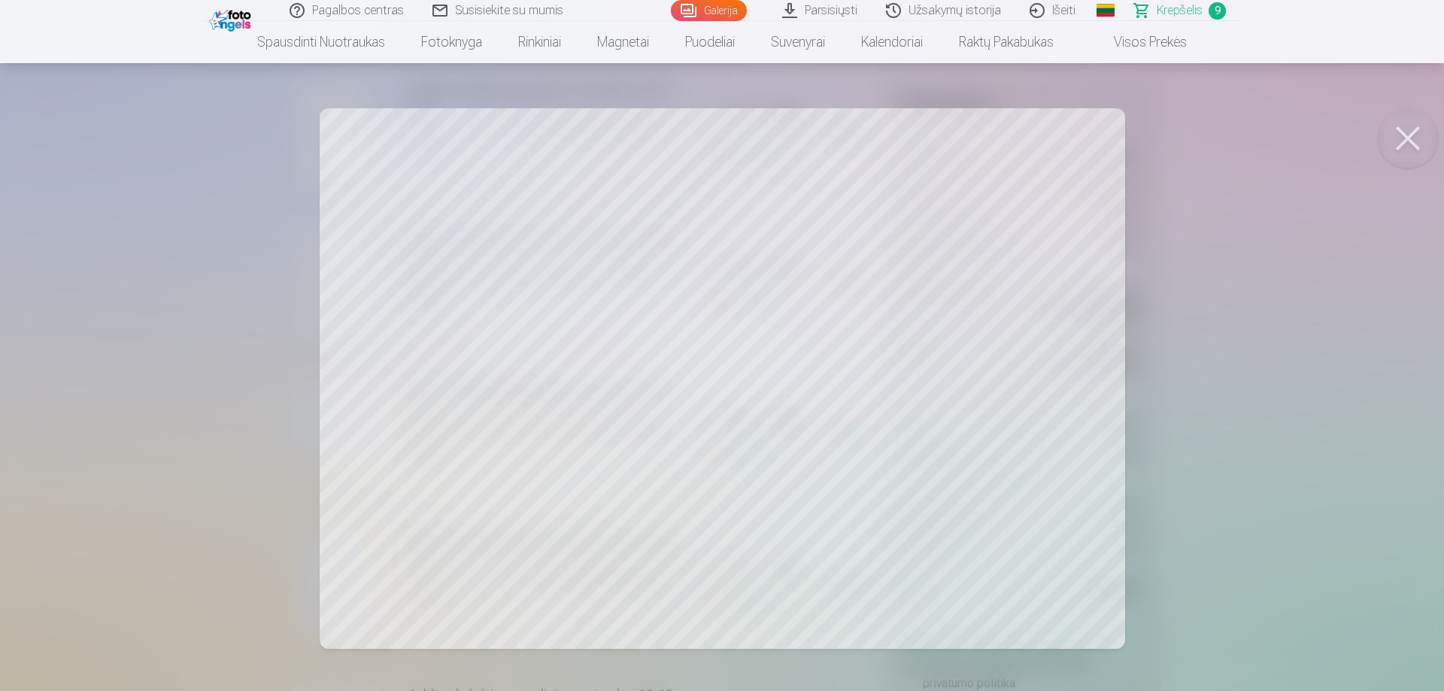
click at [1401, 133] on button at bounding box center [1408, 138] width 60 height 60
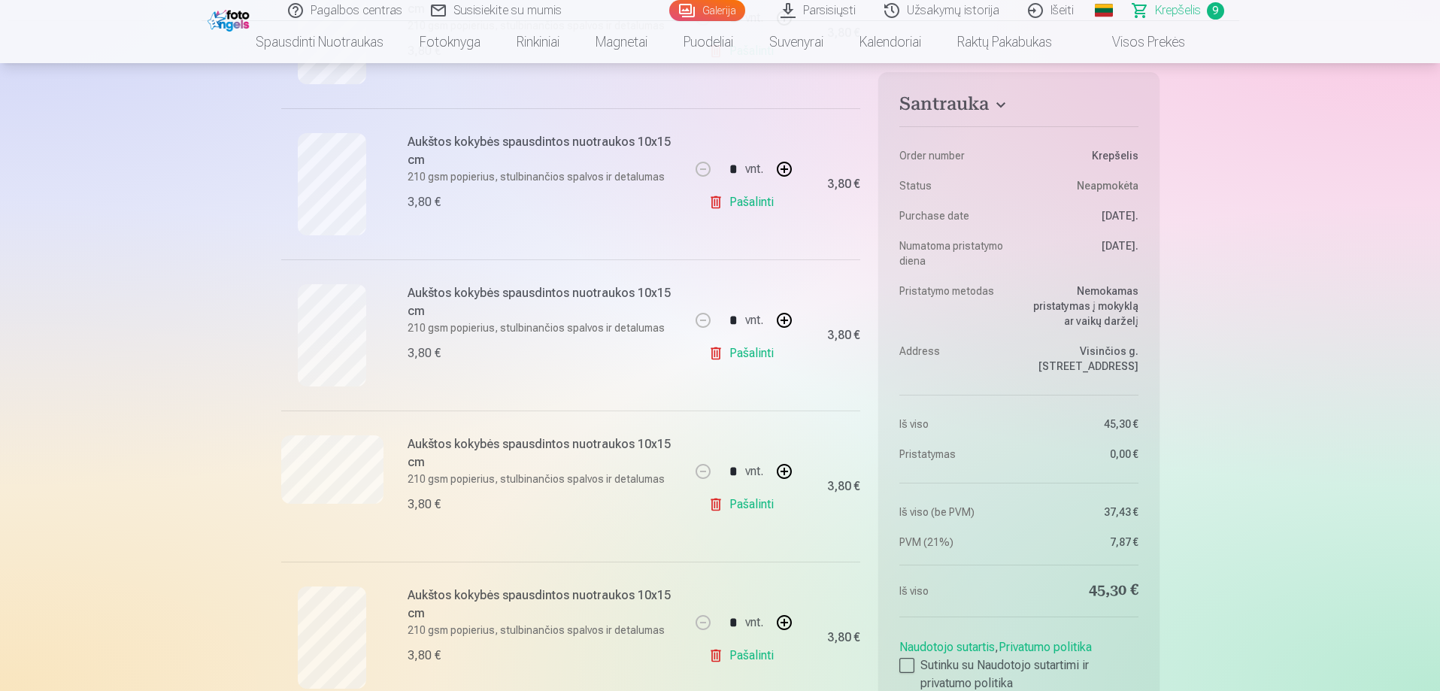
scroll to position [677, 0]
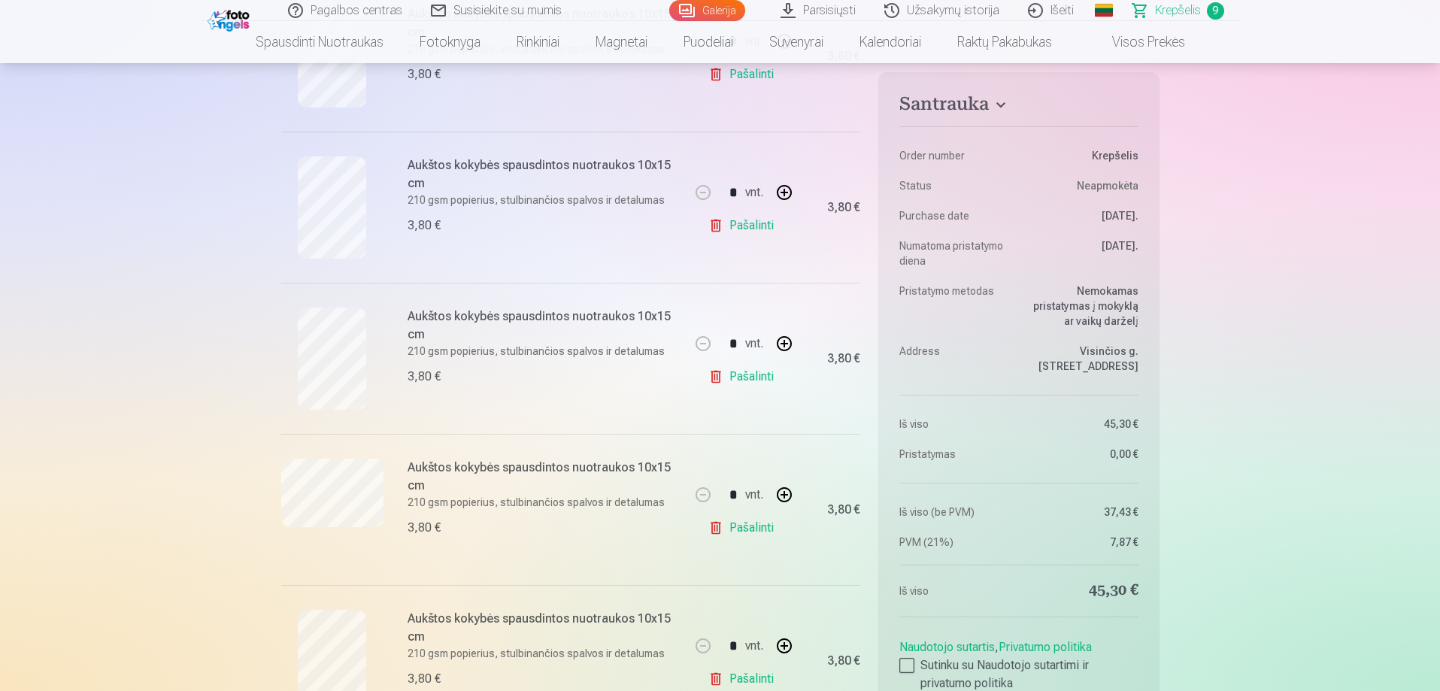
click at [743, 376] on link "Pašalinti" at bounding box center [743, 377] width 71 height 30
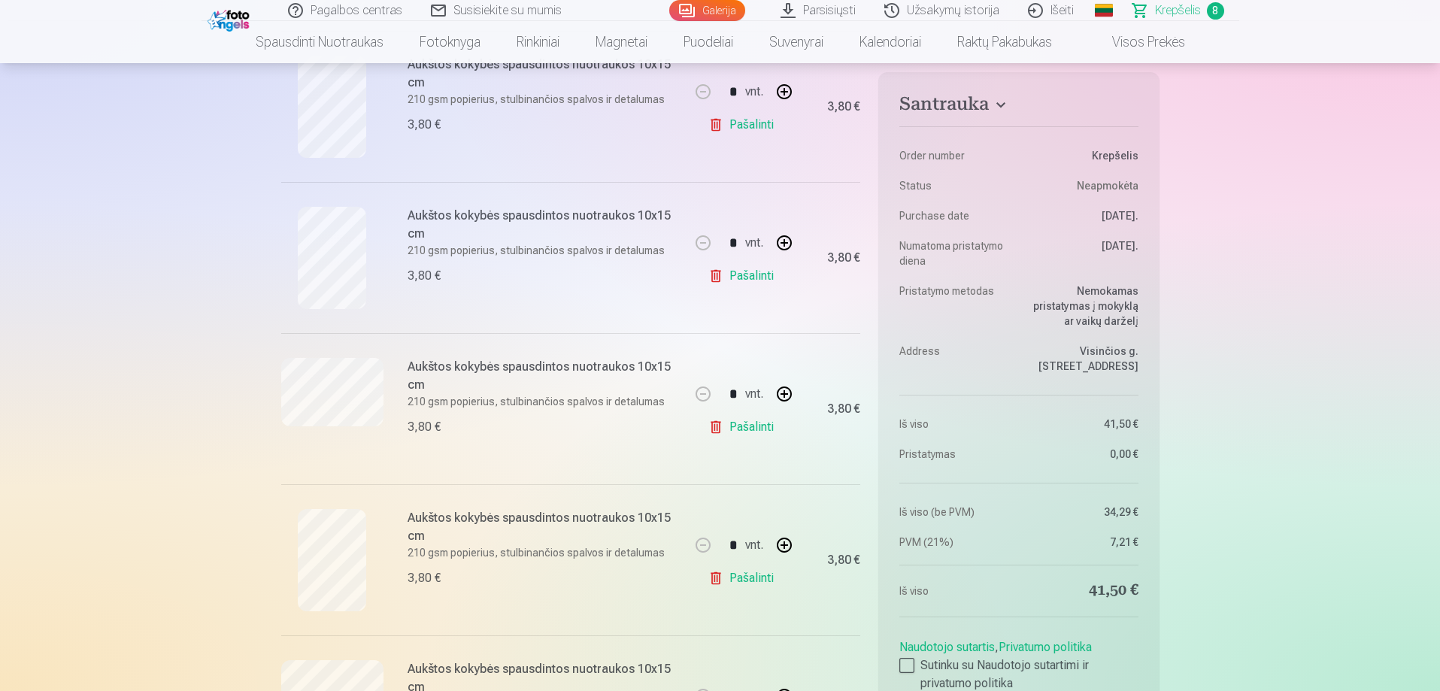
scroll to position [526, 0]
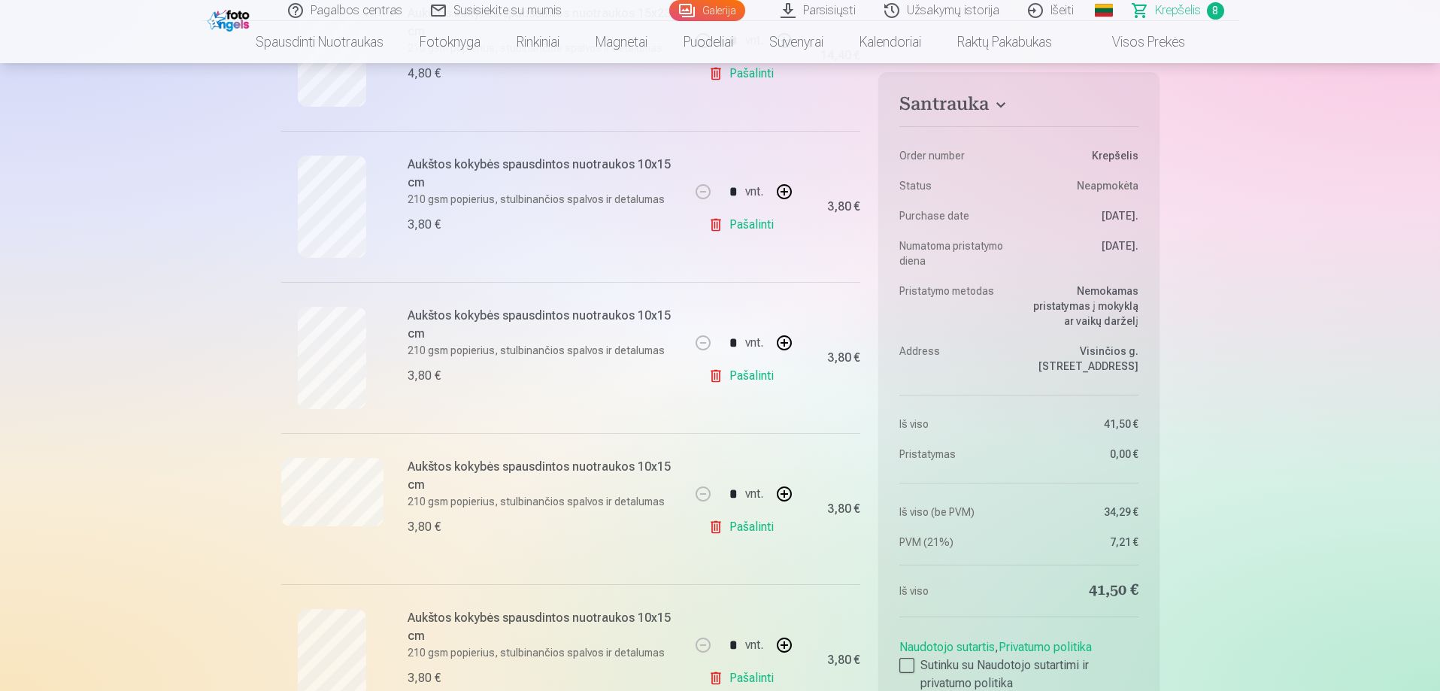
click at [745, 373] on link "Pašalinti" at bounding box center [743, 376] width 71 height 30
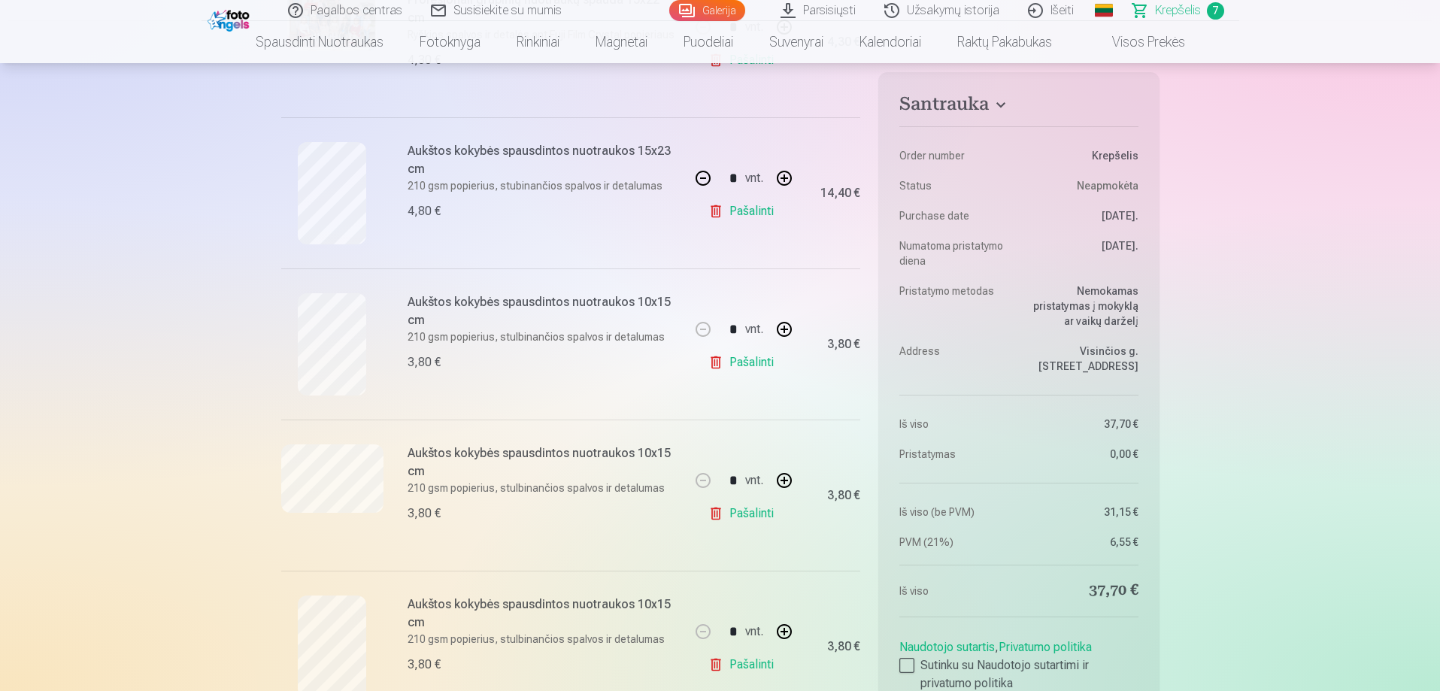
scroll to position [376, 0]
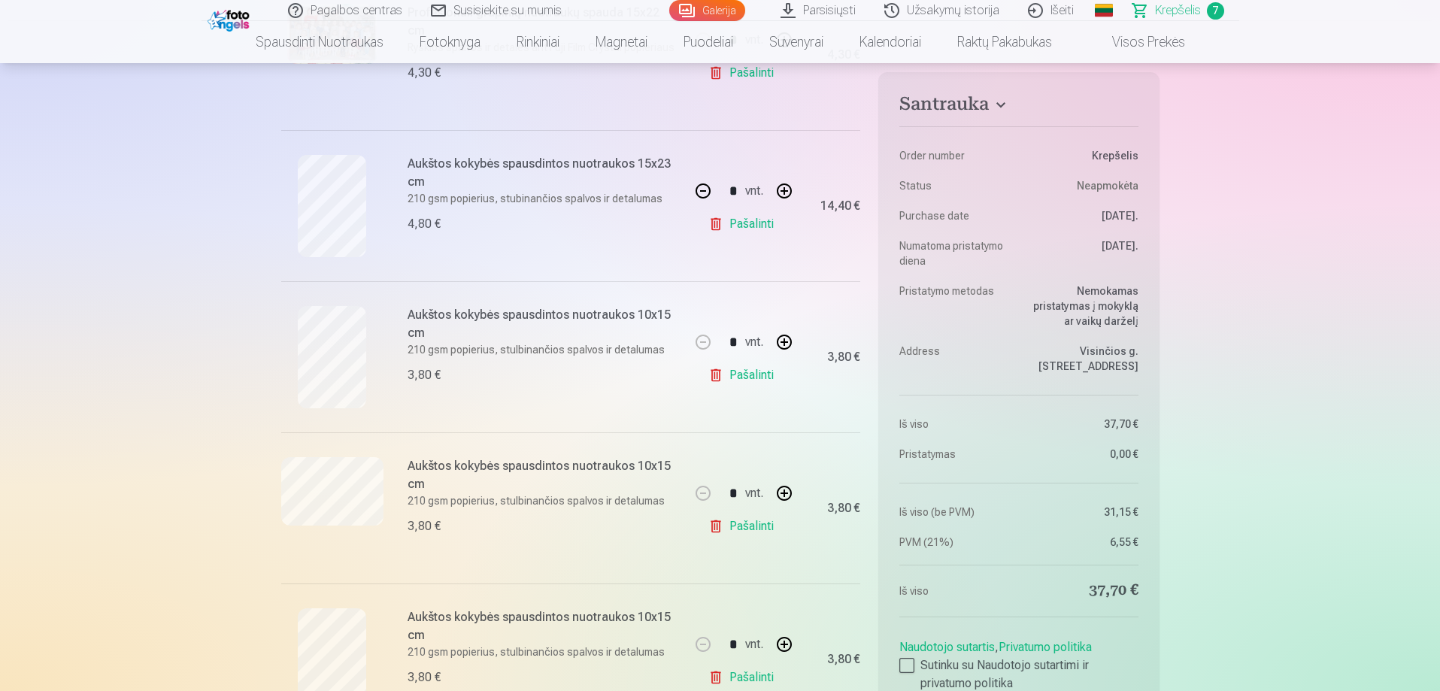
click at [743, 373] on link "Pašalinti" at bounding box center [743, 375] width 71 height 30
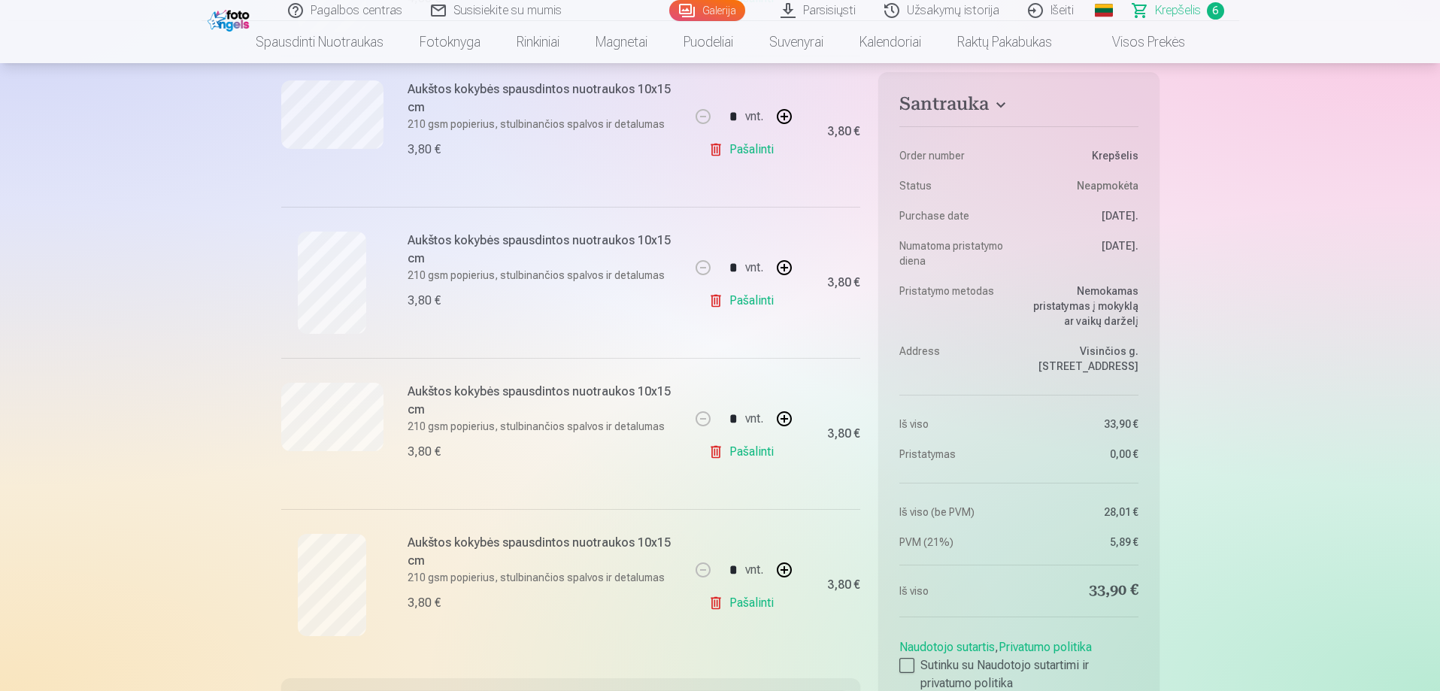
scroll to position [526, 0]
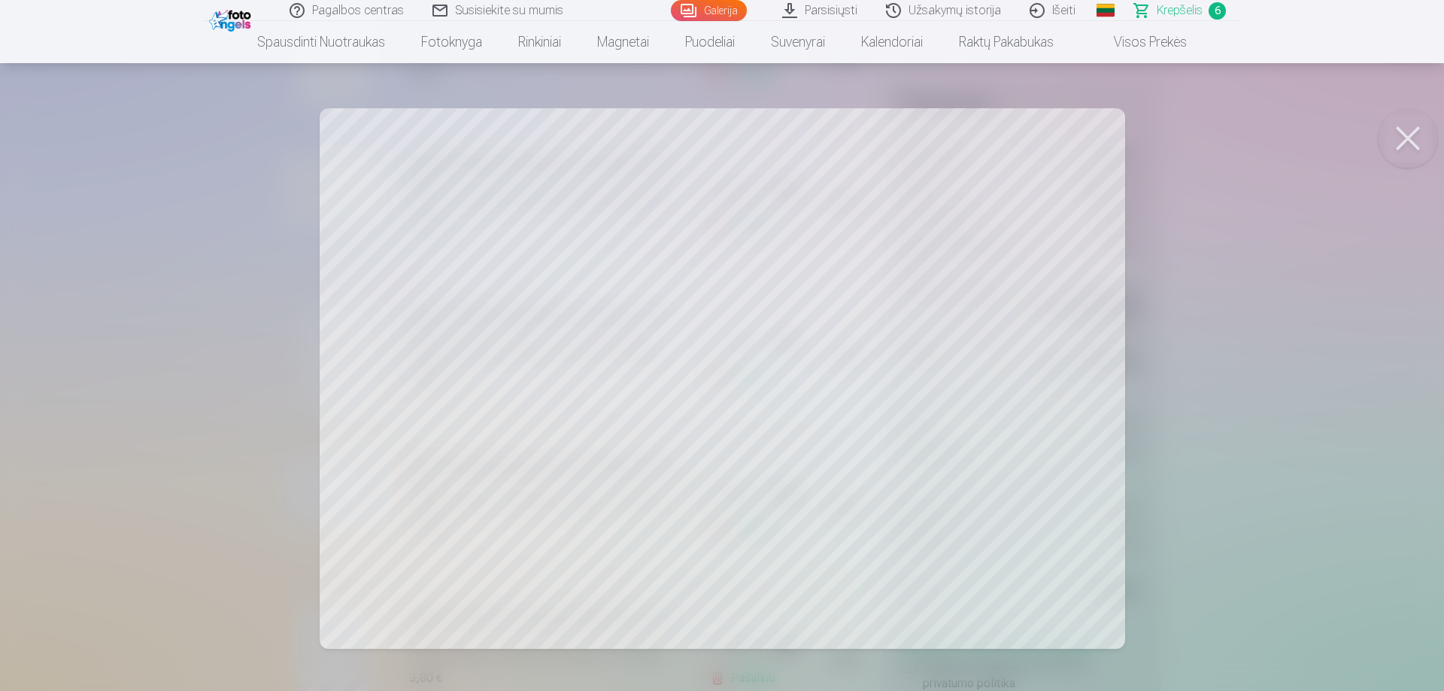
click at [1409, 138] on button at bounding box center [1408, 138] width 60 height 60
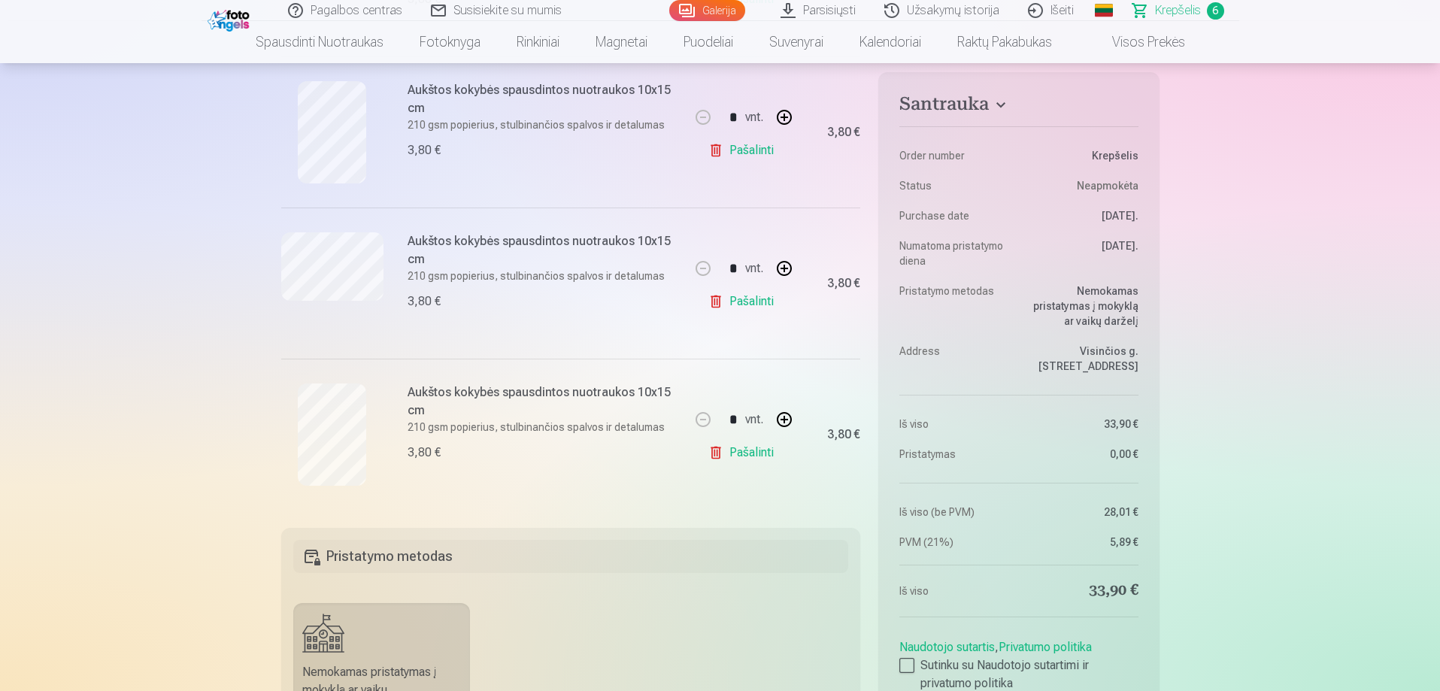
scroll to position [677, 0]
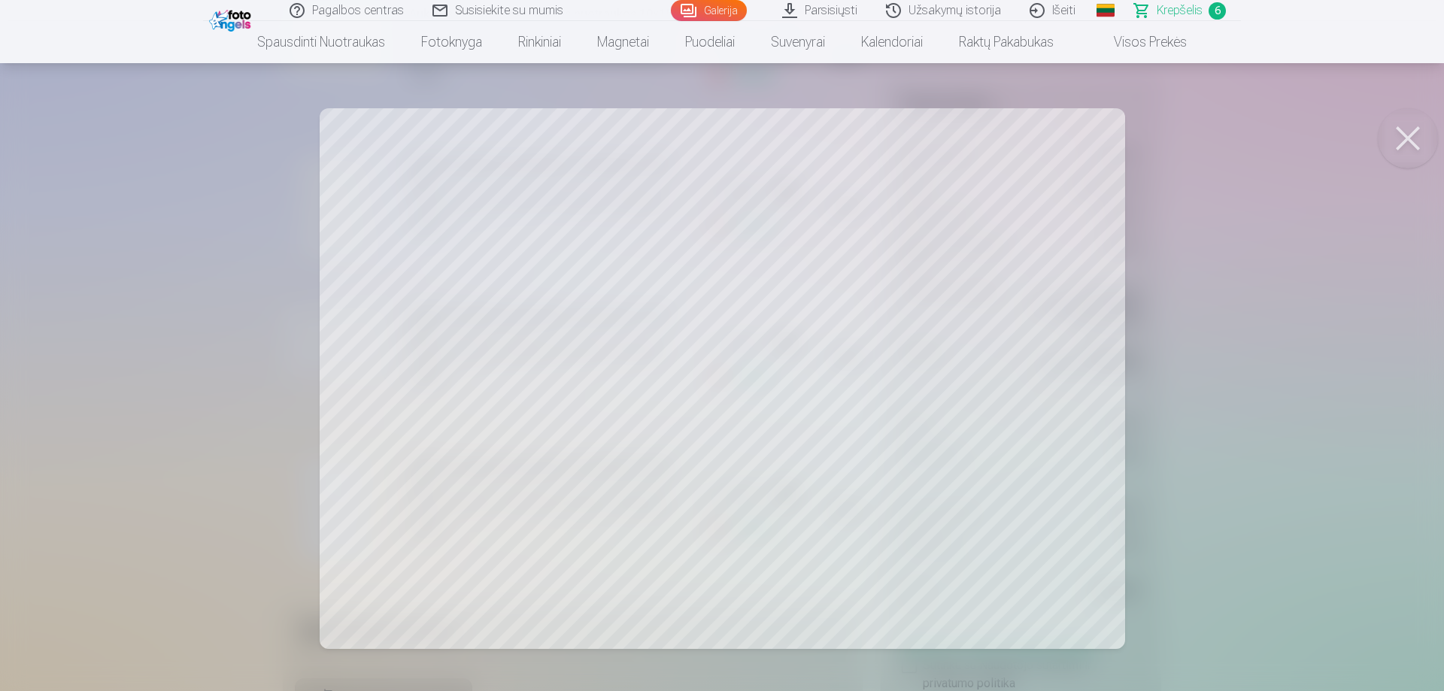
click at [1405, 134] on button at bounding box center [1408, 138] width 60 height 60
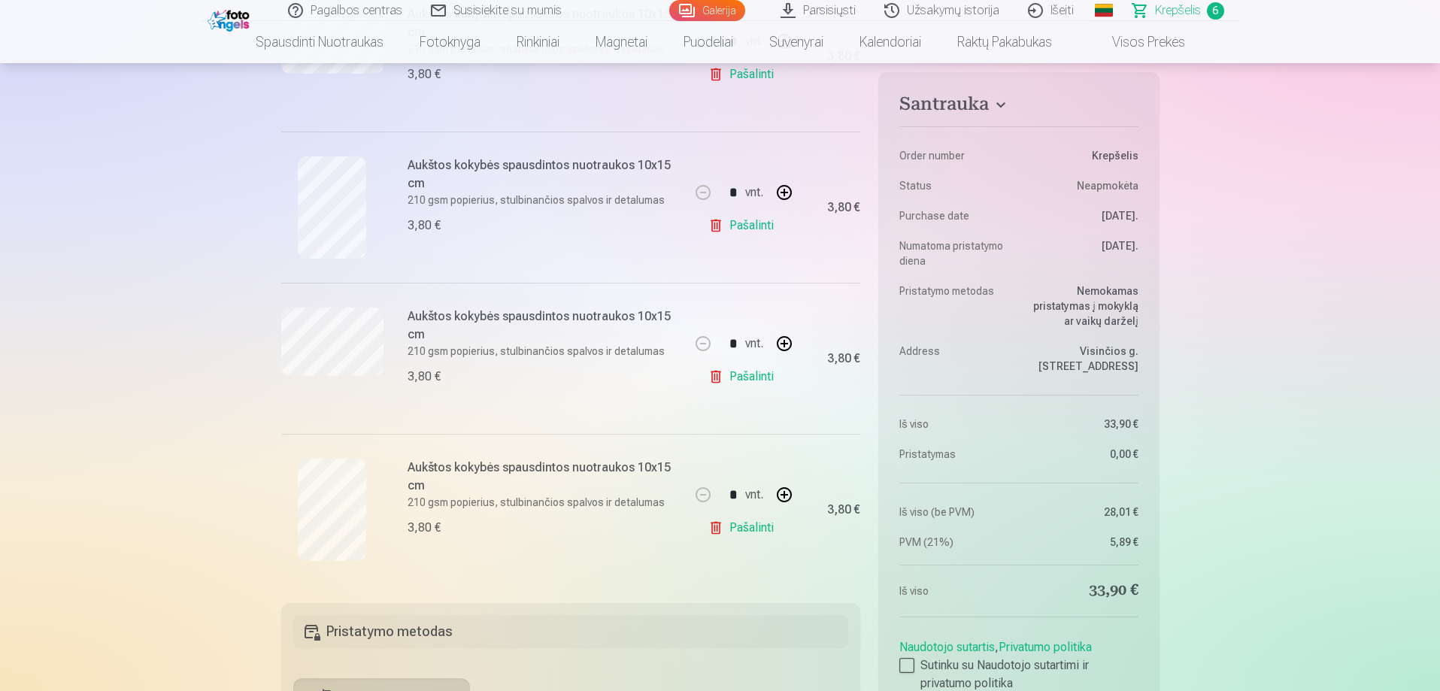
click at [747, 529] on link "Pašalinti" at bounding box center [743, 528] width 71 height 30
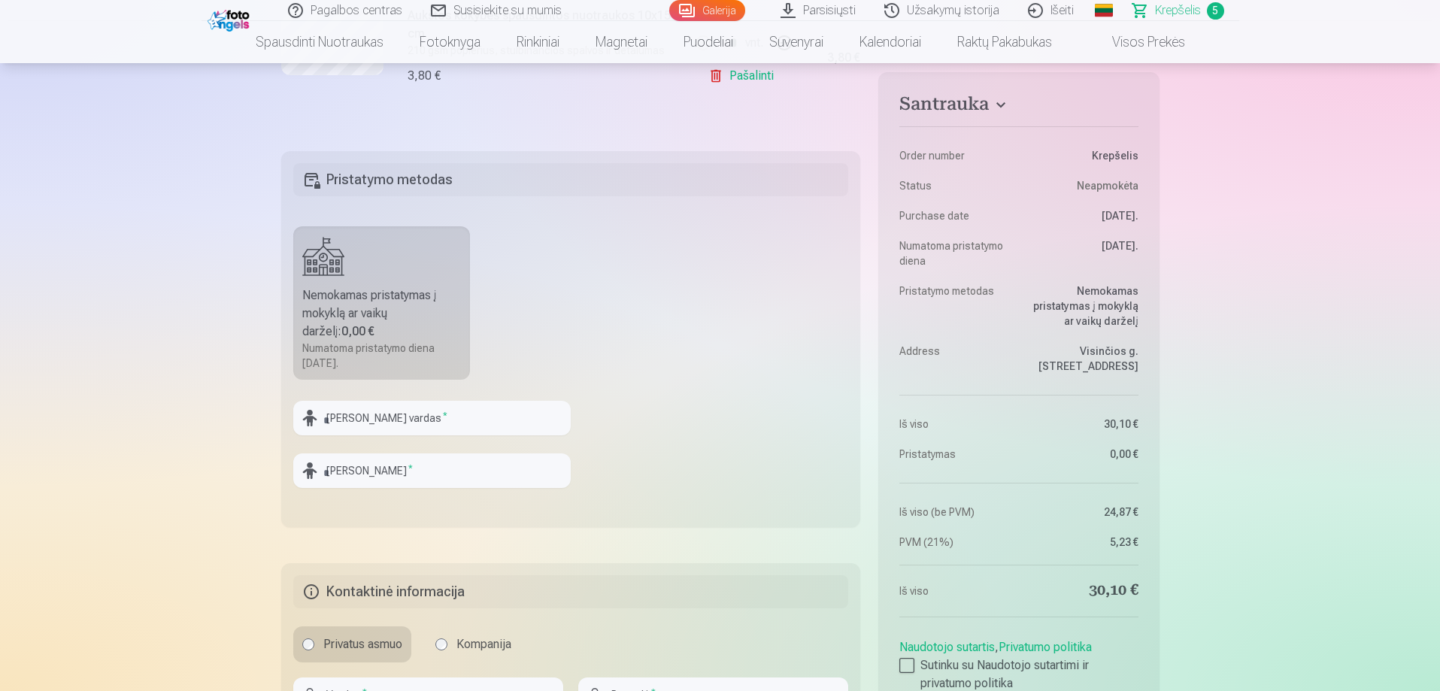
scroll to position [1053, 0]
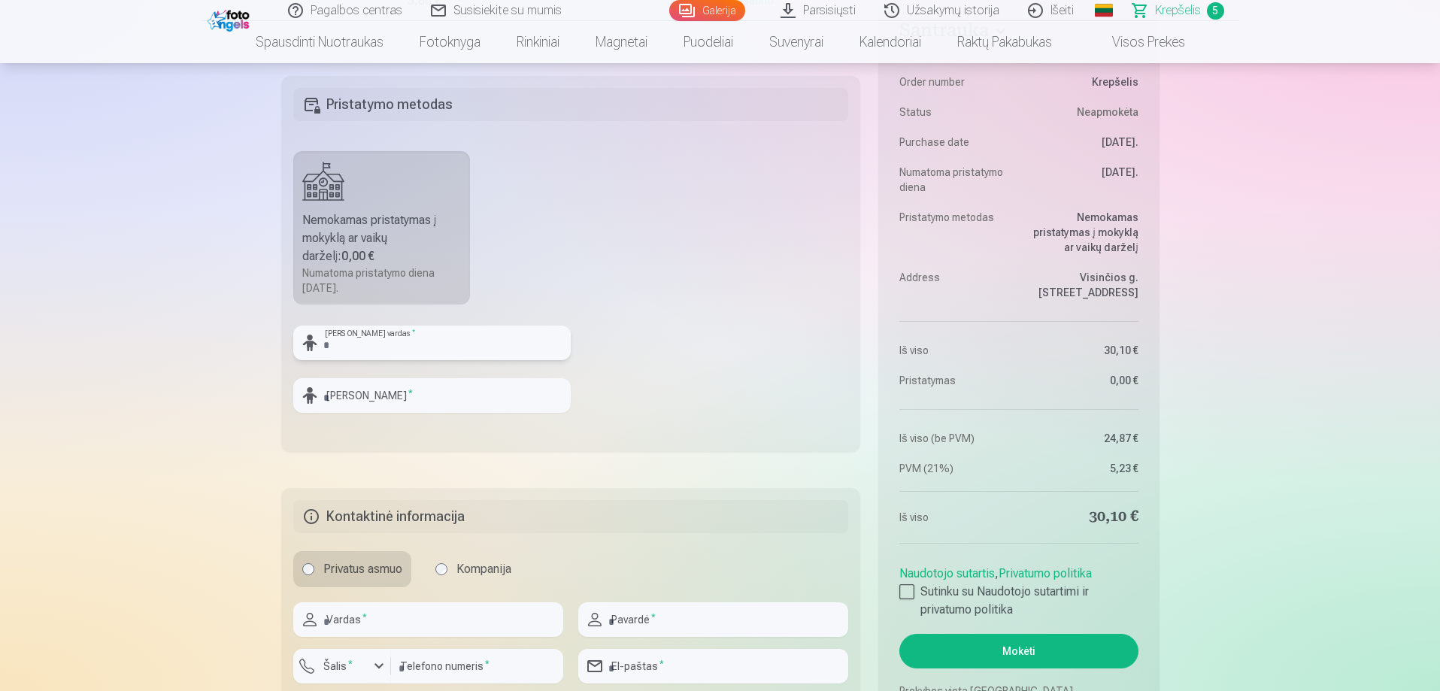
click at [422, 332] on input "text" at bounding box center [431, 343] width 277 height 35
type input "*******"
click at [480, 387] on input "text" at bounding box center [431, 395] width 277 height 35
type input "*********"
click at [678, 338] on fieldset "Pristatymo metodas Nemokamas pristatymas į mokyklą ar vaikų darželį : 0,00 € Nu…" at bounding box center [571, 264] width 580 height 376
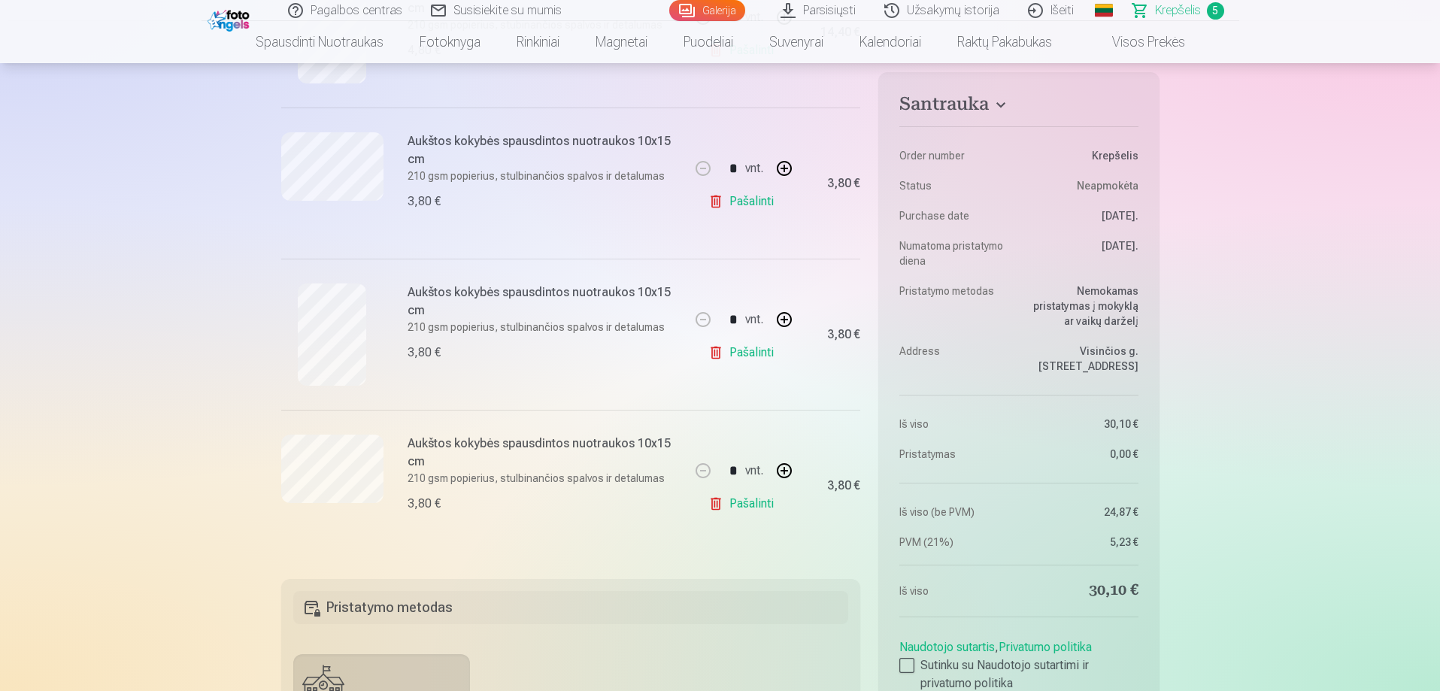
scroll to position [526, 0]
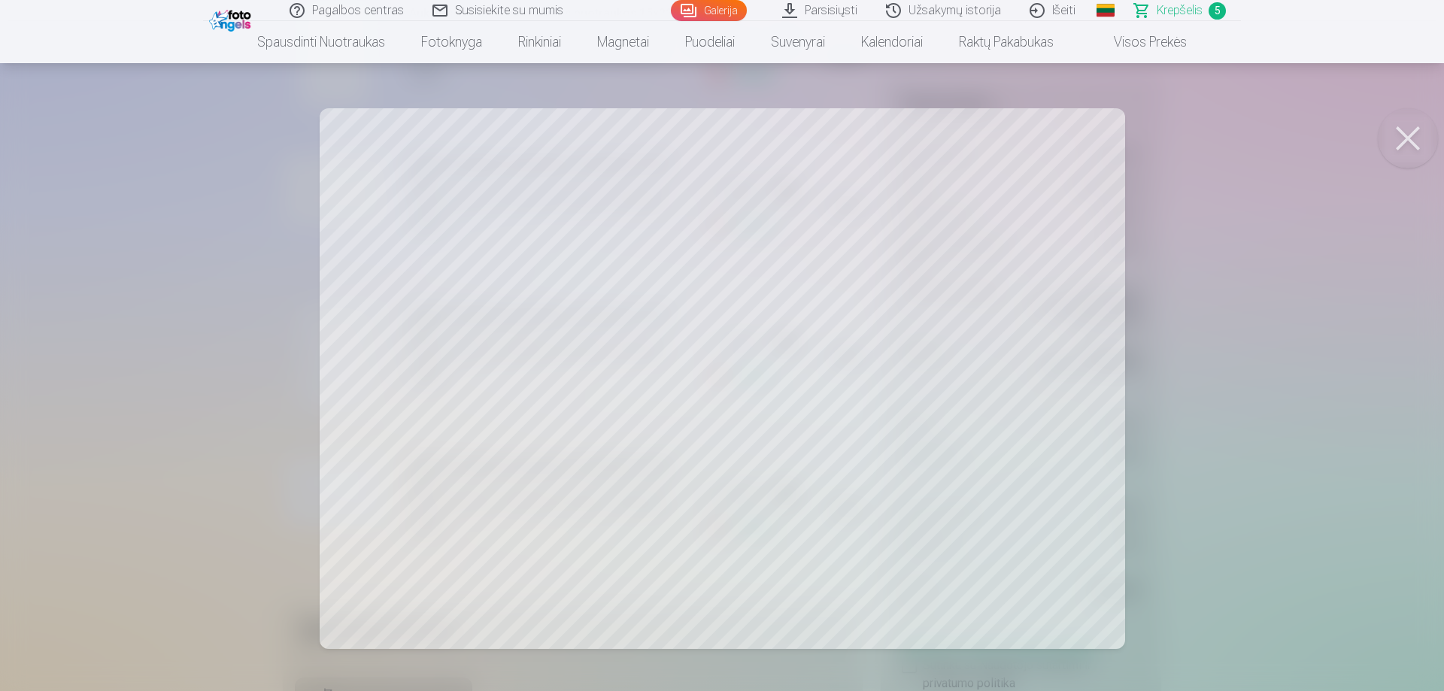
click at [1411, 135] on button at bounding box center [1408, 138] width 60 height 60
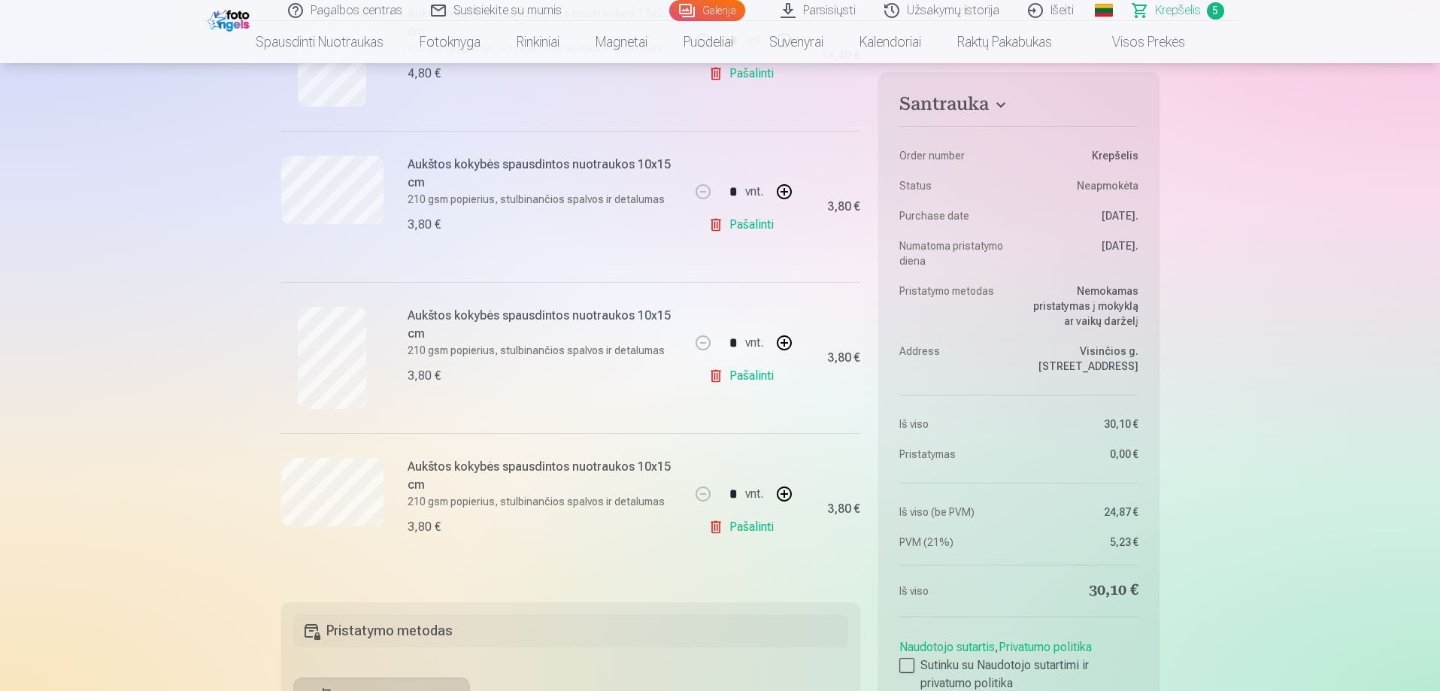
scroll to position [451, 0]
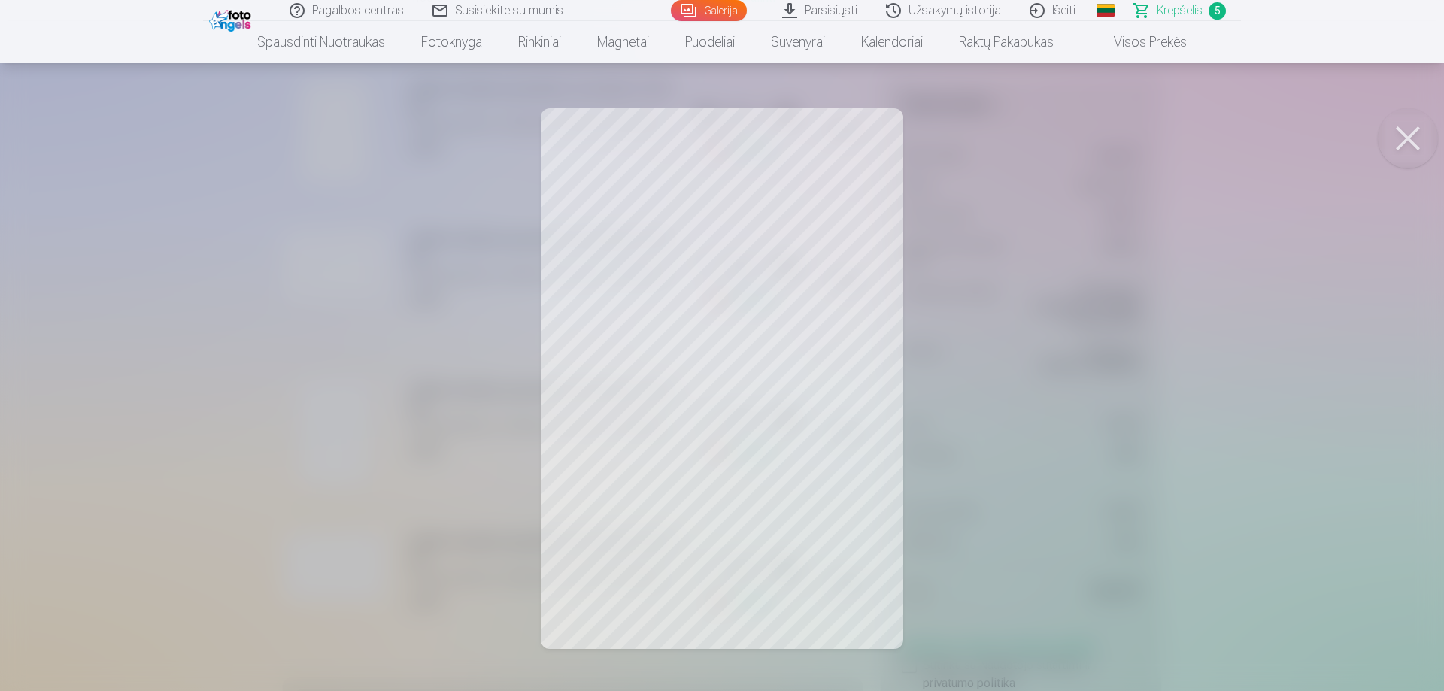
click at [1411, 132] on button at bounding box center [1408, 138] width 60 height 60
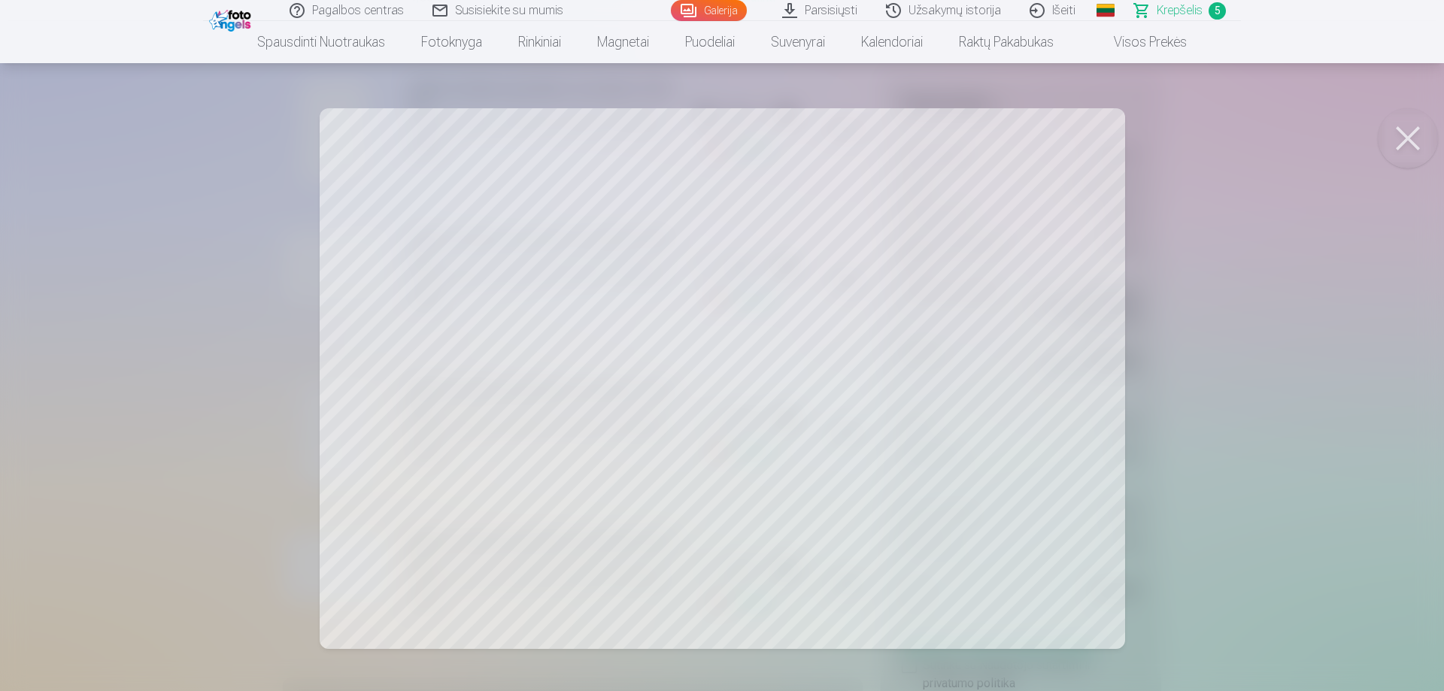
click at [1402, 132] on button at bounding box center [1408, 138] width 60 height 60
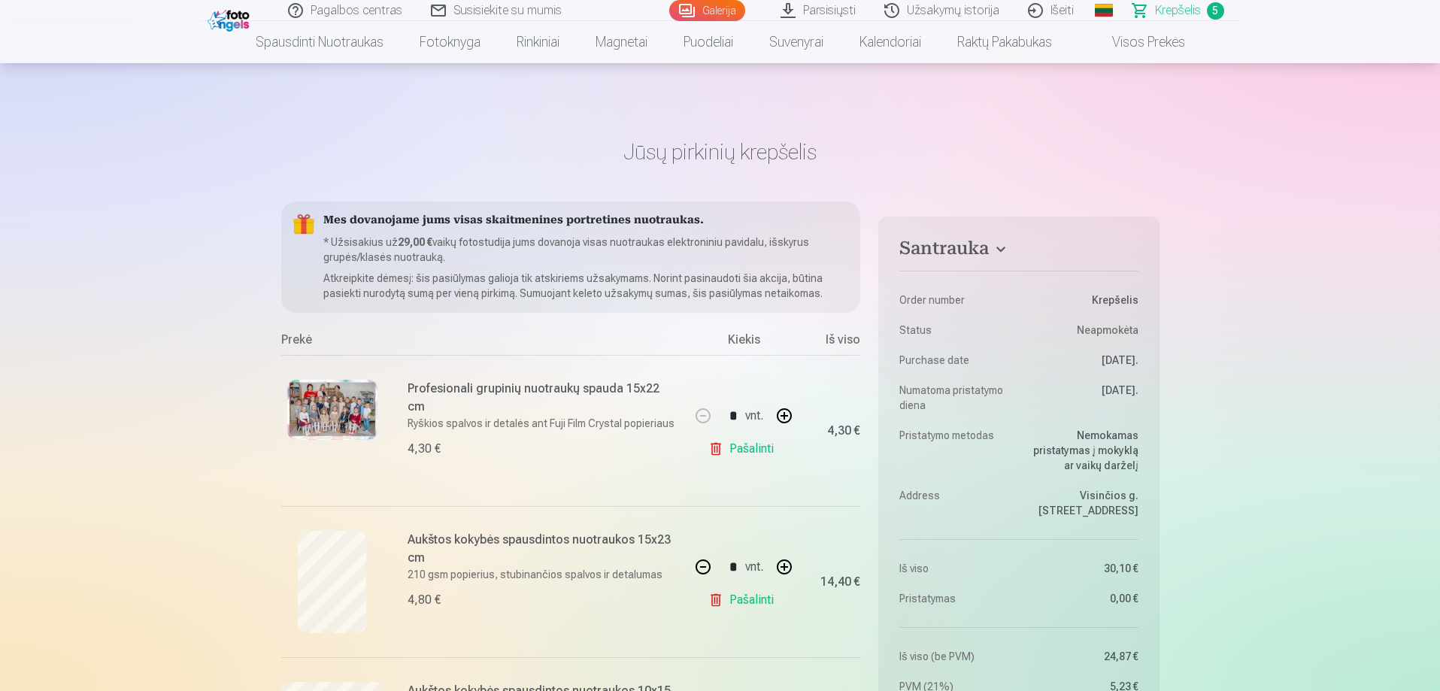
scroll to position [150, 0]
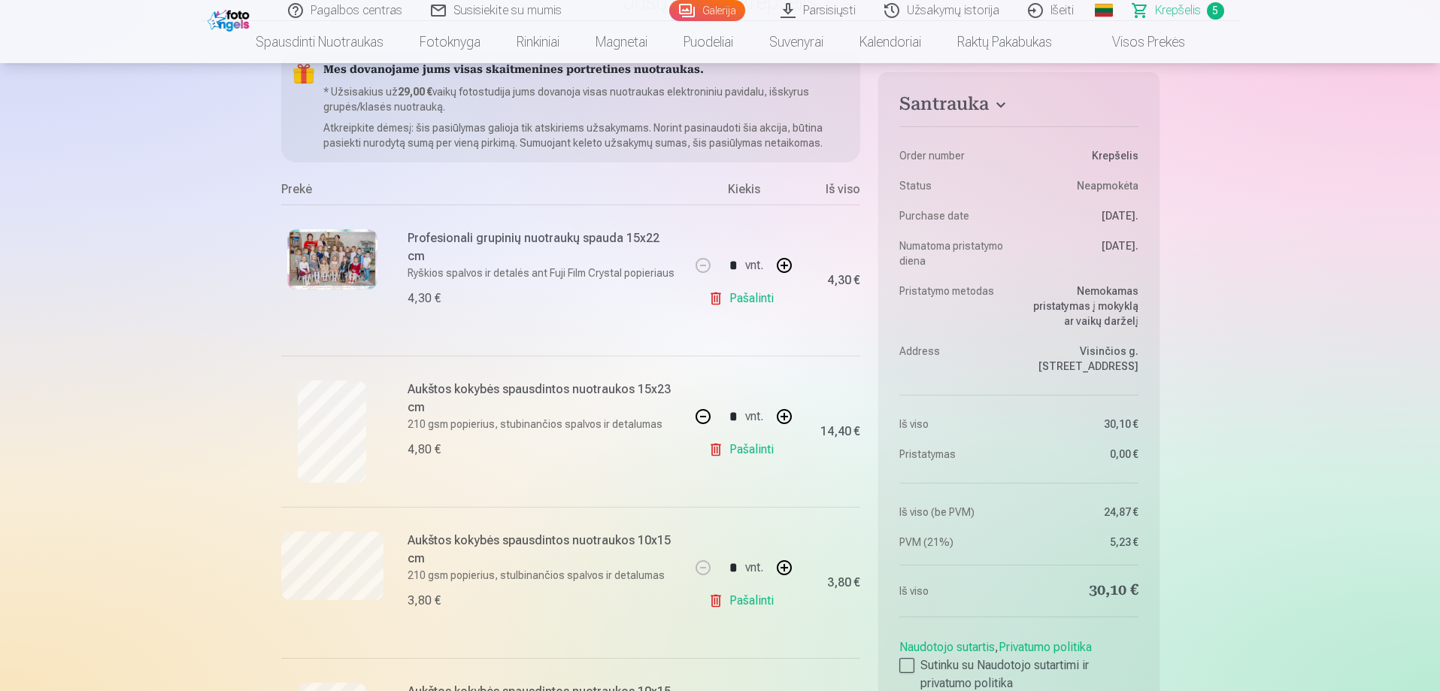
click at [367, 253] on img at bounding box center [332, 259] width 90 height 60
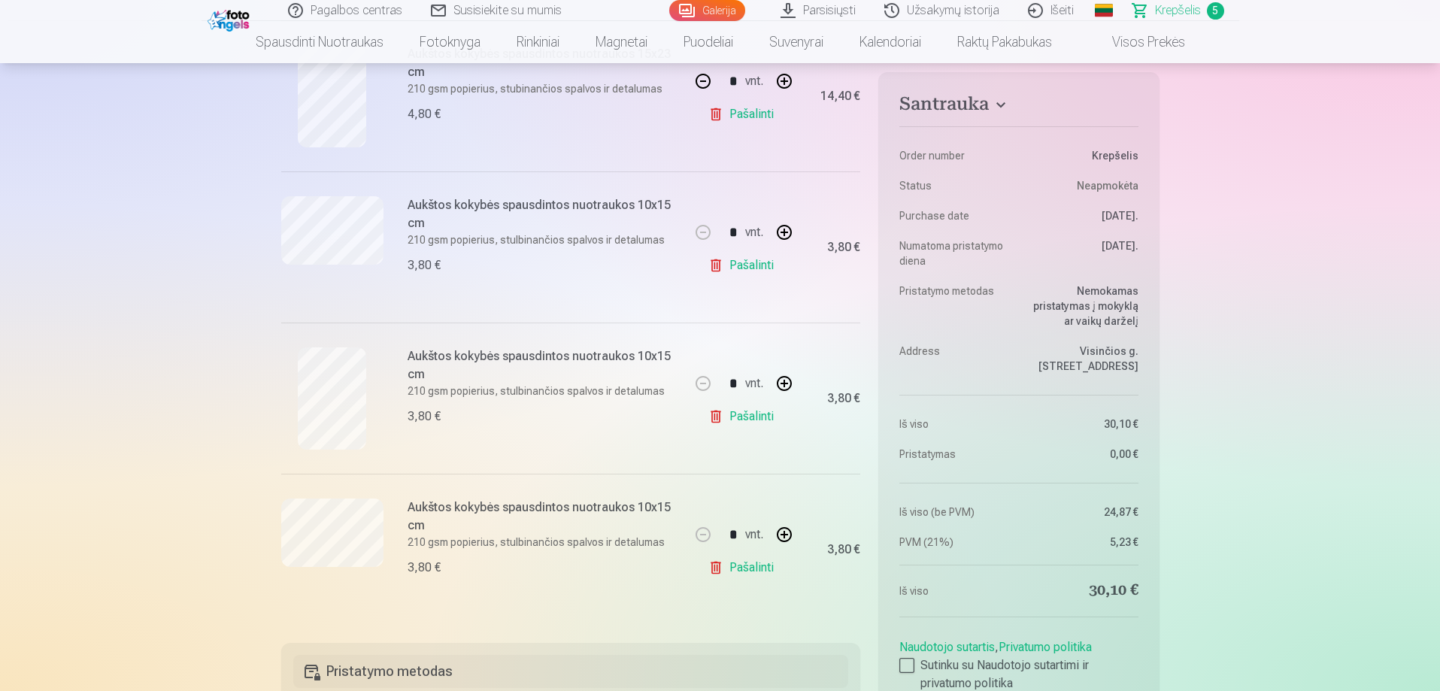
scroll to position [451, 0]
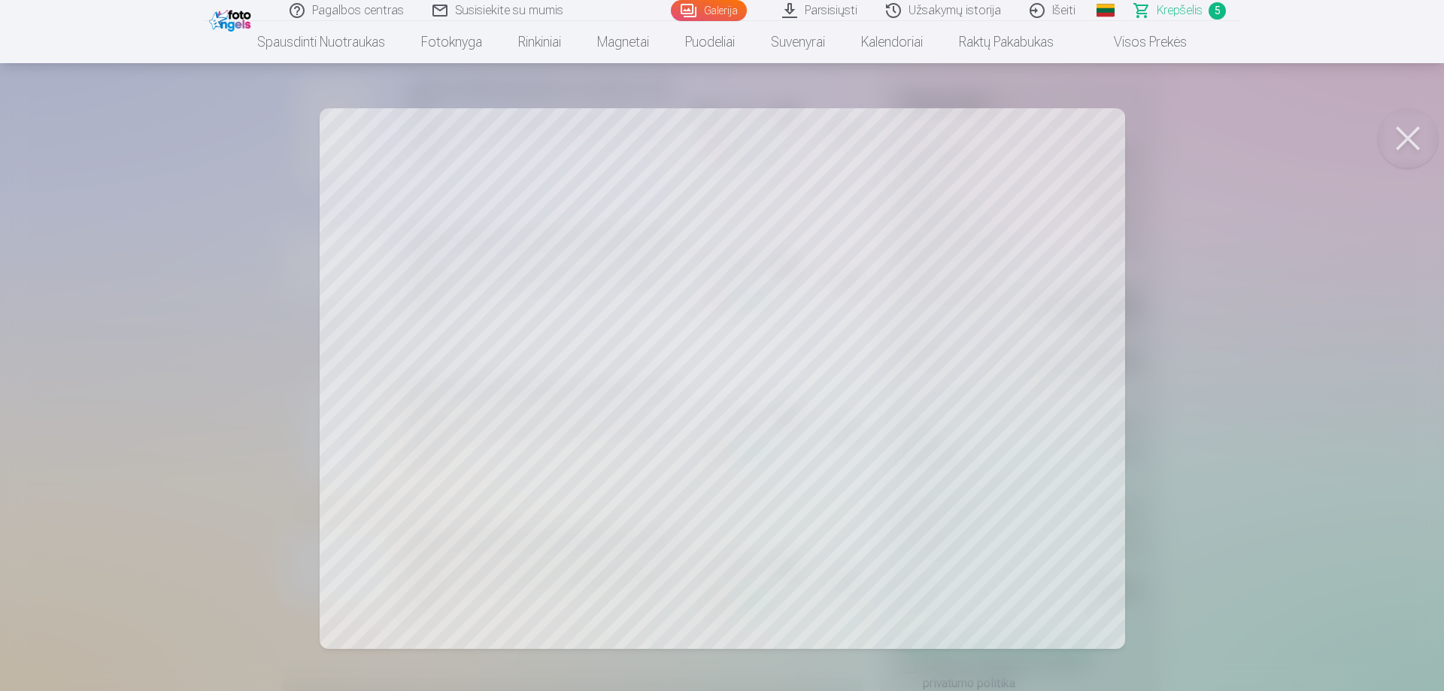
click at [1408, 138] on button at bounding box center [1408, 138] width 60 height 60
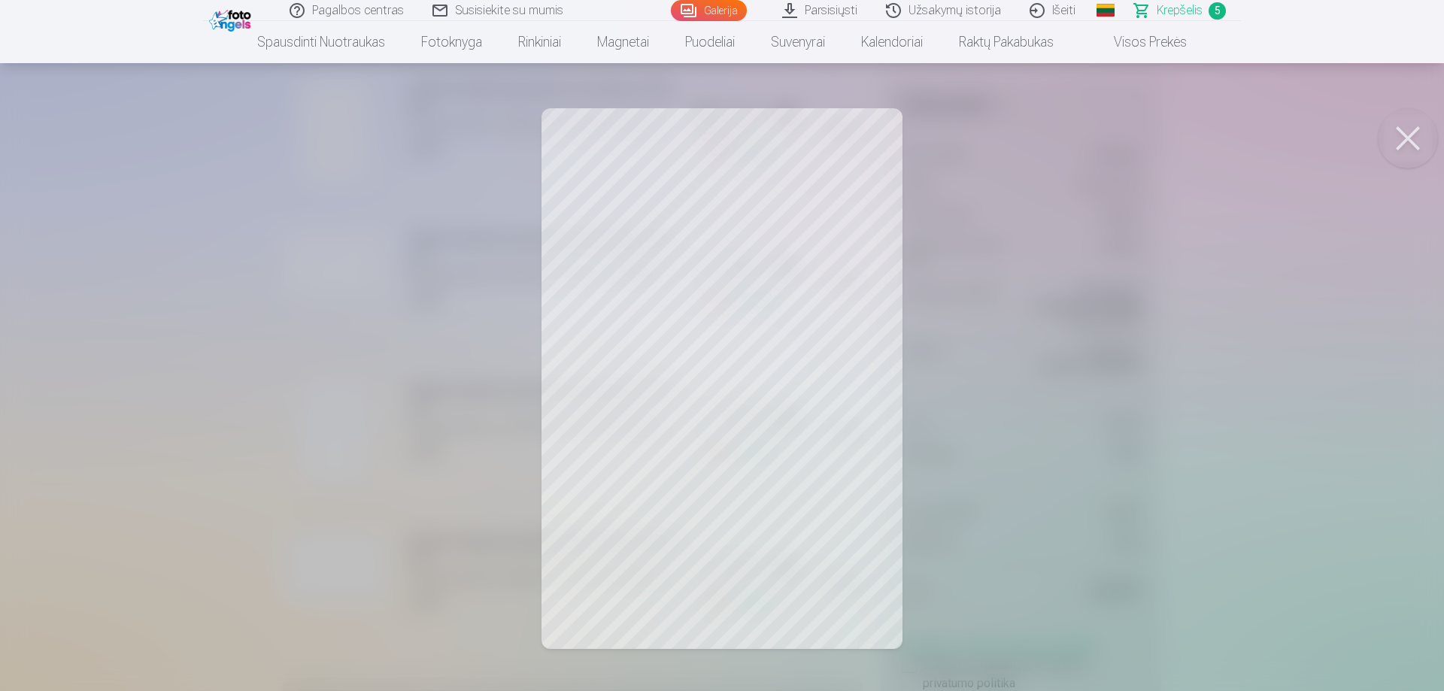
click at [1404, 134] on button at bounding box center [1408, 138] width 60 height 60
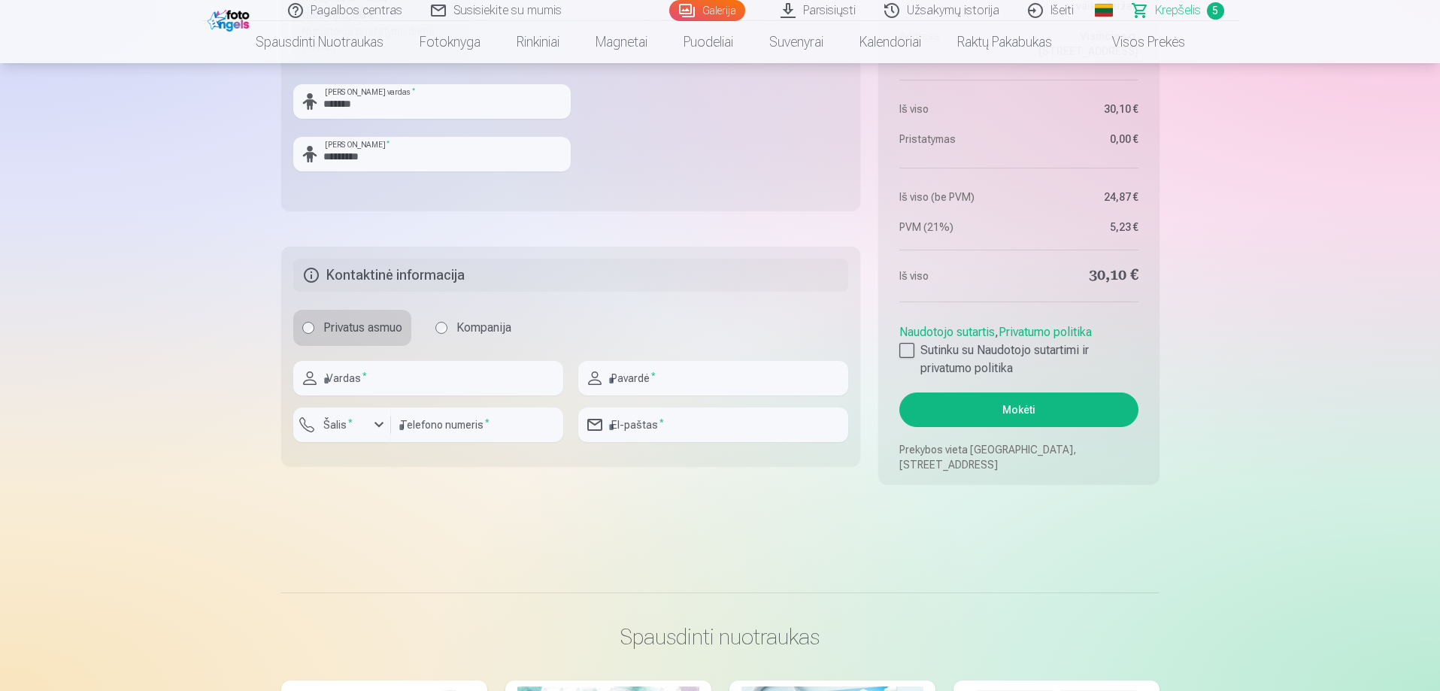
scroll to position [1354, 0]
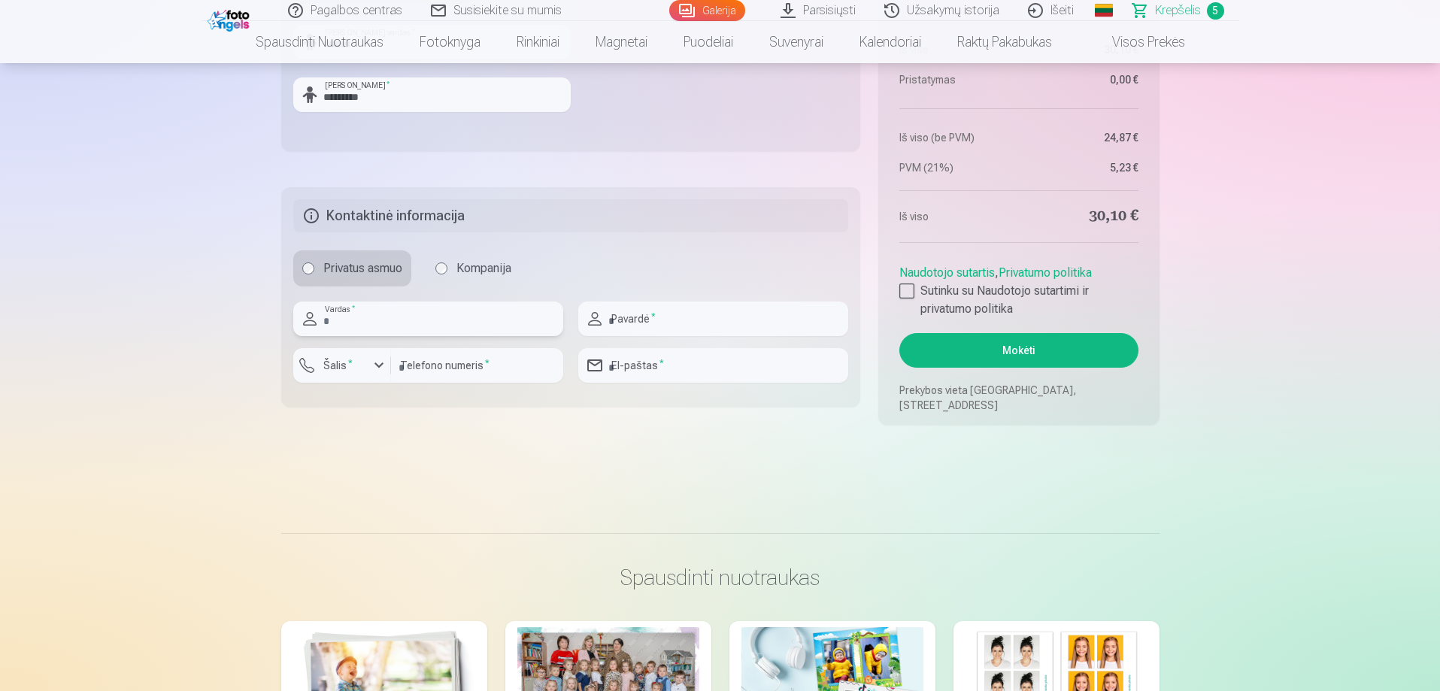
click at [399, 322] on input "text" at bounding box center [428, 319] width 270 height 35
type input "*********"
click at [641, 323] on input "text" at bounding box center [713, 319] width 270 height 35
type input "*********"
click at [374, 366] on div "button" at bounding box center [379, 365] width 18 height 18
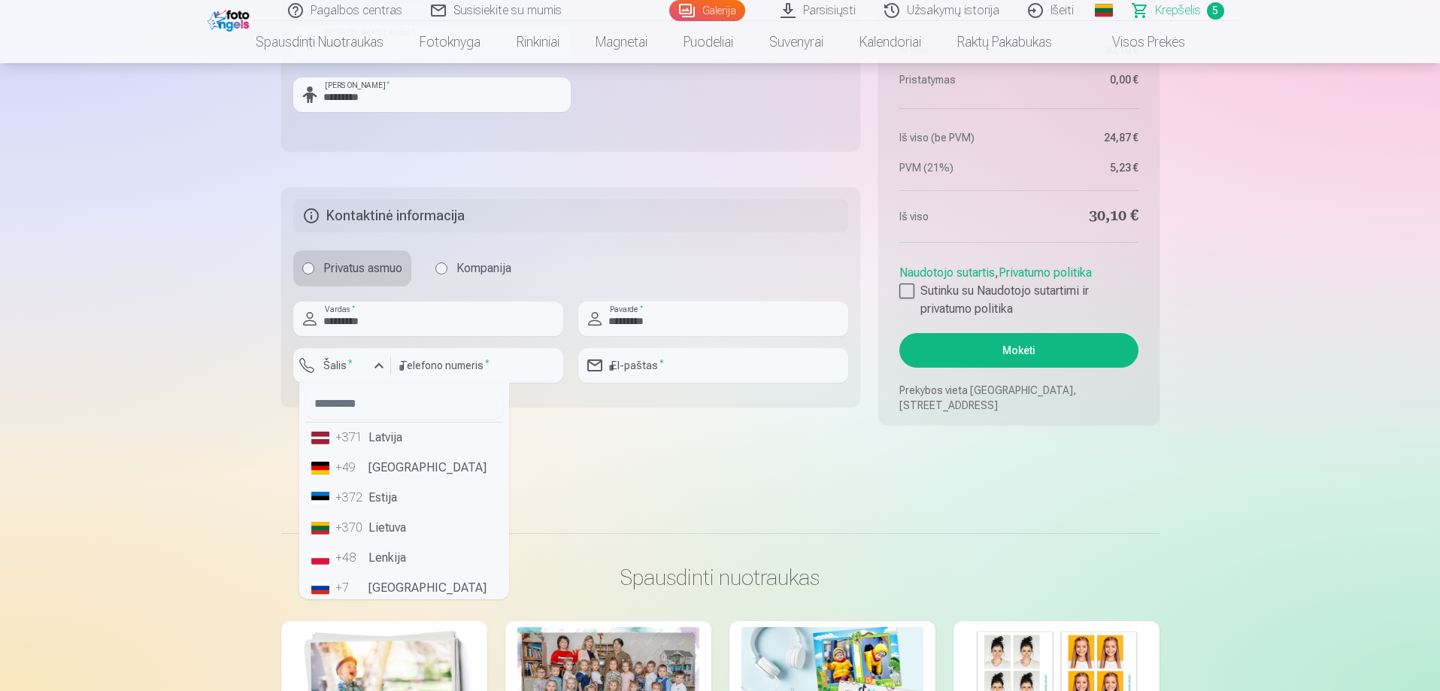
click at [399, 523] on li "+370 Lietuva" at bounding box center [404, 528] width 198 height 30
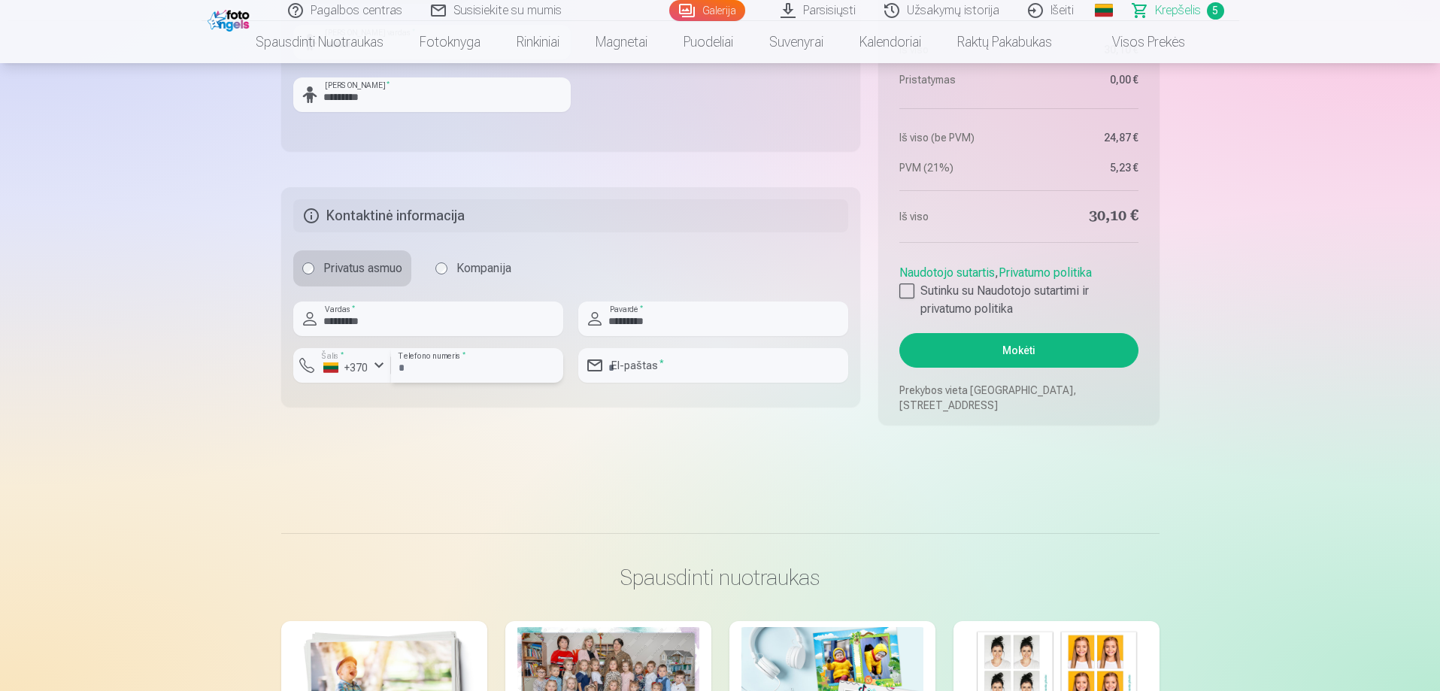
click at [460, 365] on input "number" at bounding box center [477, 365] width 172 height 35
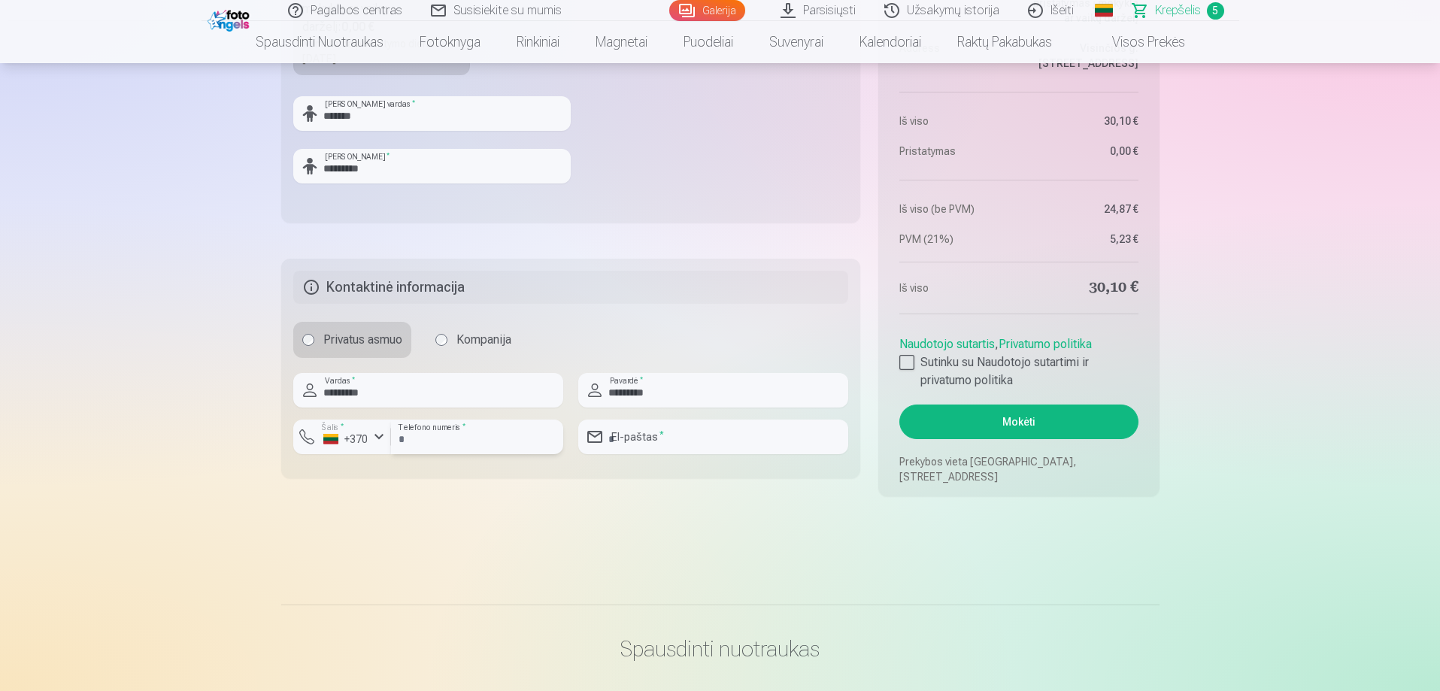
scroll to position [1278, 0]
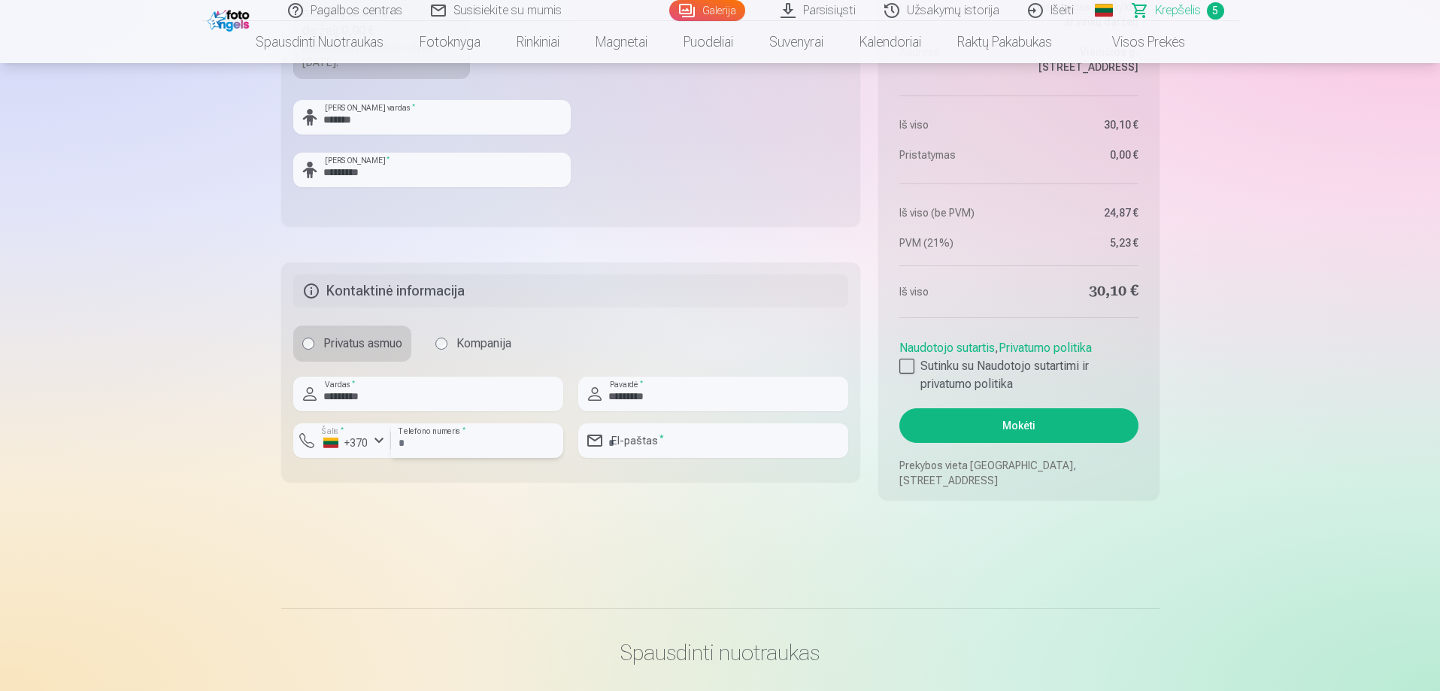
type input "********"
click at [701, 440] on input "email" at bounding box center [713, 440] width 270 height 35
type input "**********"
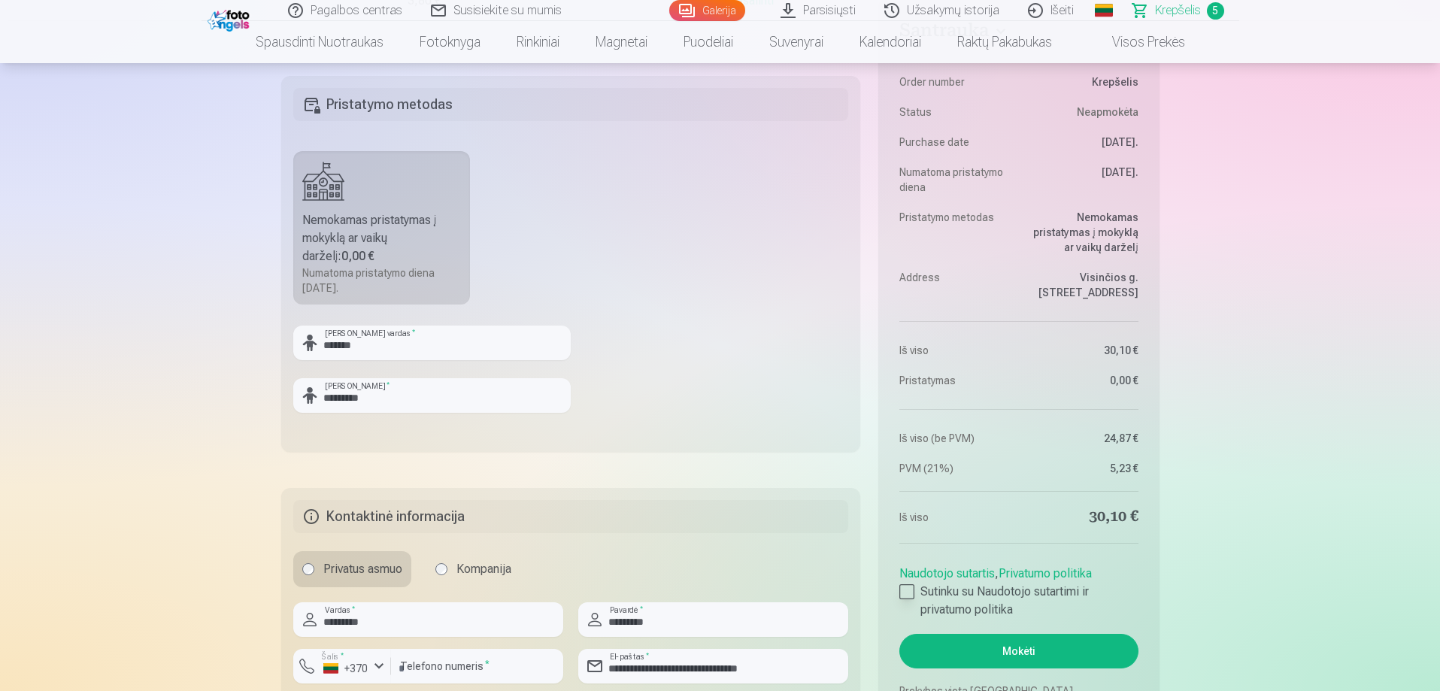
click at [904, 593] on div at bounding box center [906, 591] width 15 height 15
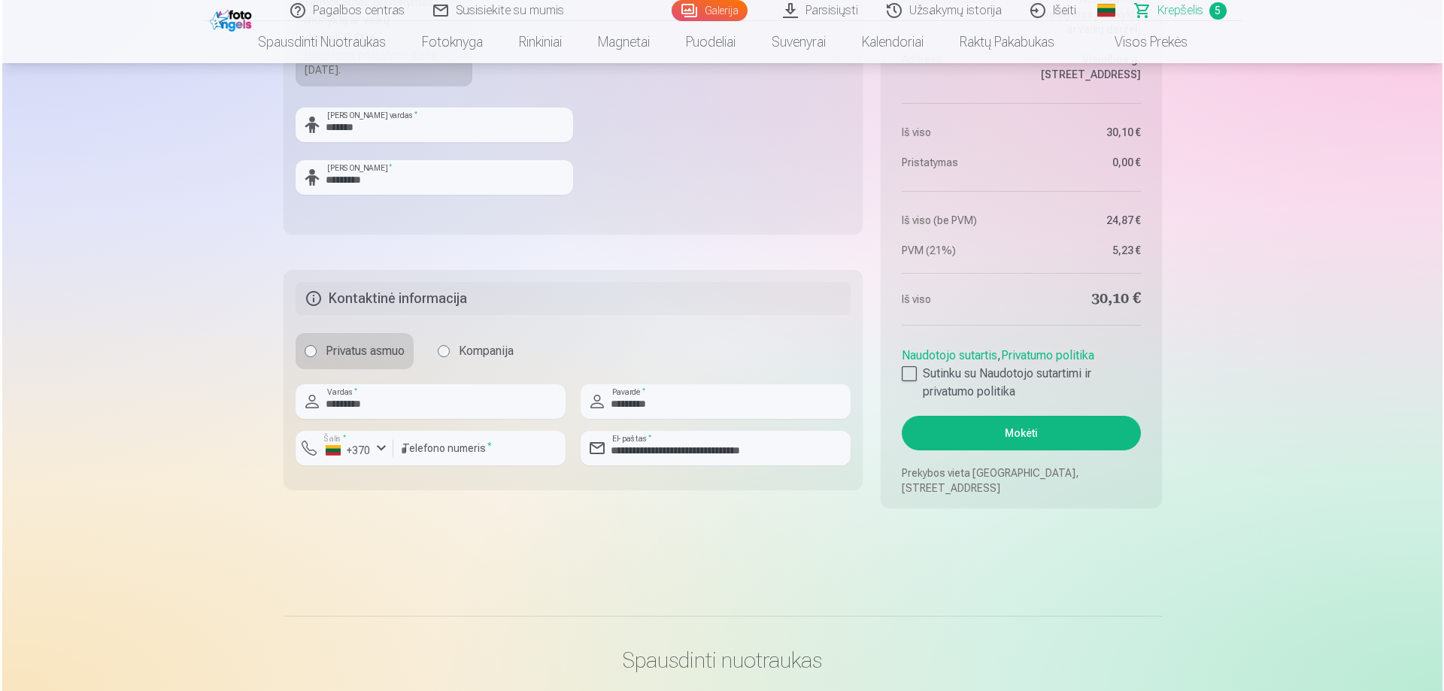
scroll to position [1429, 0]
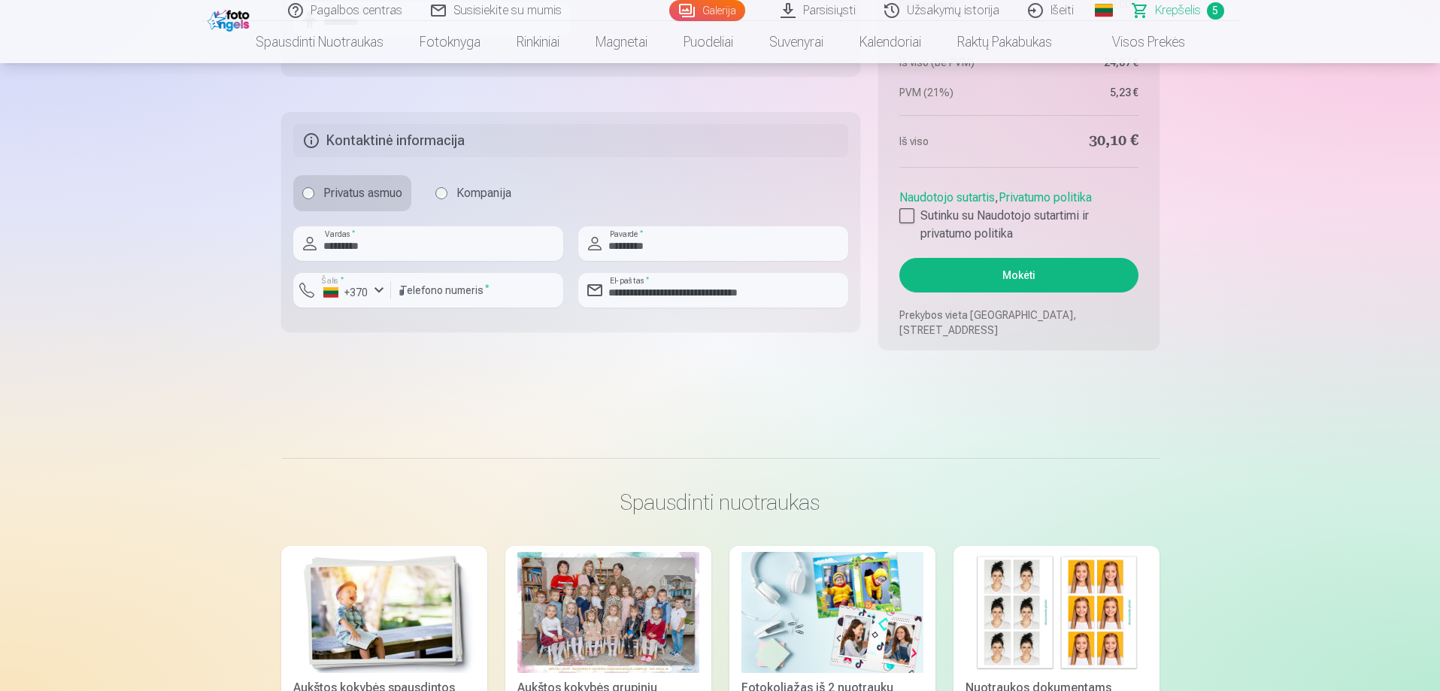
click at [1024, 272] on button "Mokėti" at bounding box center [1018, 275] width 238 height 35
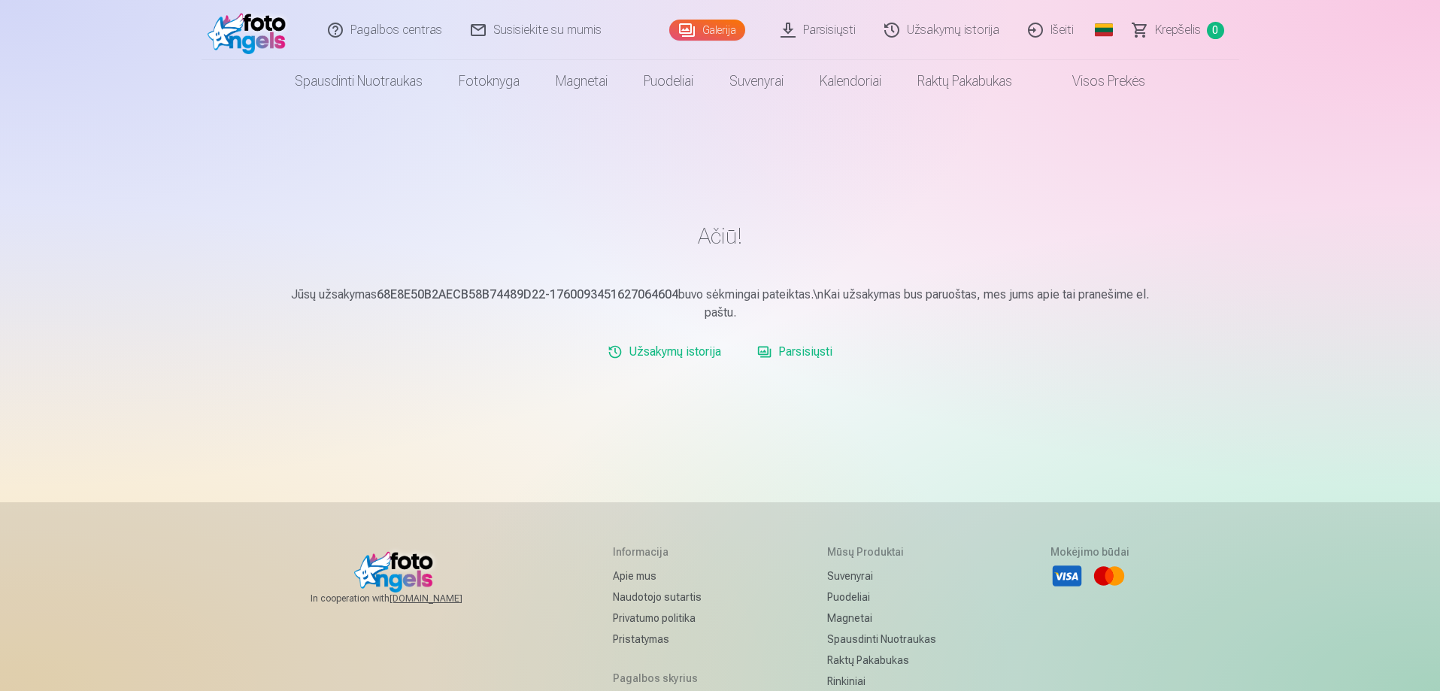
click at [792, 350] on link "Parsisiųsti" at bounding box center [794, 352] width 87 height 30
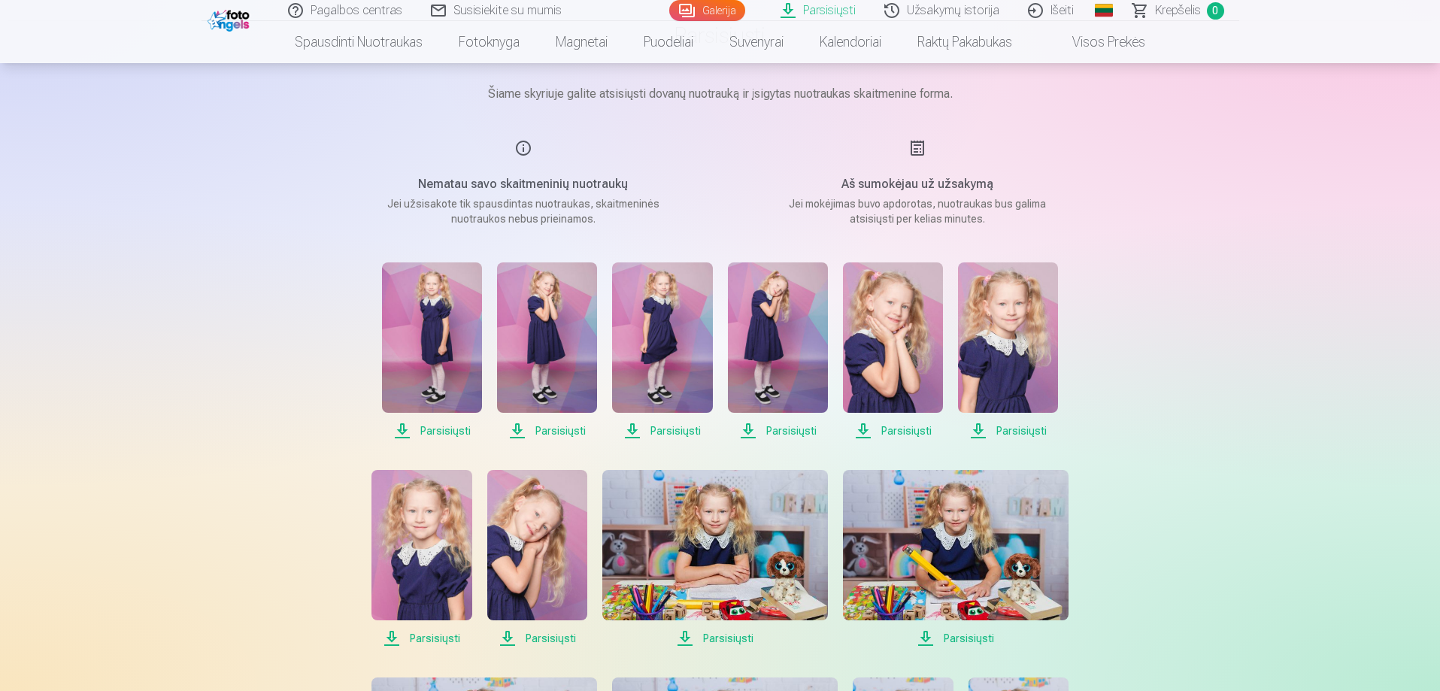
scroll to position [150, 0]
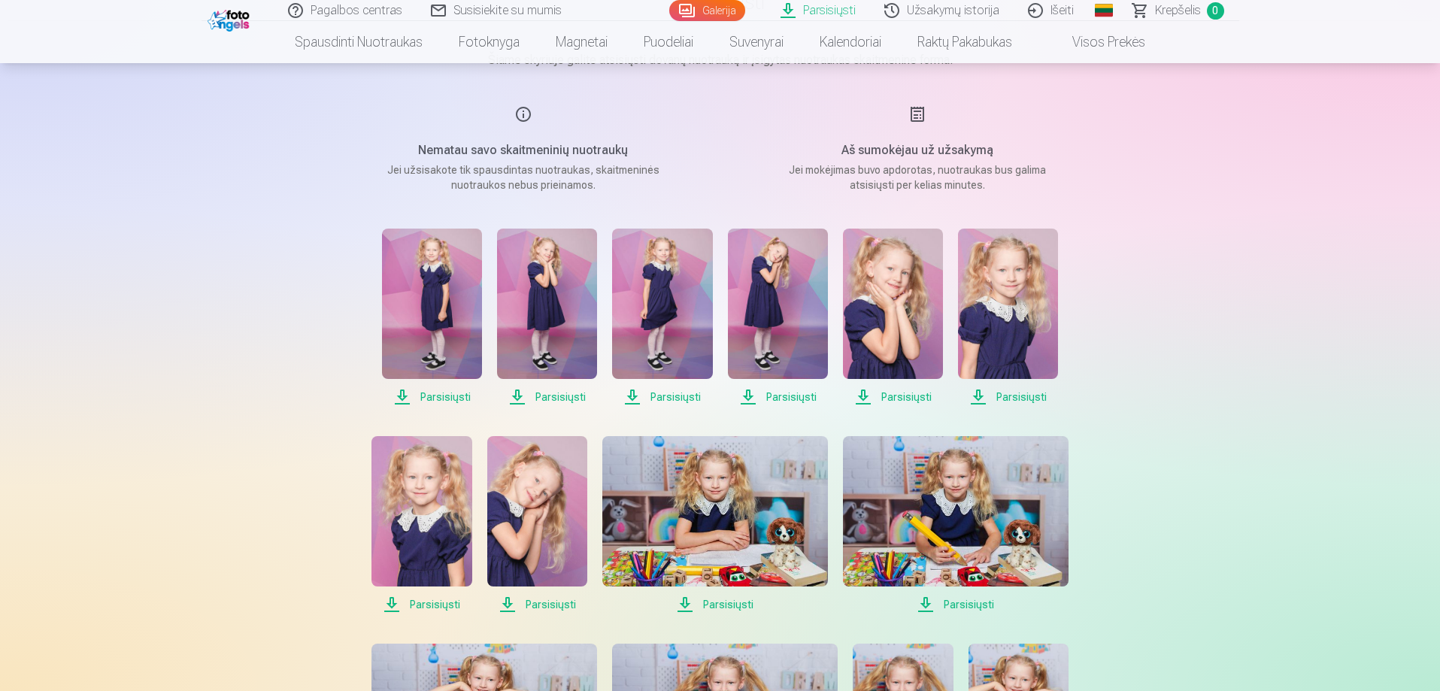
click at [435, 394] on span "Parsisiųsti" at bounding box center [432, 397] width 100 height 18
click at [544, 396] on span "Parsisiųsti" at bounding box center [547, 397] width 100 height 18
click at [663, 395] on span "Parsisiųsti" at bounding box center [662, 397] width 100 height 18
click at [792, 394] on span "Parsisiųsti" at bounding box center [778, 397] width 100 height 18
click at [900, 392] on span "Parsisiųsti" at bounding box center [893, 397] width 100 height 18
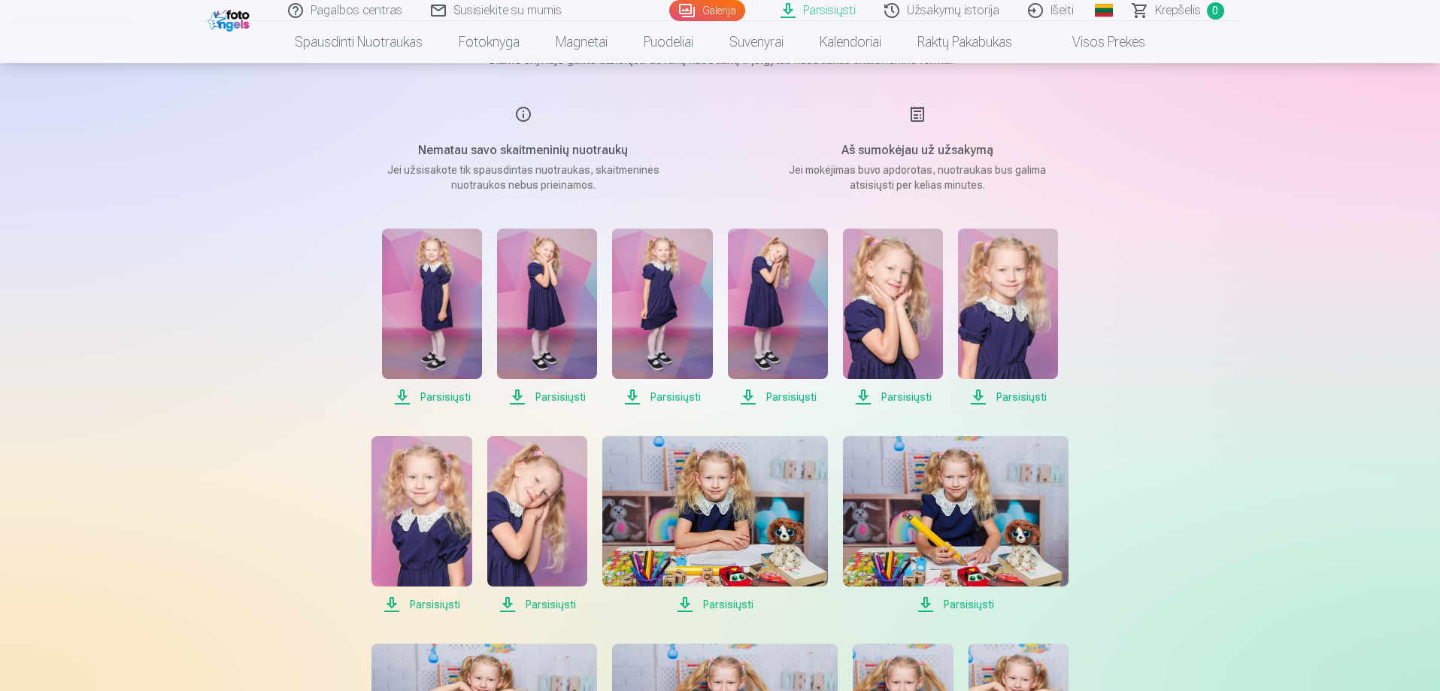
click at [1027, 398] on span "Parsisiųsti" at bounding box center [1008, 397] width 100 height 18
click at [425, 603] on span "Parsisiųsti" at bounding box center [421, 605] width 100 height 18
click at [541, 604] on span "Parsisiųsti" at bounding box center [537, 605] width 100 height 18
click at [722, 599] on span "Parsisiųsti" at bounding box center [715, 605] width 226 height 18
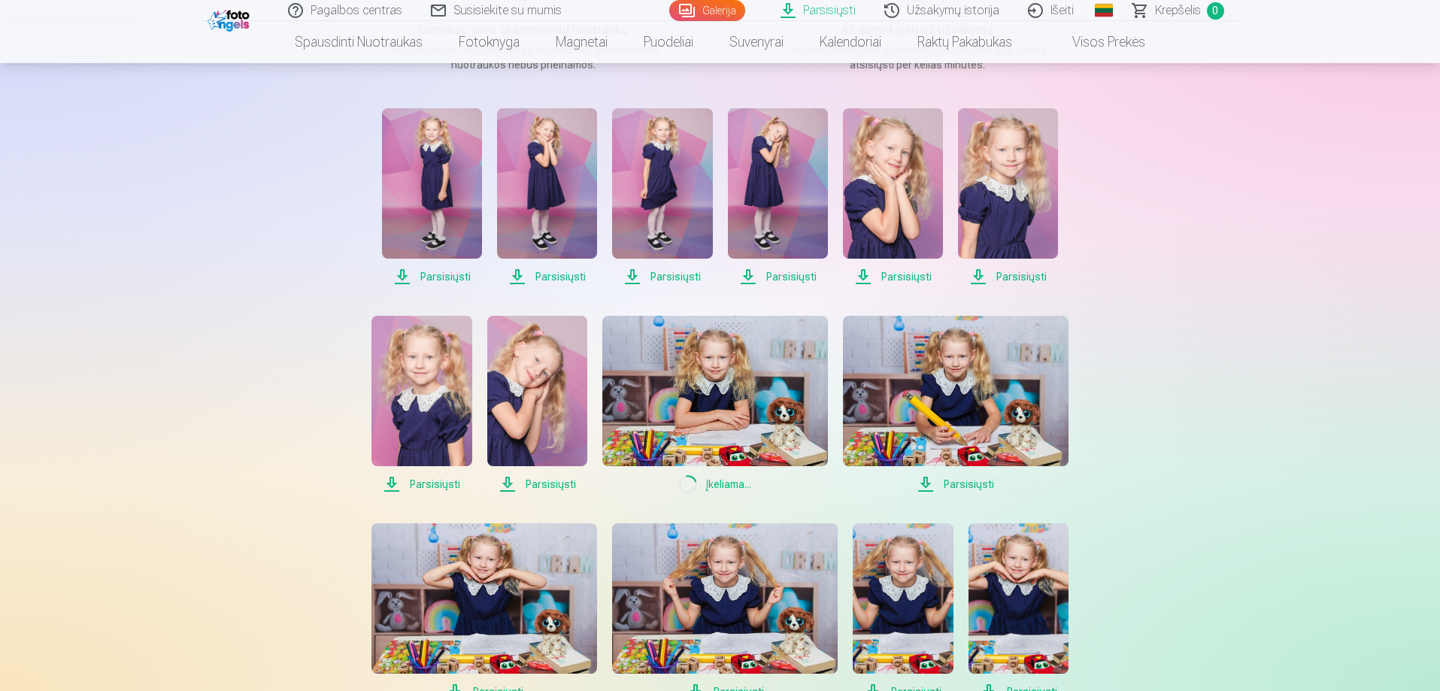
scroll to position [301, 0]
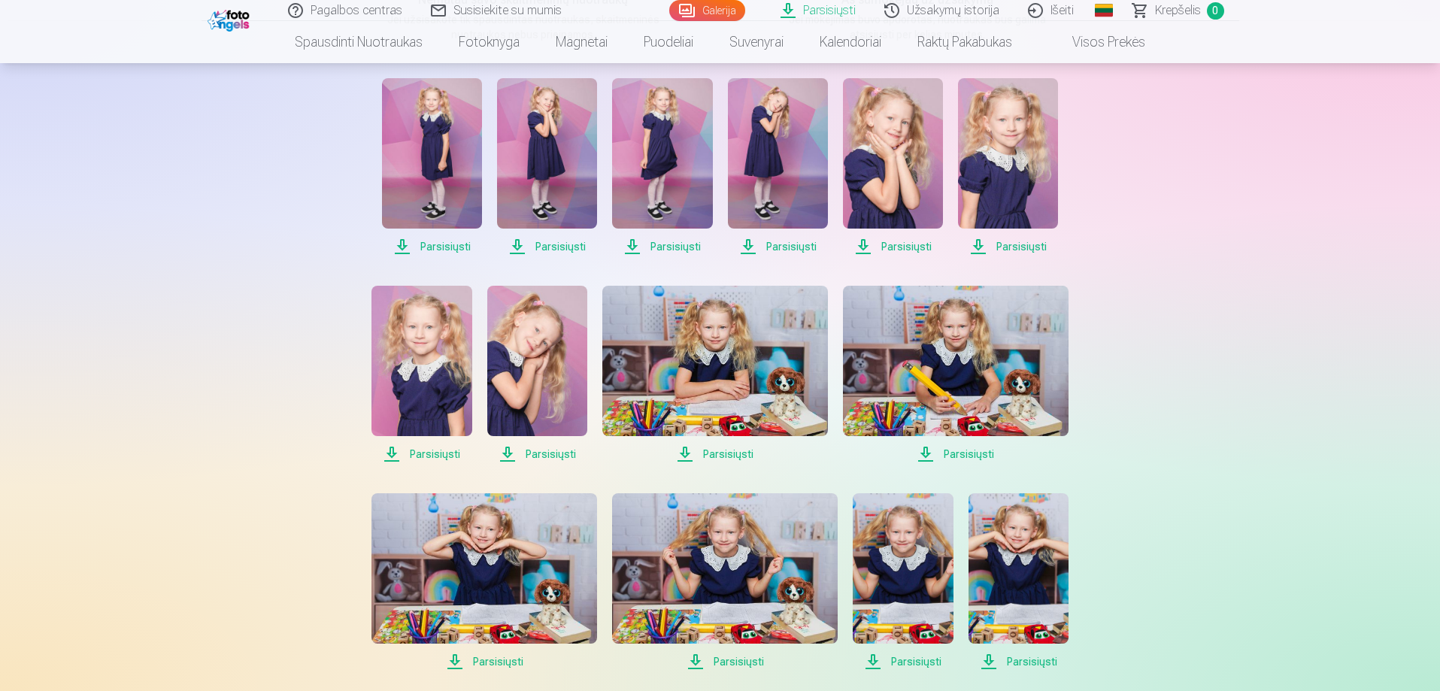
click at [975, 450] on span "Parsisiųsti" at bounding box center [956, 454] width 226 height 18
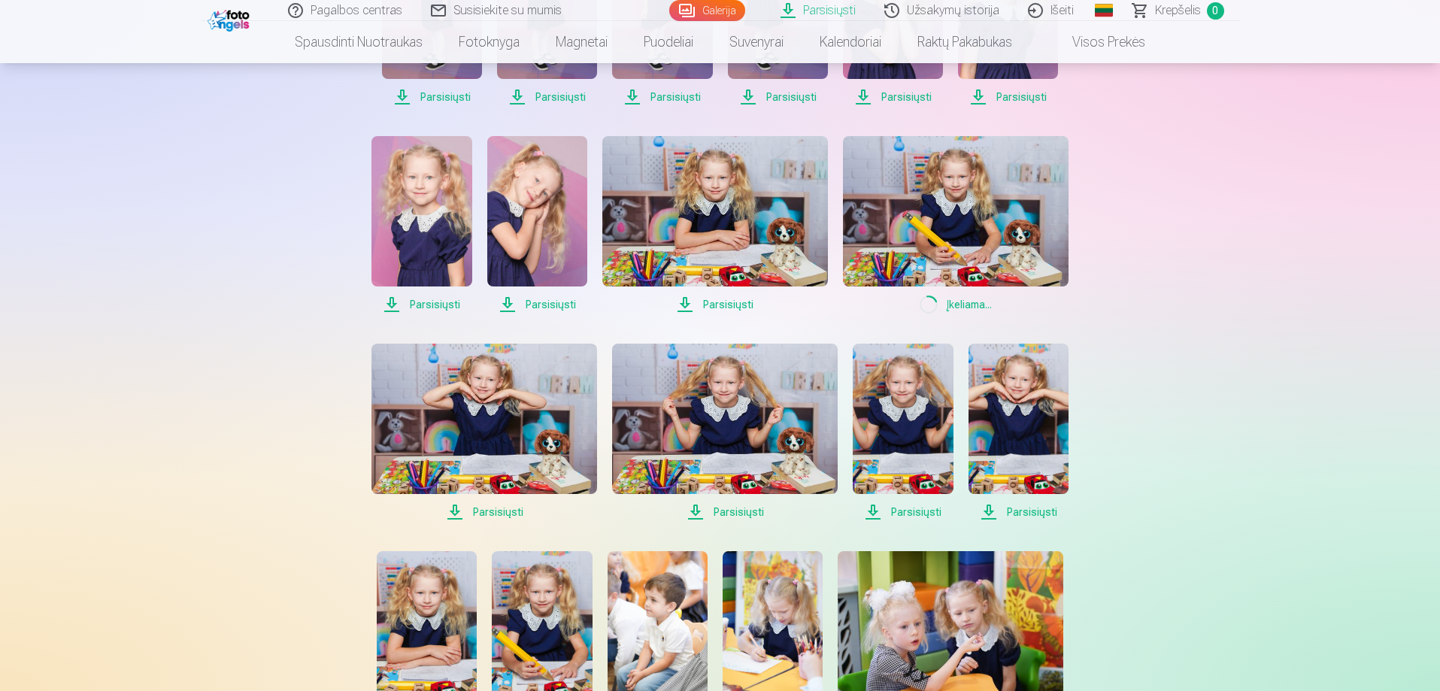
scroll to position [451, 0]
click at [491, 511] on span "Parsisiųsti" at bounding box center [484, 511] width 226 height 18
click at [741, 508] on span "Parsisiųsti" at bounding box center [725, 511] width 226 height 18
click at [922, 508] on span "Parsisiųsti" at bounding box center [903, 511] width 100 height 18
click at [1030, 508] on span "Parsisiųsti" at bounding box center [1019, 511] width 100 height 18
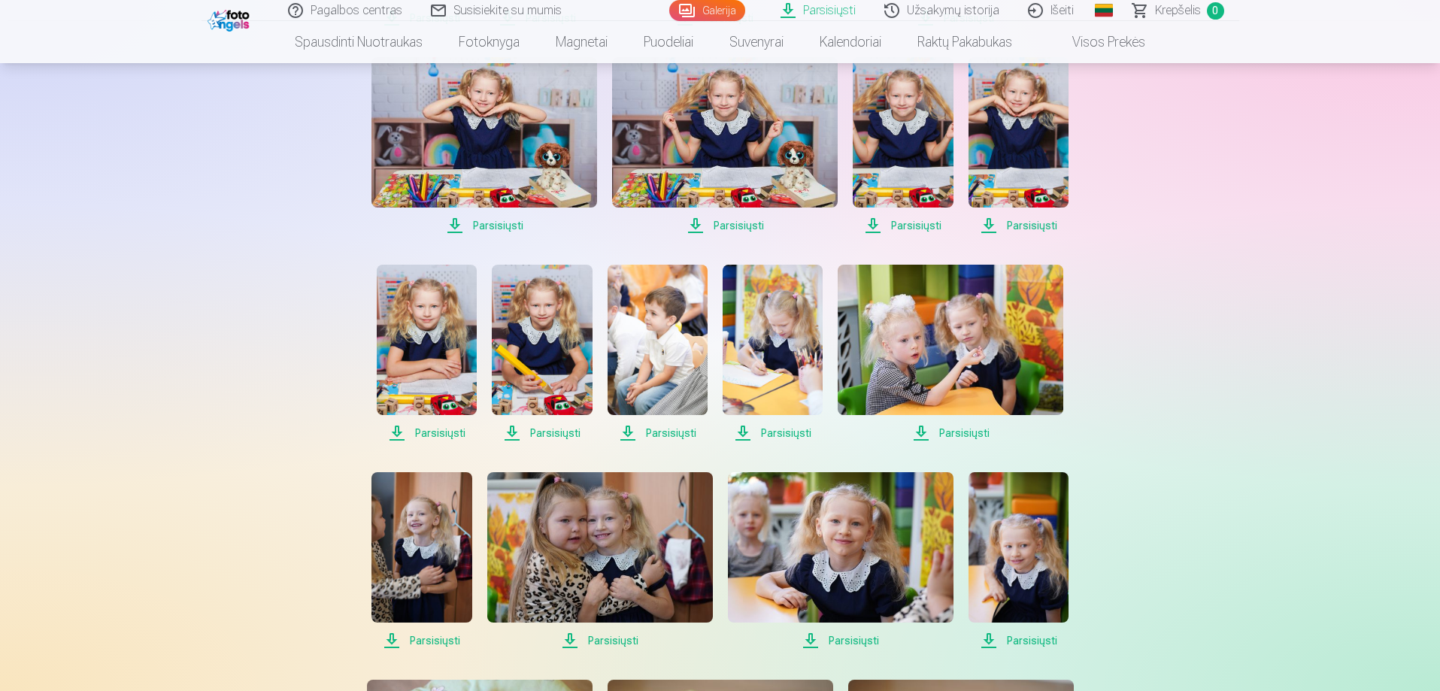
scroll to position [827, 0]
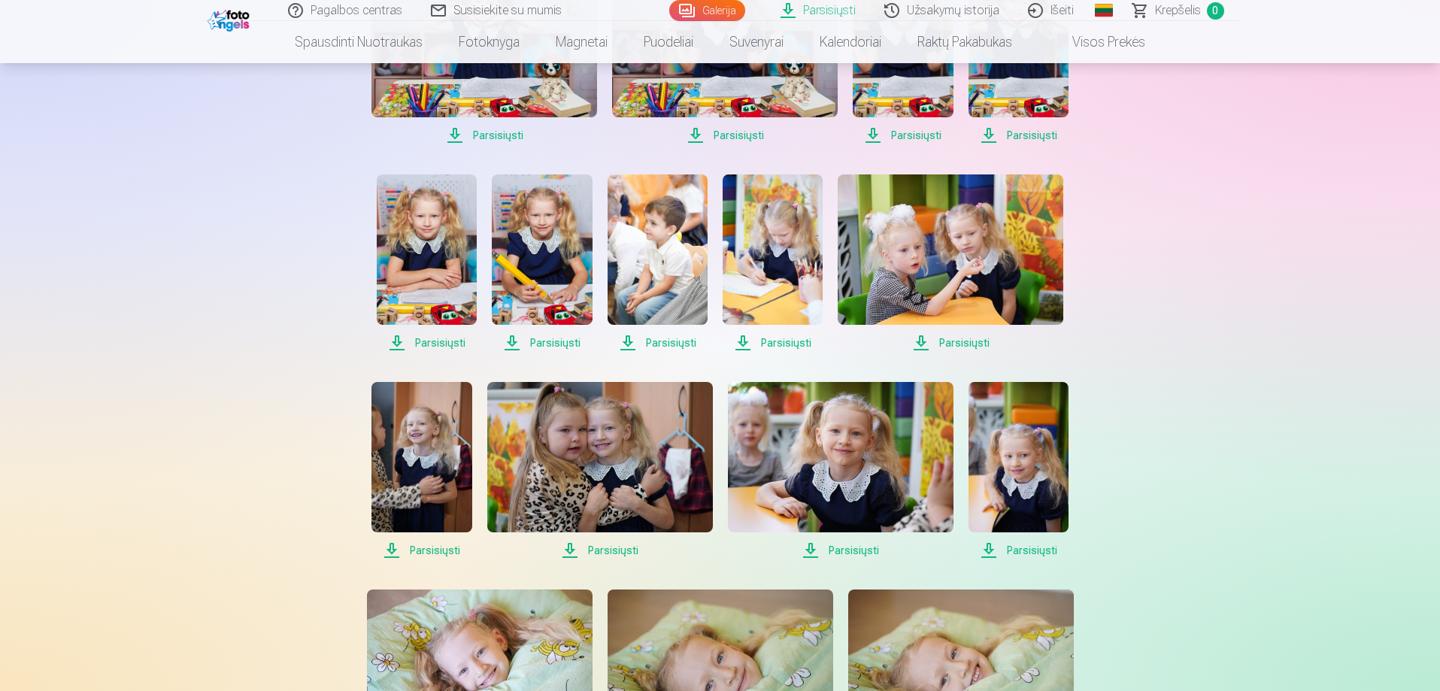
click at [424, 341] on span "Parsisiųsti" at bounding box center [427, 343] width 100 height 18
click at [553, 342] on span "Parsisiųsti" at bounding box center [542, 343] width 100 height 18
click at [787, 338] on span "Parsisiųsti" at bounding box center [773, 343] width 100 height 18
click at [966, 342] on span "Parsisiųsti" at bounding box center [951, 343] width 226 height 18
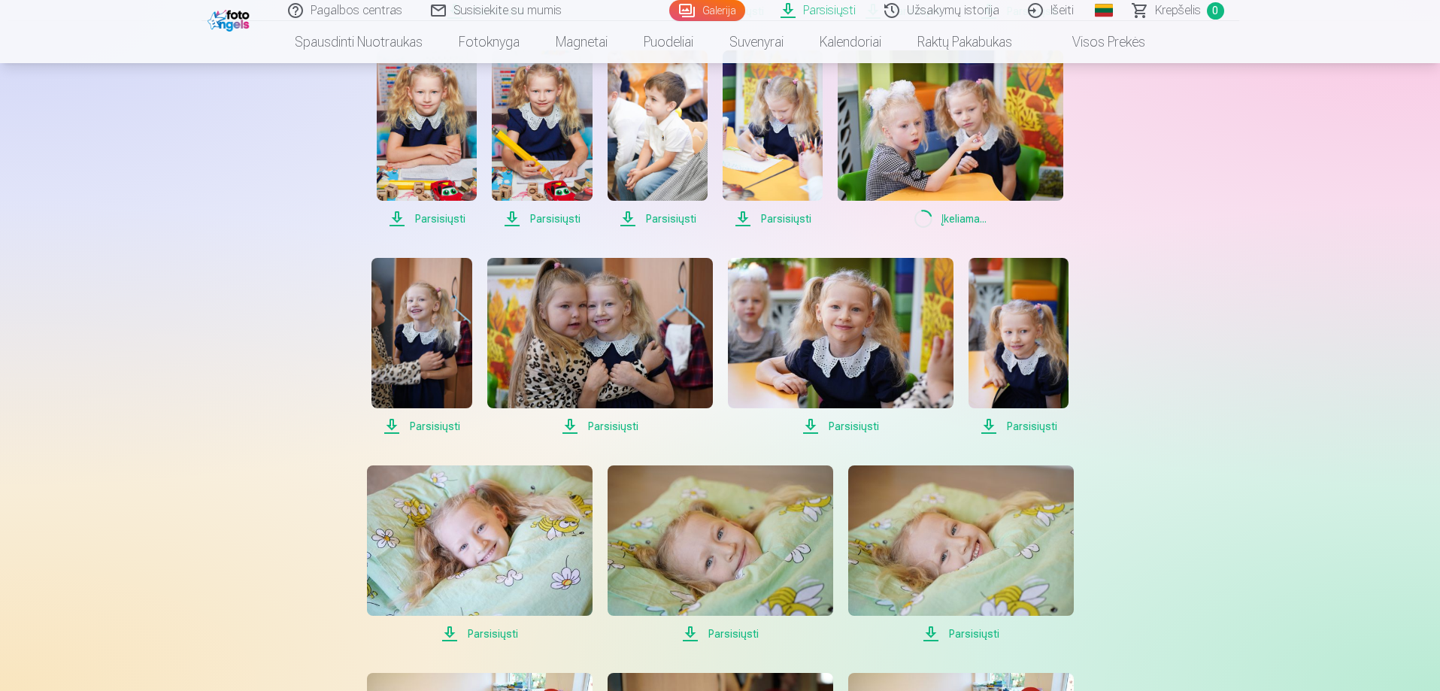
scroll to position [978, 0]
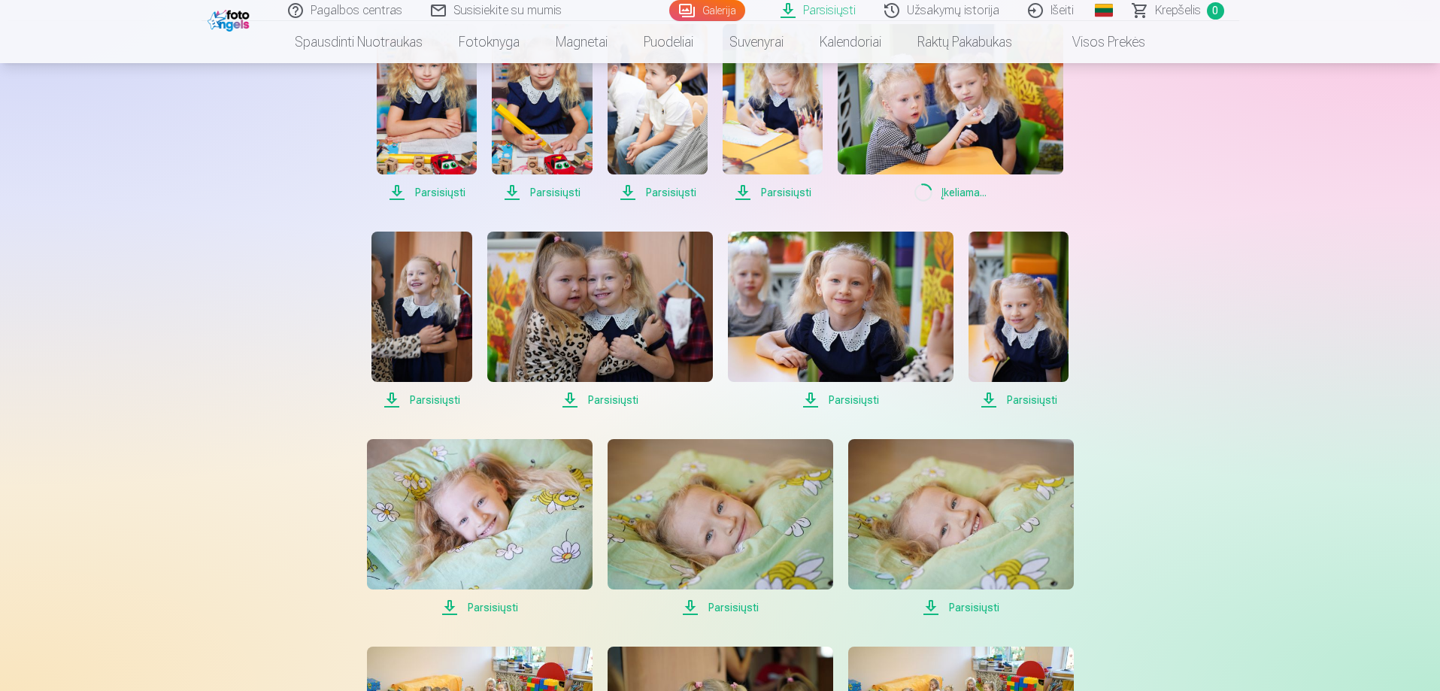
click at [432, 396] on span "Parsisiųsti" at bounding box center [421, 400] width 100 height 18
click at [609, 399] on span "Parsisiųsti" at bounding box center [600, 400] width 226 height 18
click at [846, 396] on span "Parsisiųsti" at bounding box center [841, 400] width 226 height 18
click at [1032, 399] on span "Parsisiųsti" at bounding box center [1019, 400] width 100 height 18
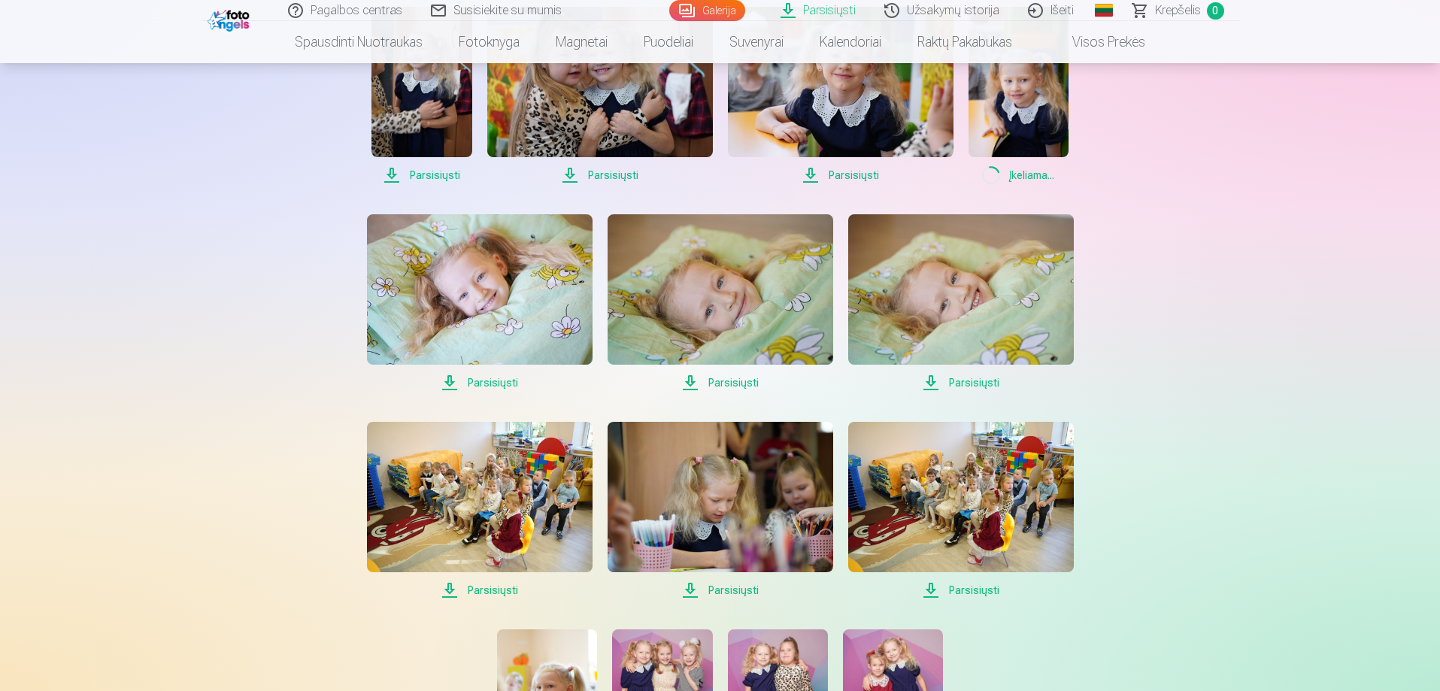
scroll to position [1203, 0]
click at [493, 380] on span "Parsisiųsti" at bounding box center [480, 382] width 226 height 18
click at [733, 381] on span "Parsisiųsti" at bounding box center [721, 382] width 226 height 18
click at [972, 380] on span "Parsisiųsti" at bounding box center [961, 382] width 226 height 18
click at [1223, 437] on div "Pagalbos centras Susisiekite su mumis Galerija Parsisiųsti Užsakymų istorija Iš…" at bounding box center [720, 44] width 1440 height 2495
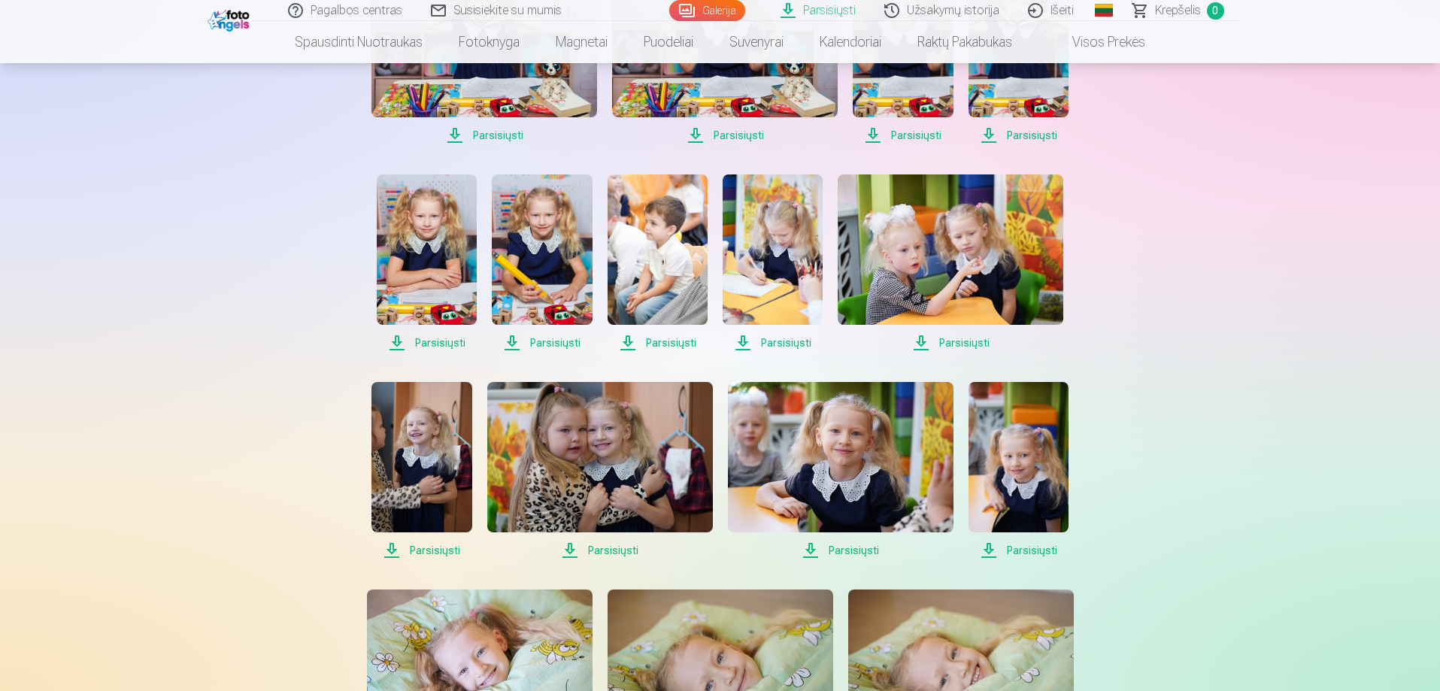
scroll to position [752, 0]
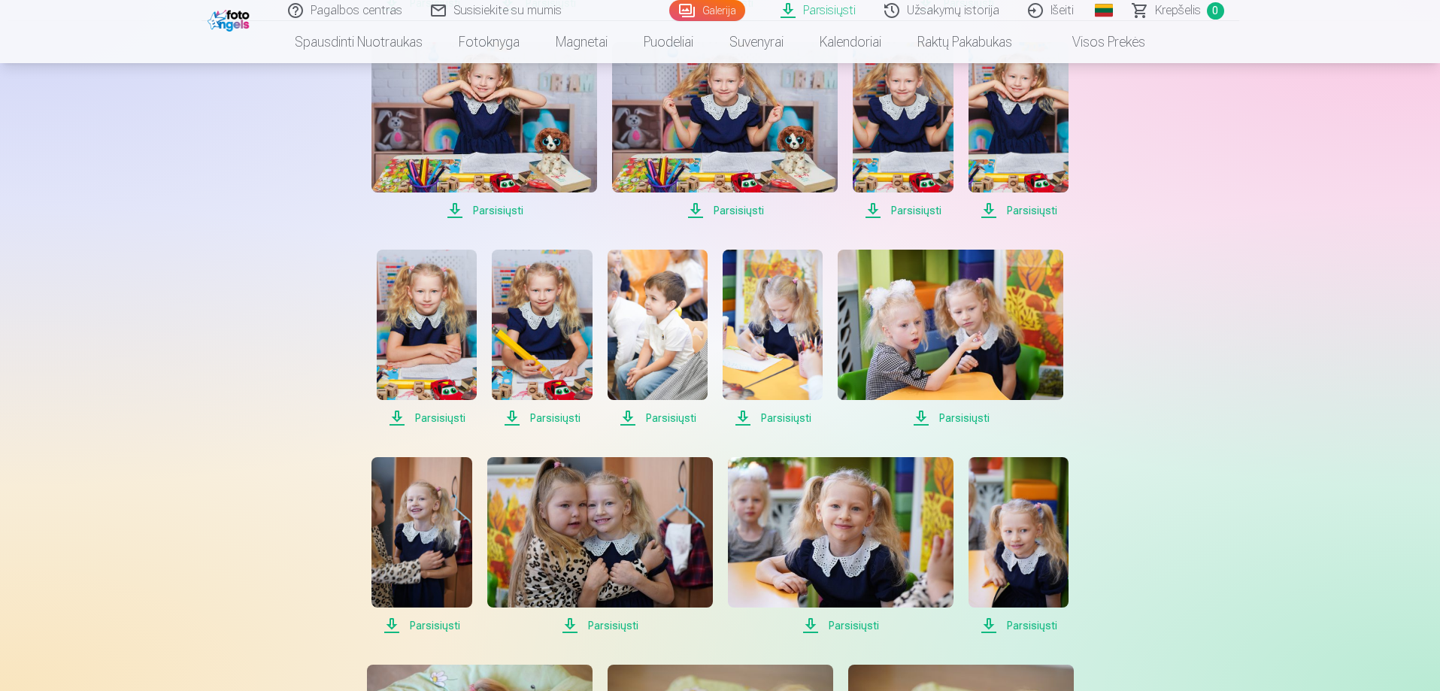
click at [426, 417] on span "Parsisiųsti" at bounding box center [427, 418] width 100 height 18
click at [562, 417] on span "Parsisiųsti" at bounding box center [542, 418] width 100 height 18
click at [648, 414] on span "Parsisiųsti" at bounding box center [658, 418] width 100 height 18
click at [780, 416] on span "Parsisiųsti" at bounding box center [773, 418] width 100 height 18
click at [956, 418] on span "Parsisiųsti" at bounding box center [951, 418] width 226 height 18
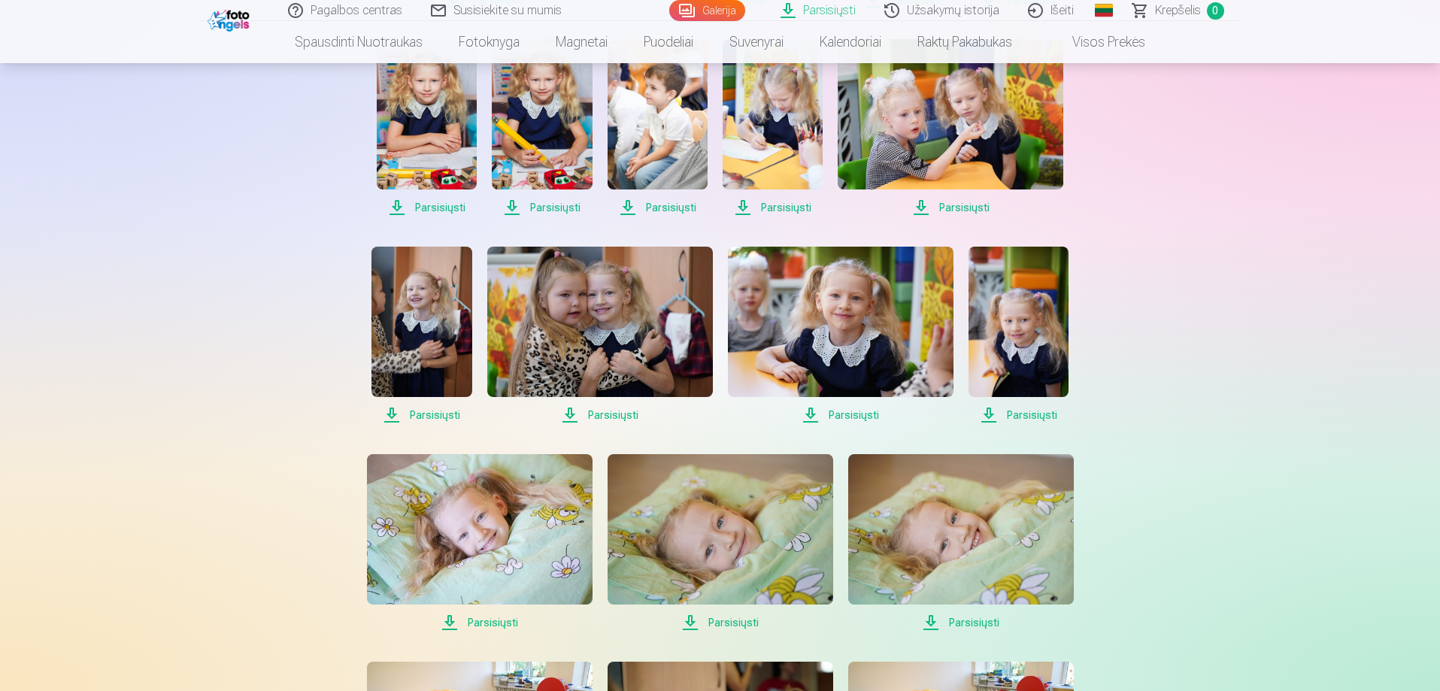
scroll to position [978, 0]
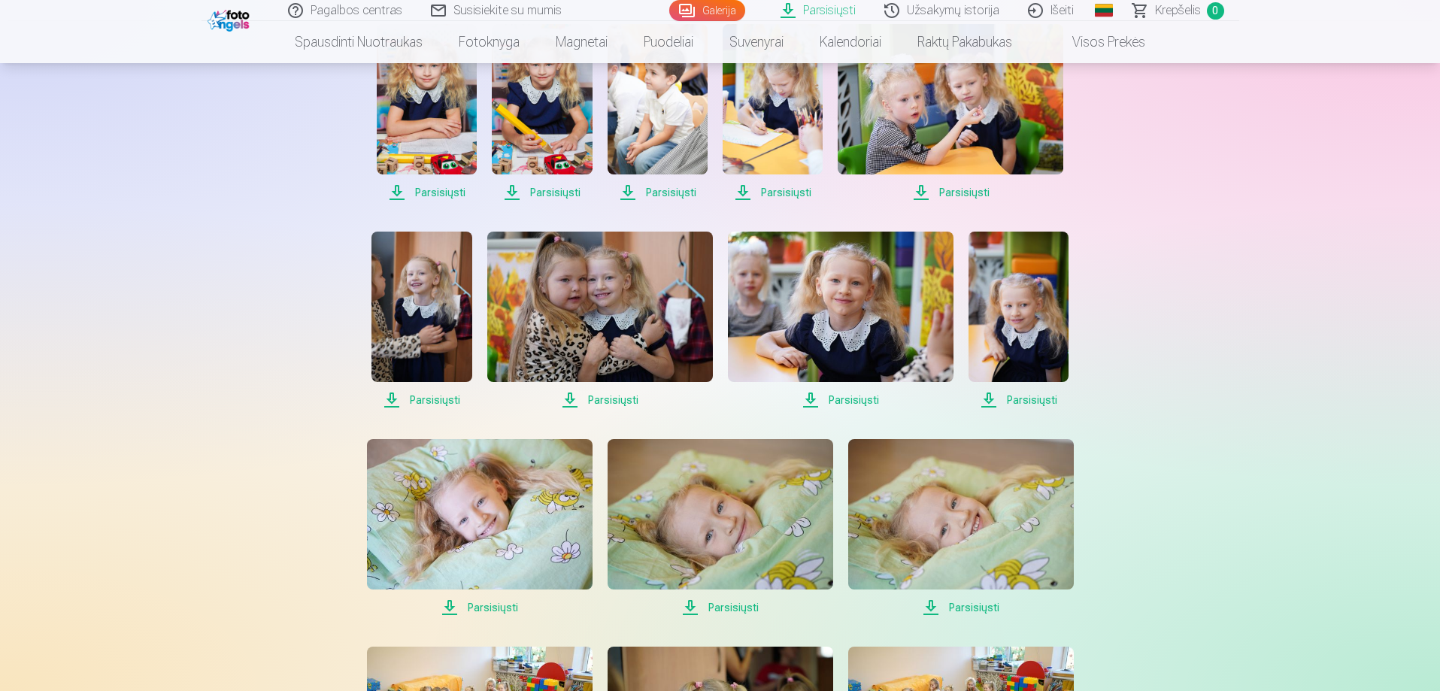
click at [434, 397] on span "Parsisiųsti" at bounding box center [421, 400] width 100 height 18
click at [611, 399] on span "Parsisiųsti" at bounding box center [600, 400] width 226 height 18
click at [847, 395] on span "Parsisiųsti" at bounding box center [841, 400] width 226 height 18
click at [1027, 396] on span "Parsisiųsti" at bounding box center [1019, 400] width 100 height 18
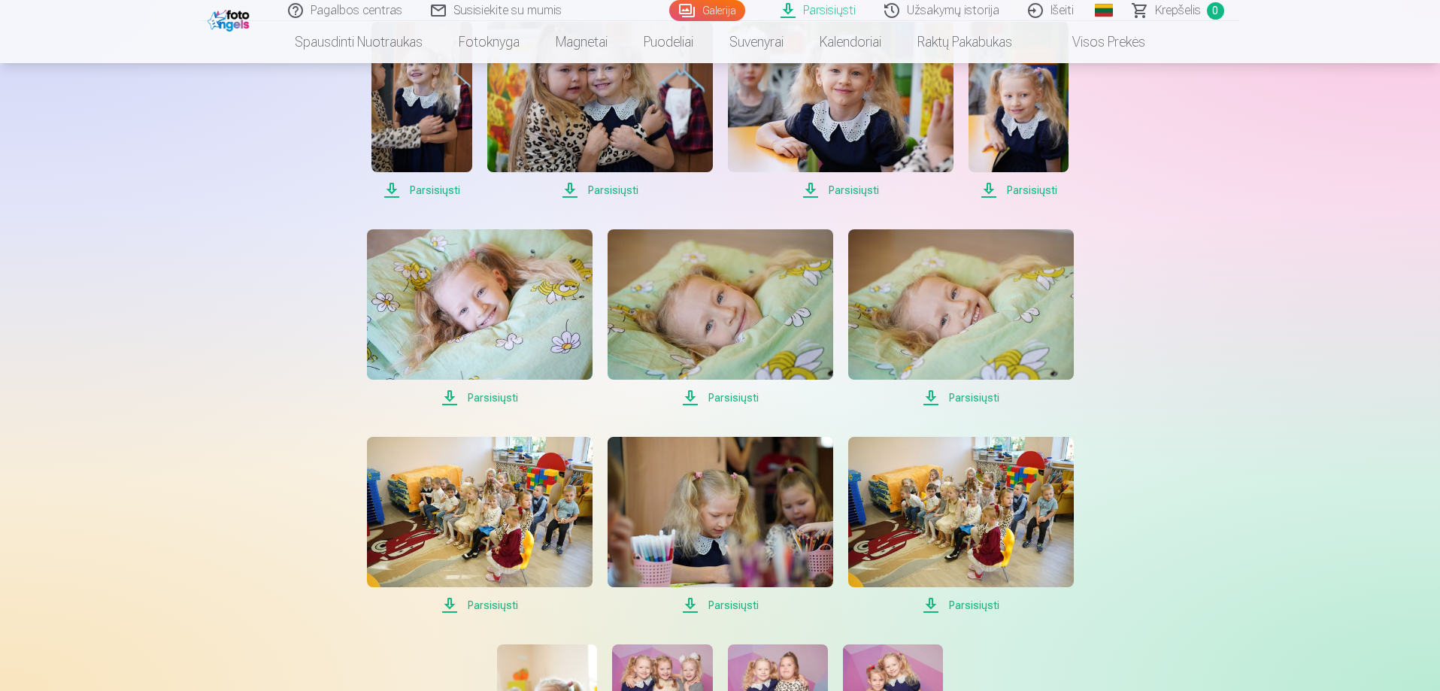
scroll to position [1203, 0]
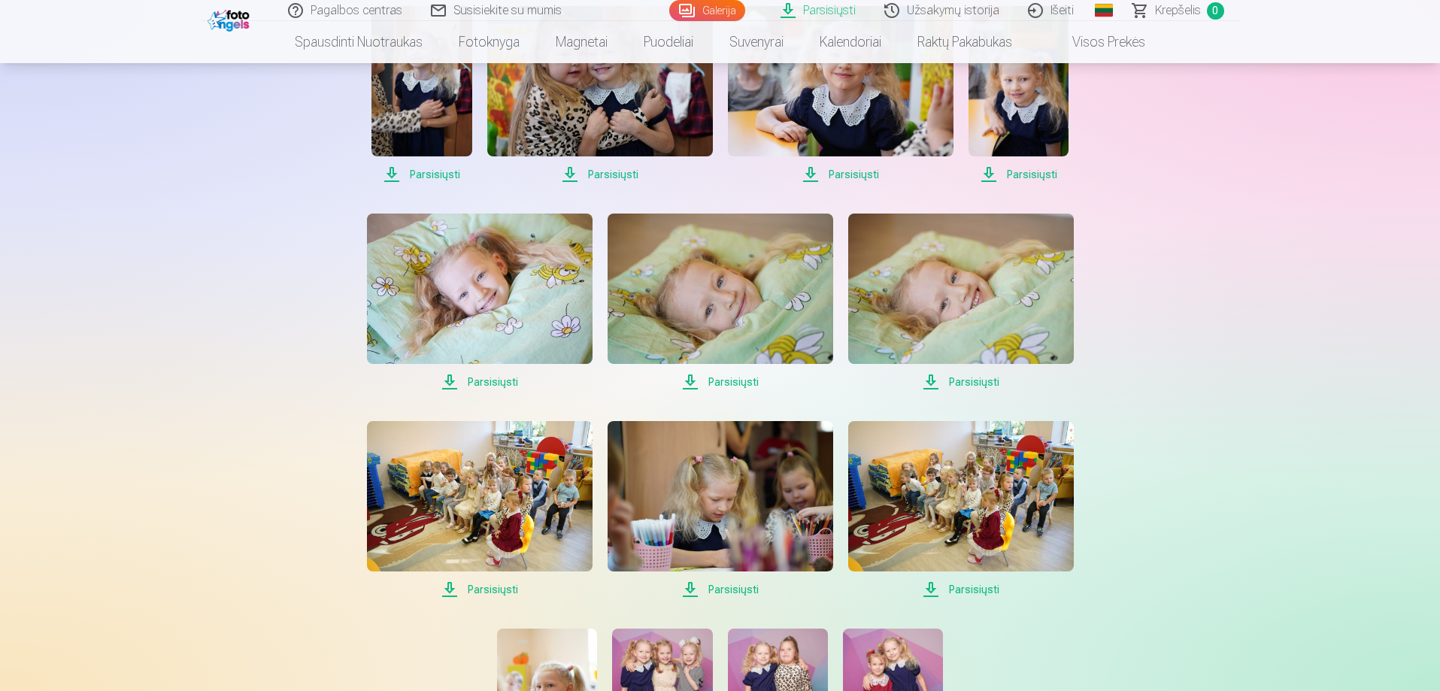
click at [490, 384] on span "Parsisiųsti" at bounding box center [480, 382] width 226 height 18
click at [729, 378] on span "Parsisiųsti" at bounding box center [721, 382] width 226 height 18
click at [974, 379] on span "Parsisiųsti" at bounding box center [961, 382] width 226 height 18
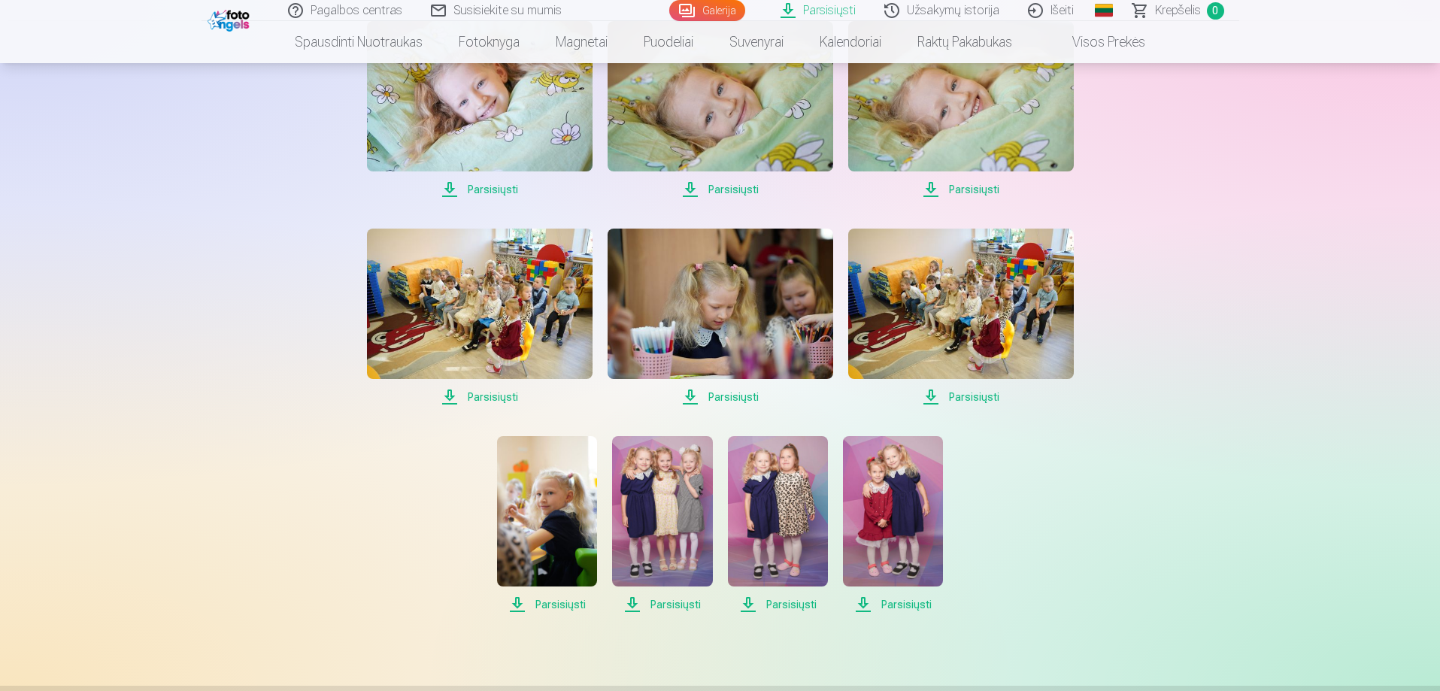
scroll to position [1429, 0]
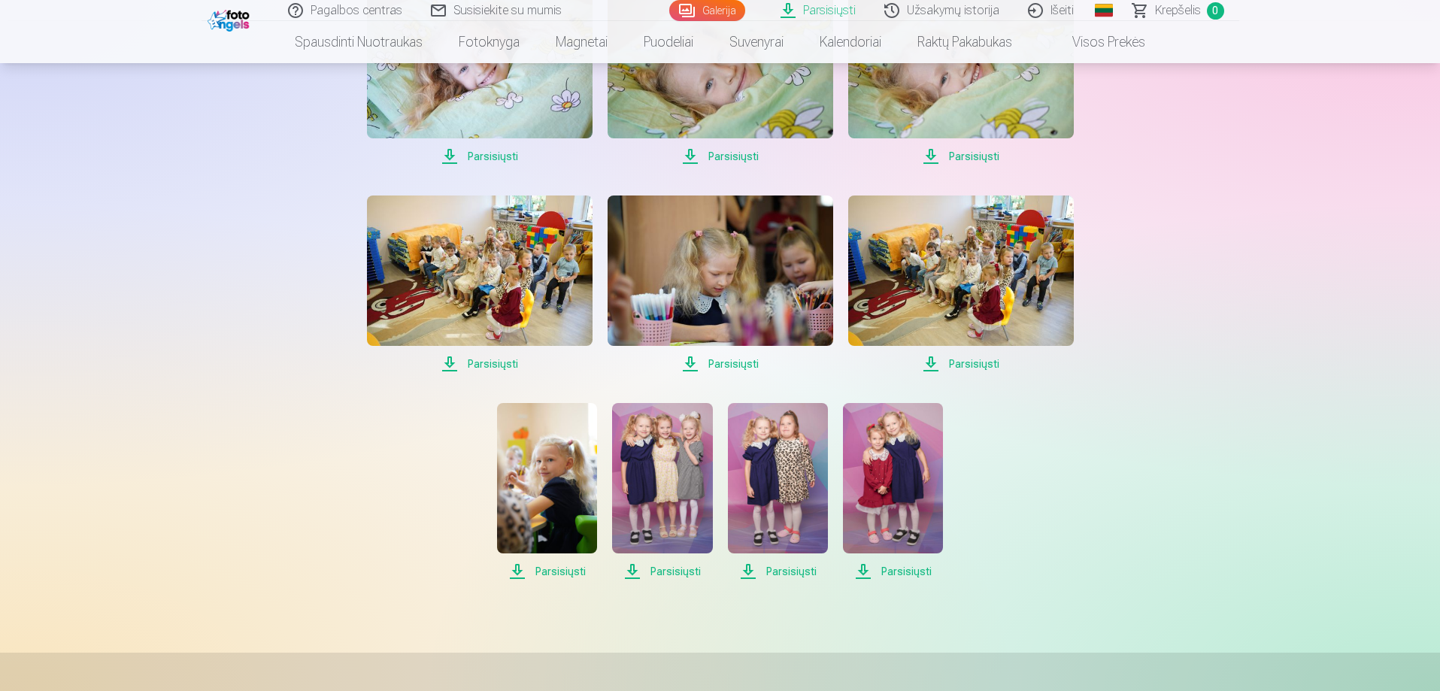
click at [491, 365] on span "Parsisiųsti" at bounding box center [480, 364] width 226 height 18
click at [732, 362] on span "Parsisiųsti" at bounding box center [721, 364] width 226 height 18
click at [975, 362] on span "Parsisiųsti" at bounding box center [961, 364] width 226 height 18
click at [548, 571] on span "Parsisiųsti" at bounding box center [547, 571] width 100 height 18
click at [665, 572] on span "Parsisiųsti" at bounding box center [662, 571] width 100 height 18
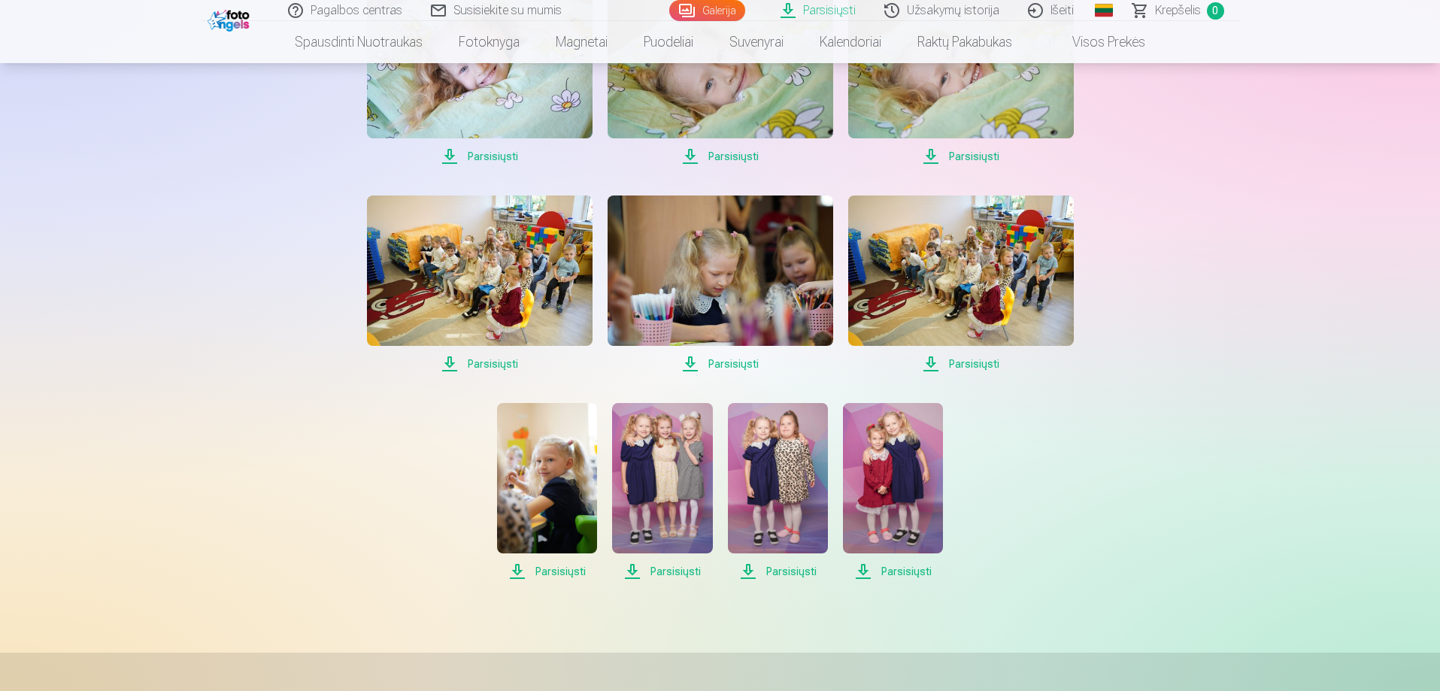
click at [787, 568] on span "Parsisiųsti" at bounding box center [778, 571] width 100 height 18
click at [904, 571] on span "Parsisiųsti" at bounding box center [893, 571] width 100 height 18
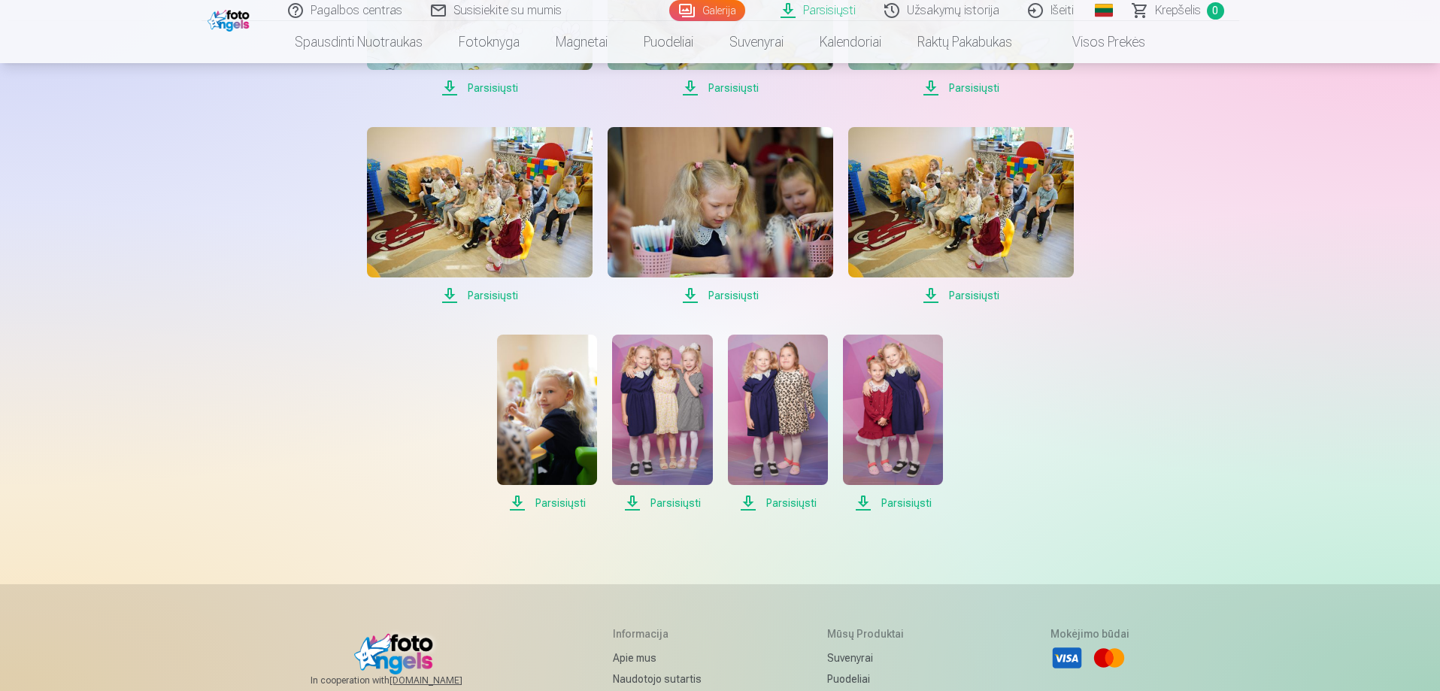
scroll to position [1428, 0]
